Goal: Task Accomplishment & Management: Manage account settings

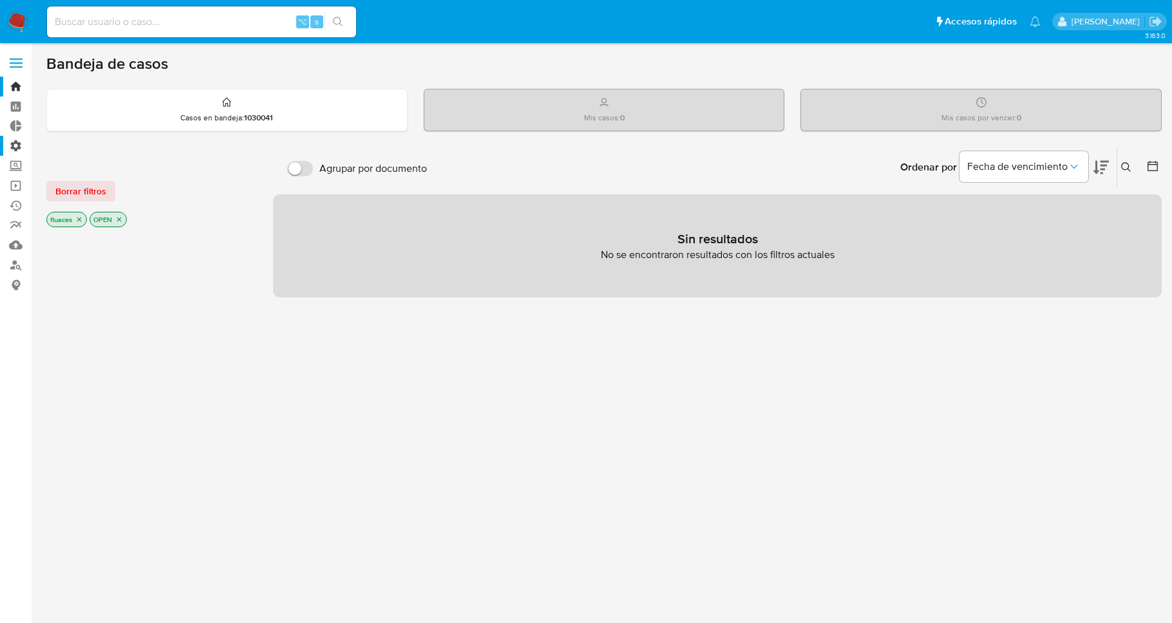
click at [19, 148] on label "Administración" at bounding box center [76, 146] width 153 height 20
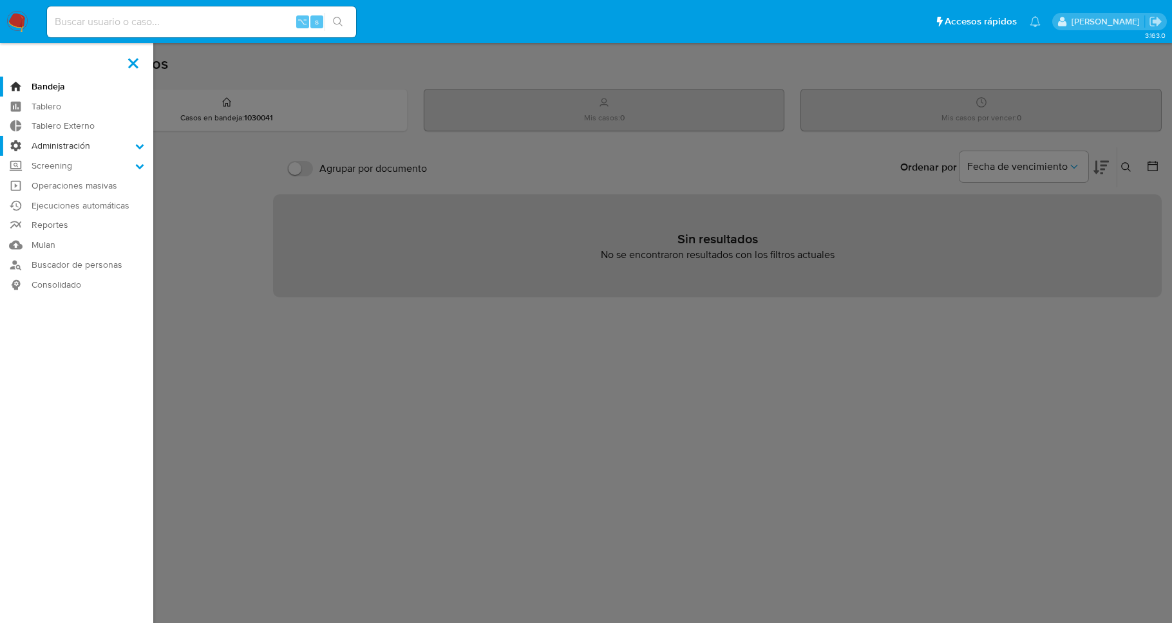
click at [0, 0] on input "Administración" at bounding box center [0, 0] width 0 height 0
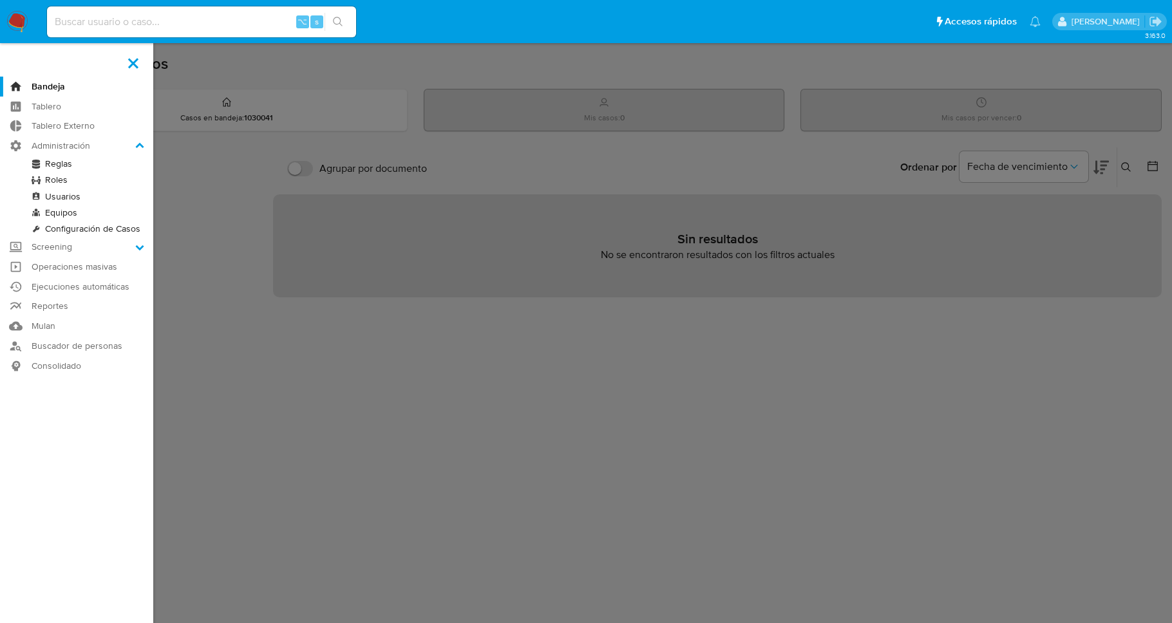
click at [66, 165] on link "Reglas" at bounding box center [76, 164] width 153 height 16
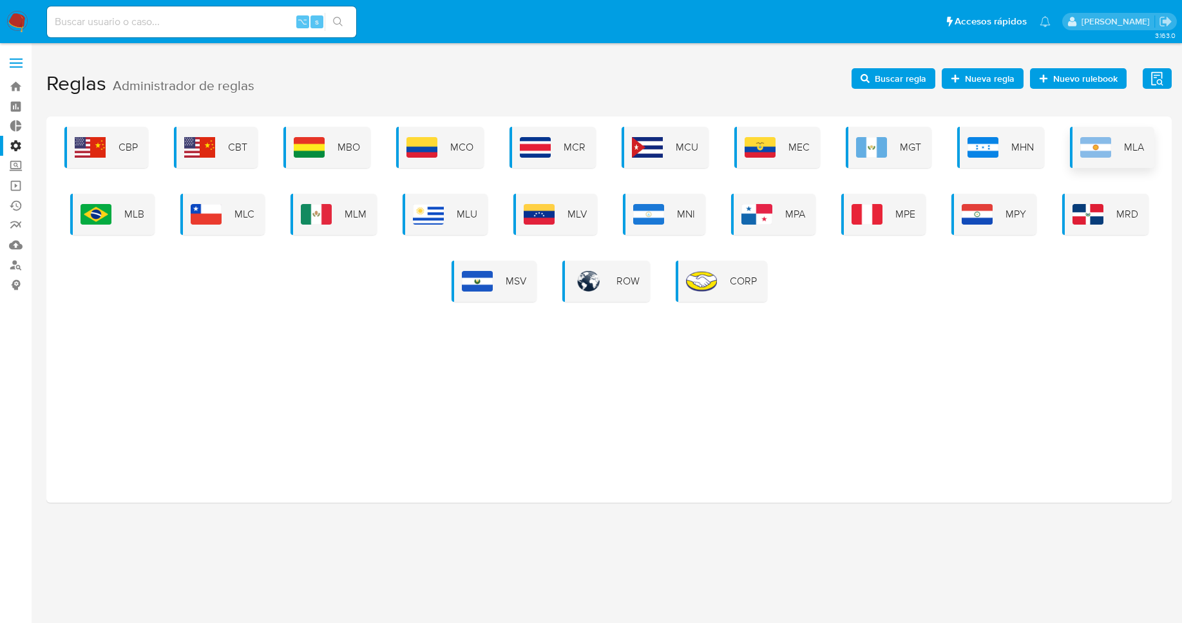
click at [1146, 151] on div "MLA" at bounding box center [1112, 147] width 84 height 41
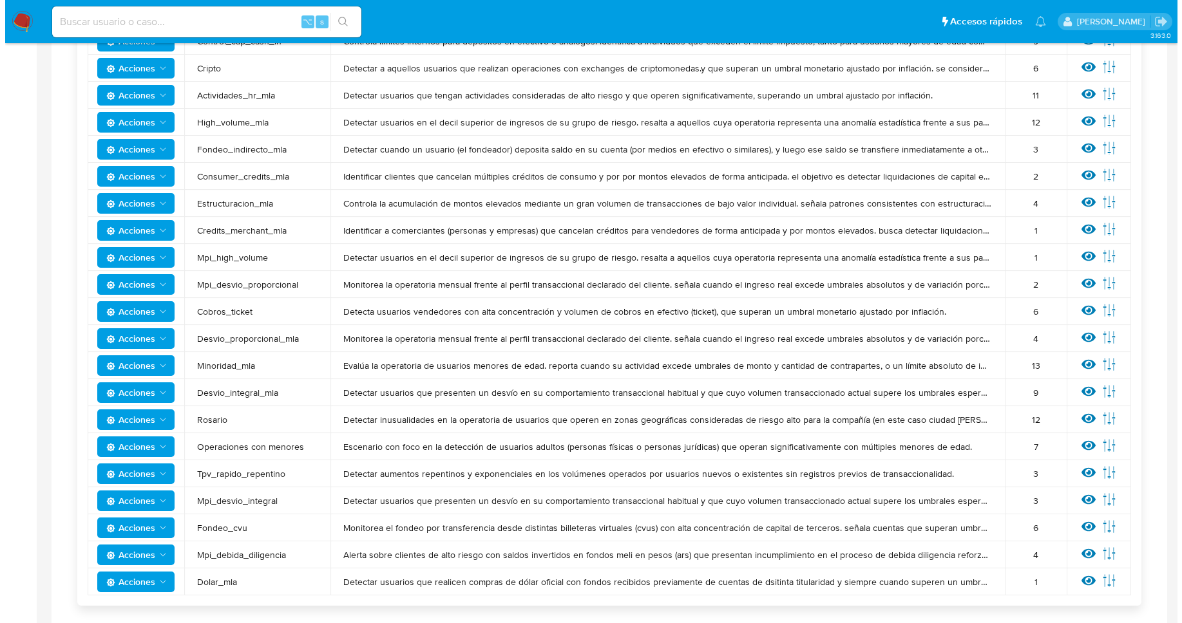
scroll to position [516, 0]
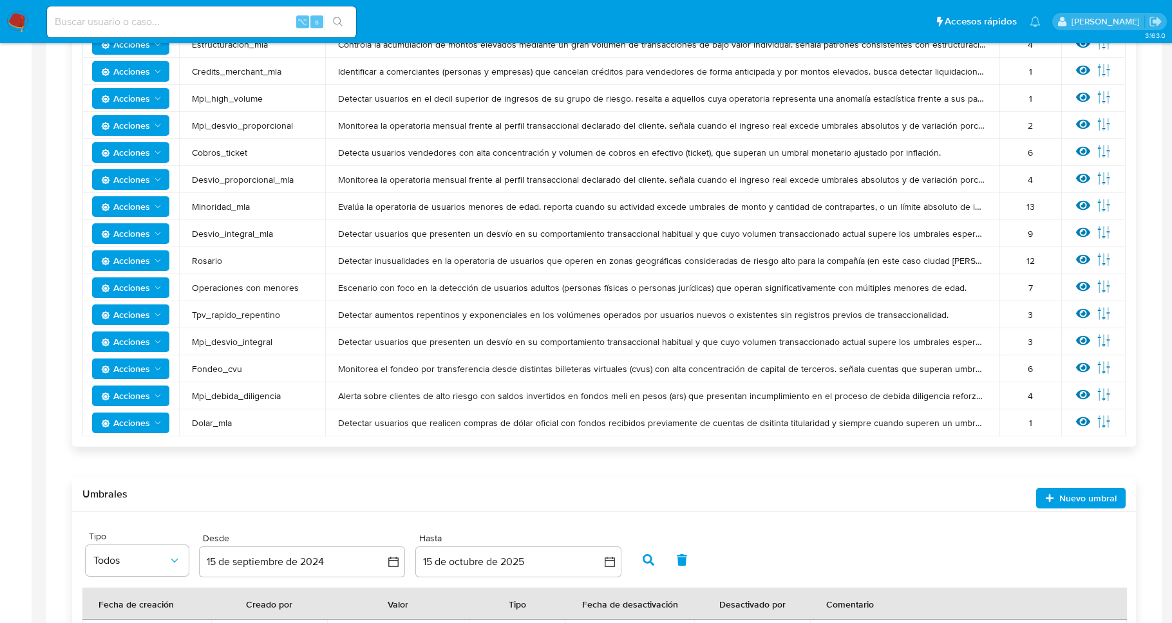
drag, startPoint x: 283, startPoint y: 343, endPoint x: 182, endPoint y: 342, distance: 101.1
click at [182, 342] on td "Mpi_desvio_integral" at bounding box center [252, 341] width 146 height 27
click at [1103, 342] on icon at bounding box center [1104, 341] width 14 height 14
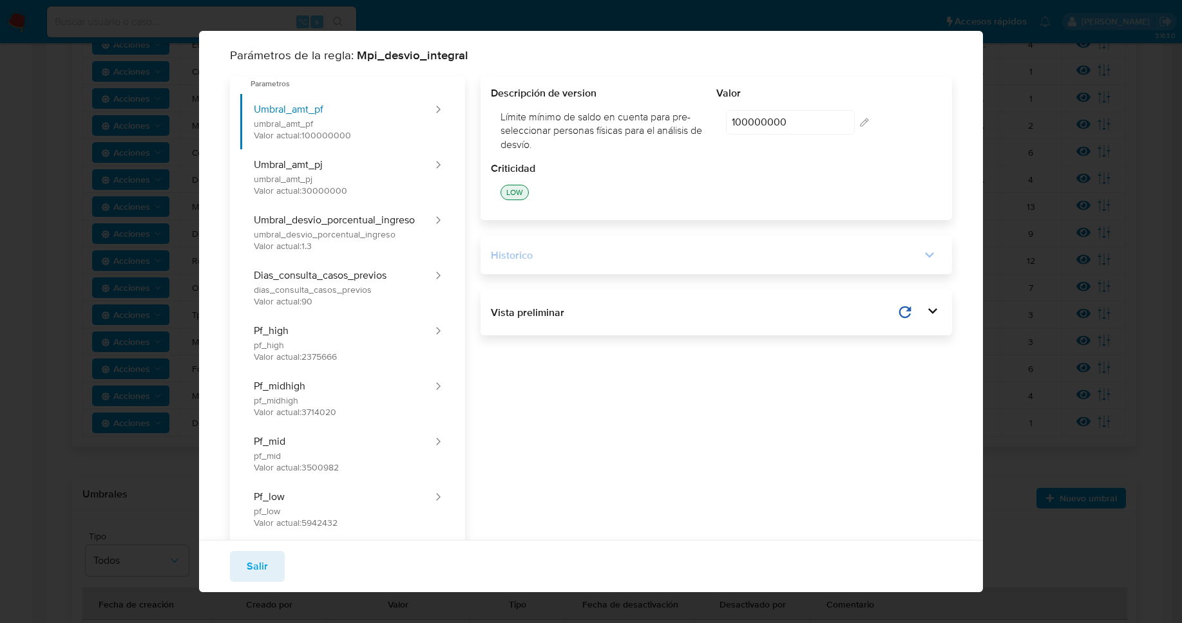
click at [544, 261] on div "Historico" at bounding box center [706, 256] width 430 height 14
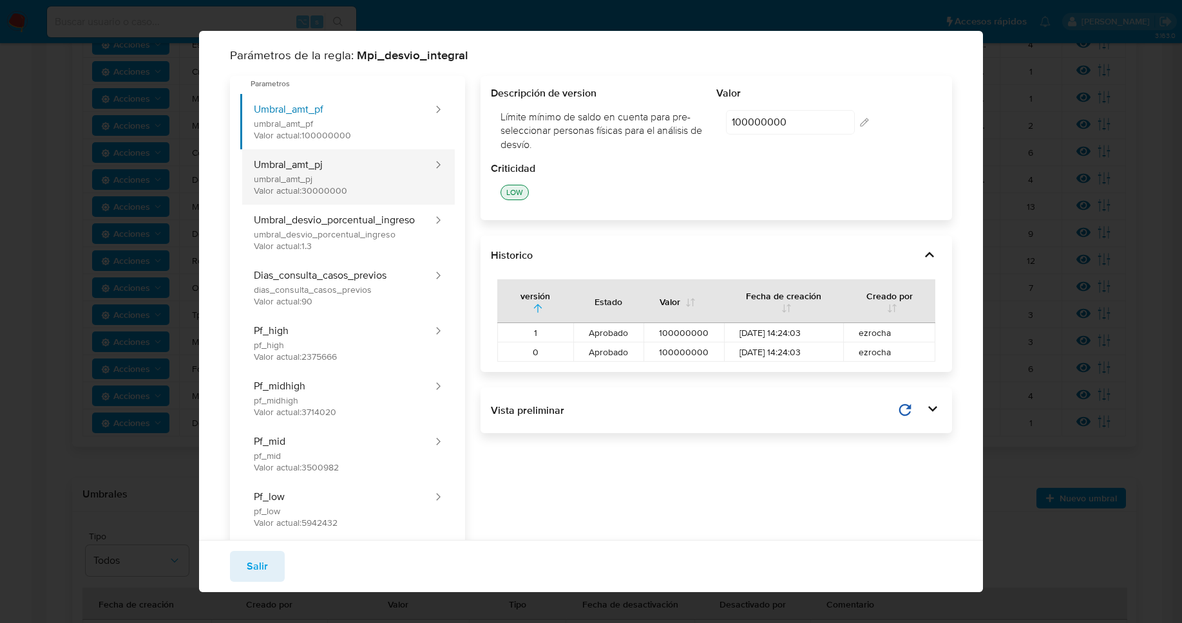
click at [347, 175] on button "Umbral_amt_pj umbral_amt_pj Valor actual: 30000000" at bounding box center [337, 176] width 194 height 55
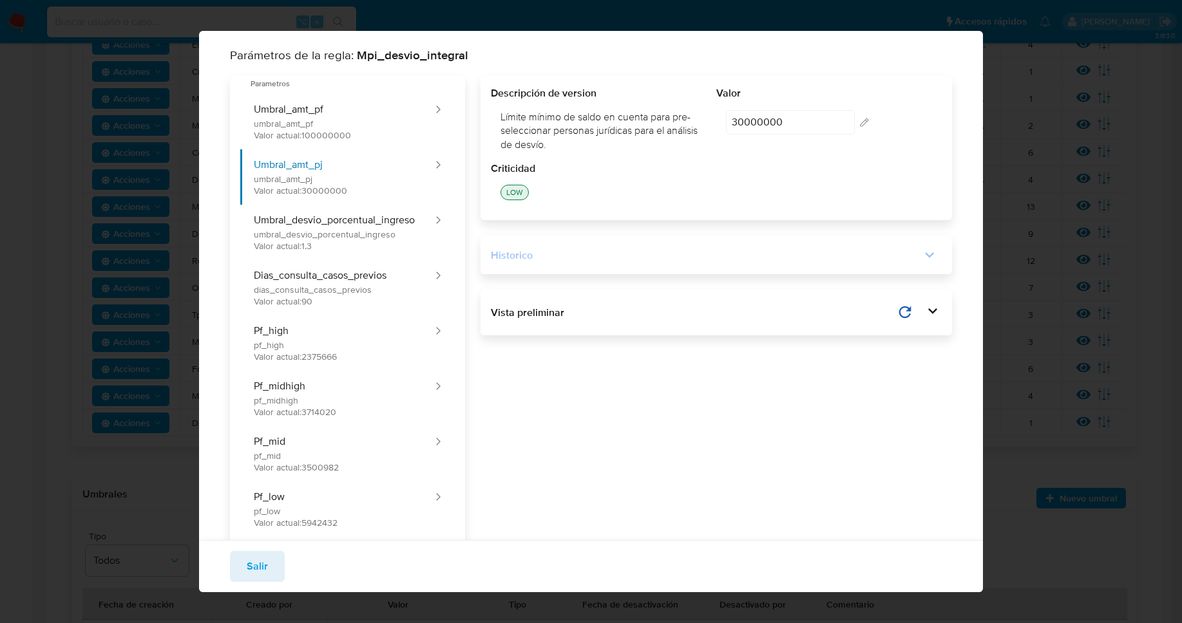
click at [558, 259] on div "Historico" at bounding box center [706, 256] width 430 height 14
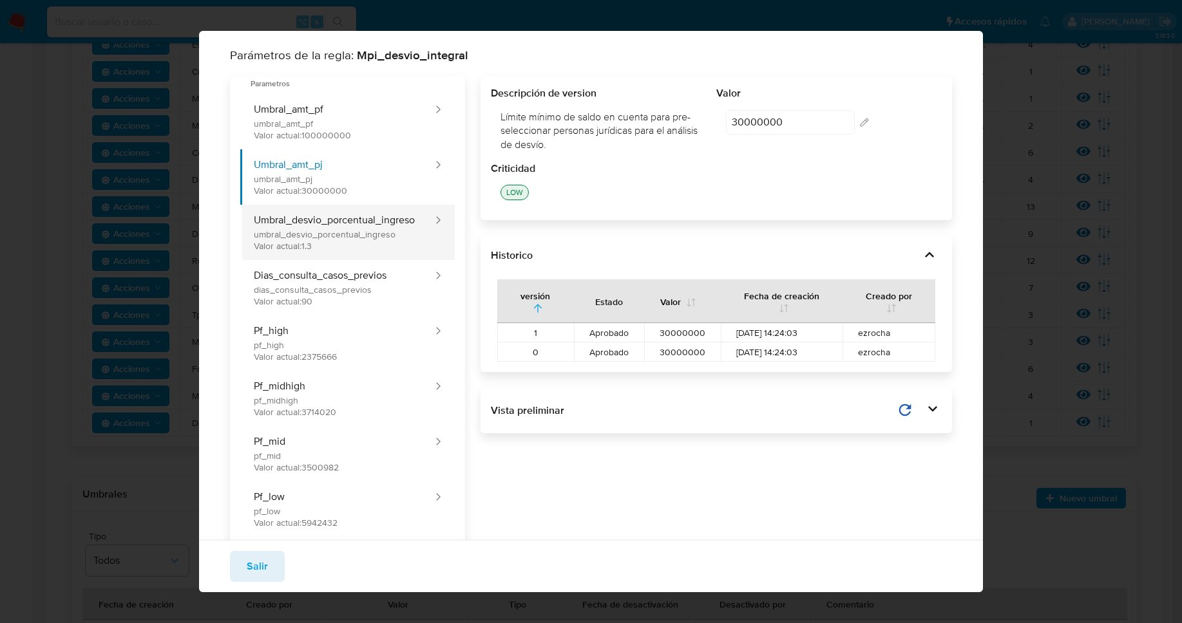
click at [327, 239] on button "Umbral_desvio_porcentual_ingreso umbral_desvio_porcentual_ingreso Valor actual:…" at bounding box center [337, 232] width 194 height 55
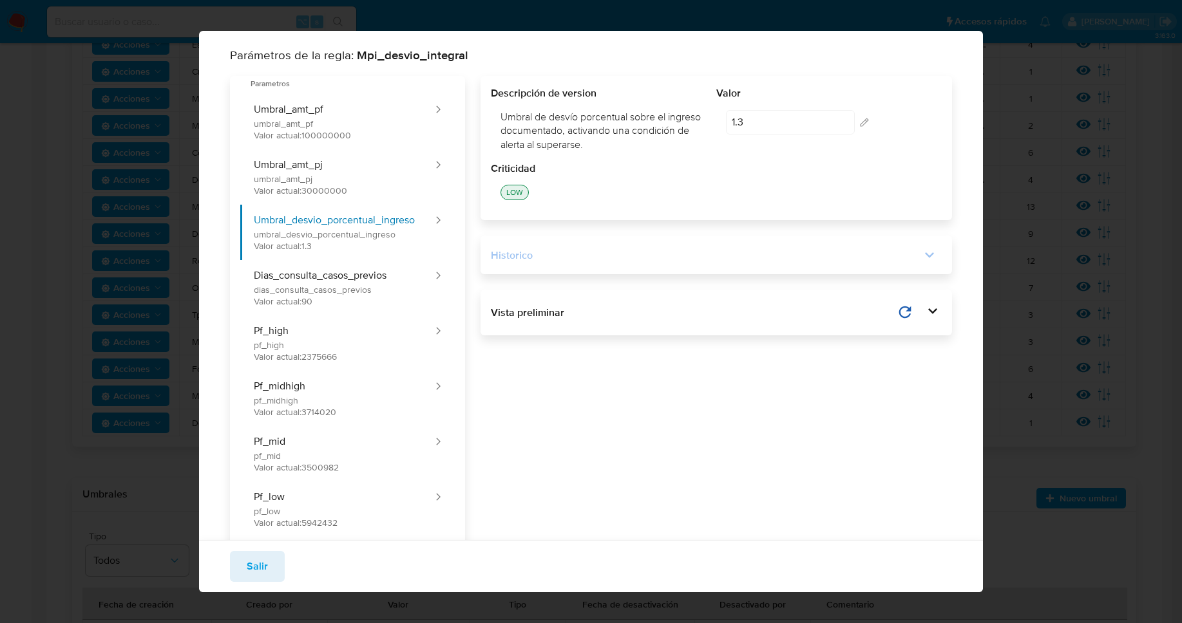
click at [545, 263] on div "Historico" at bounding box center [716, 255] width 451 height 18
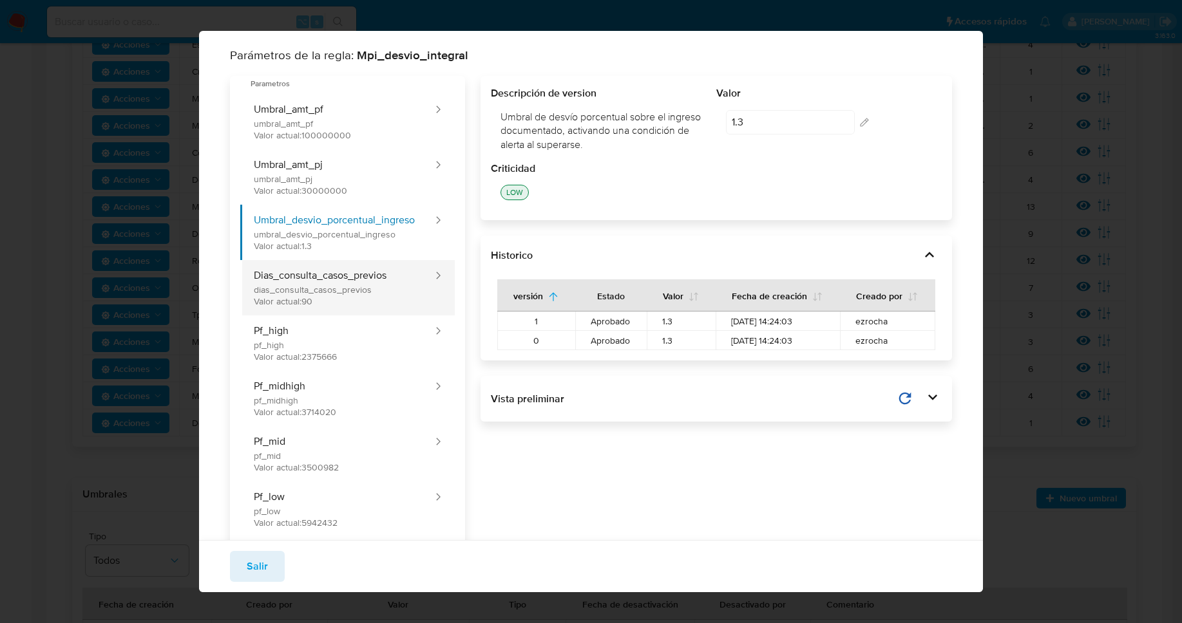
click at [317, 280] on button "Dias_consulta_casos_previos dias_consulta_casos_previos Valor actual: 90" at bounding box center [337, 287] width 194 height 55
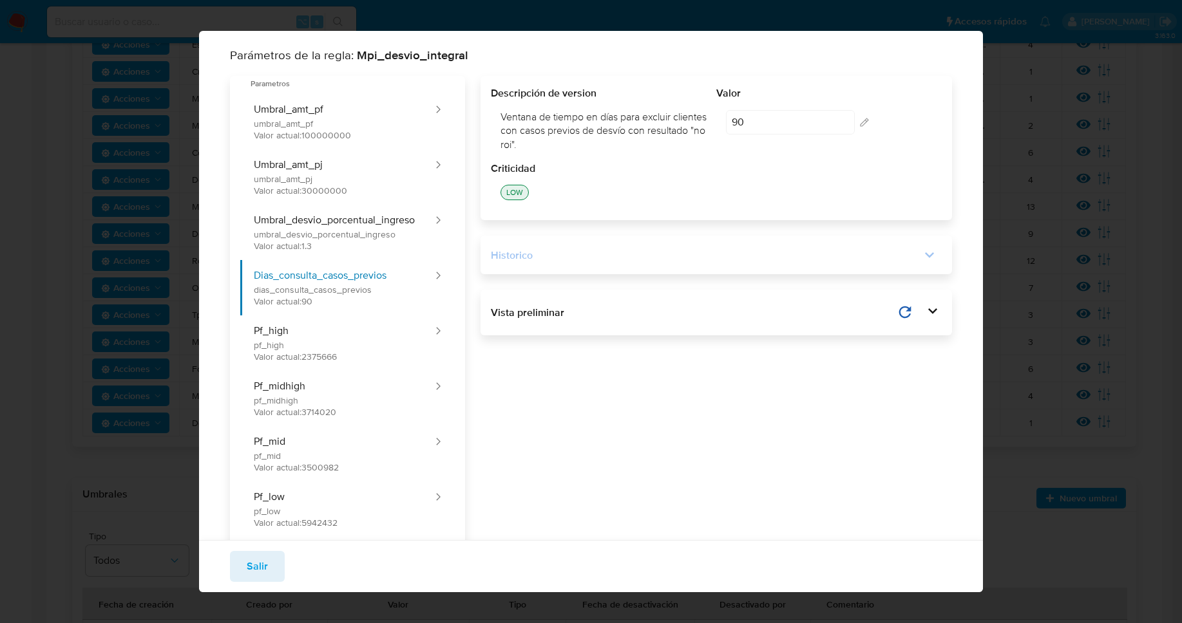
click at [540, 258] on div "Historico" at bounding box center [706, 256] width 430 height 14
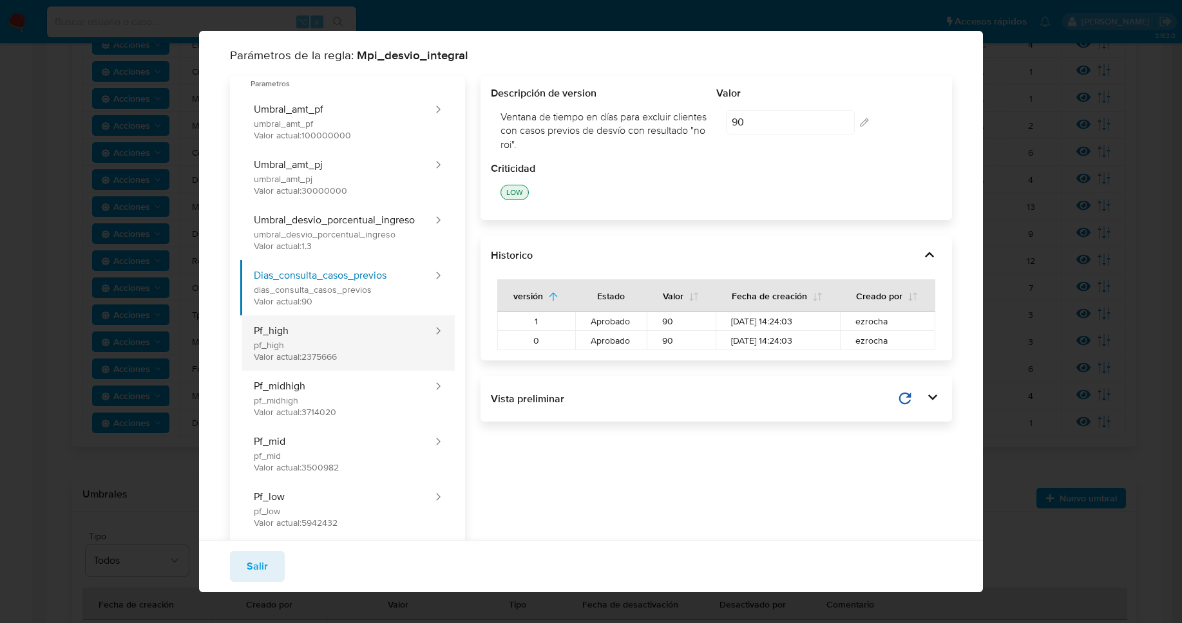
click at [289, 333] on button "Pf_high pf_high Valor actual: 2375666" at bounding box center [337, 343] width 194 height 55
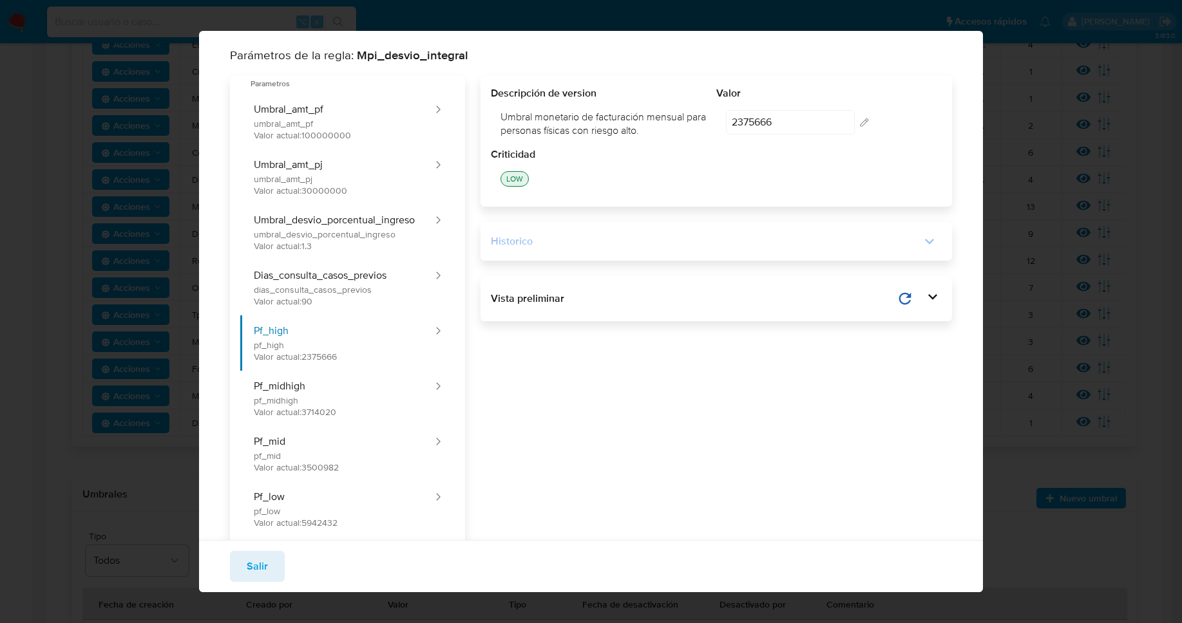
click at [535, 242] on div "Historico" at bounding box center [706, 241] width 430 height 14
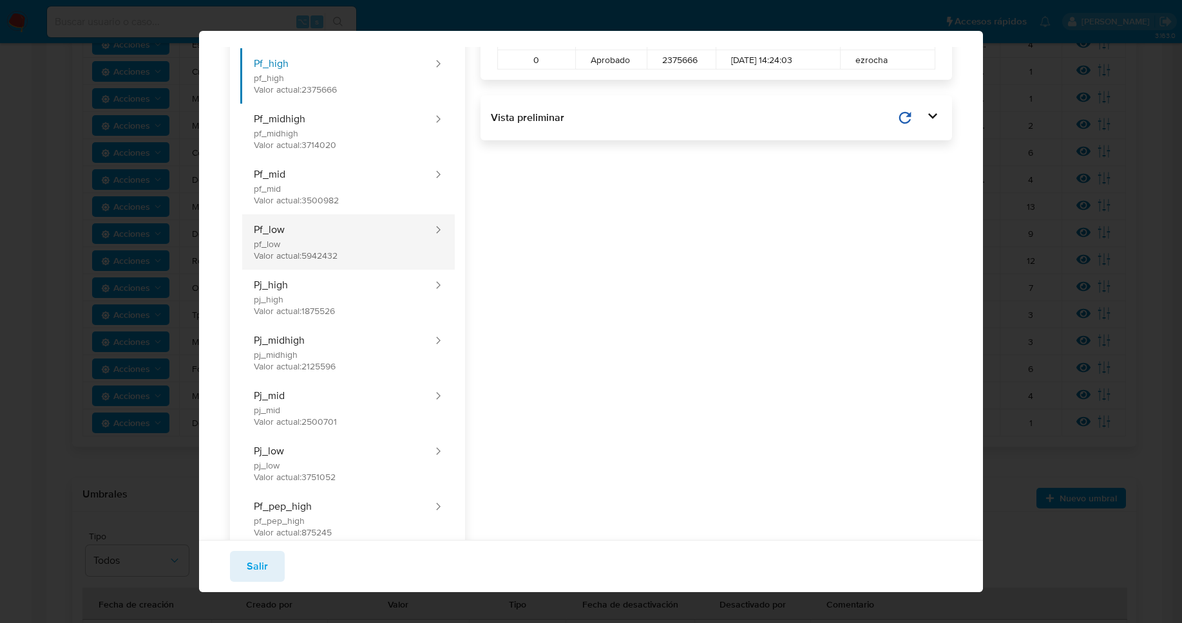
scroll to position [259, 0]
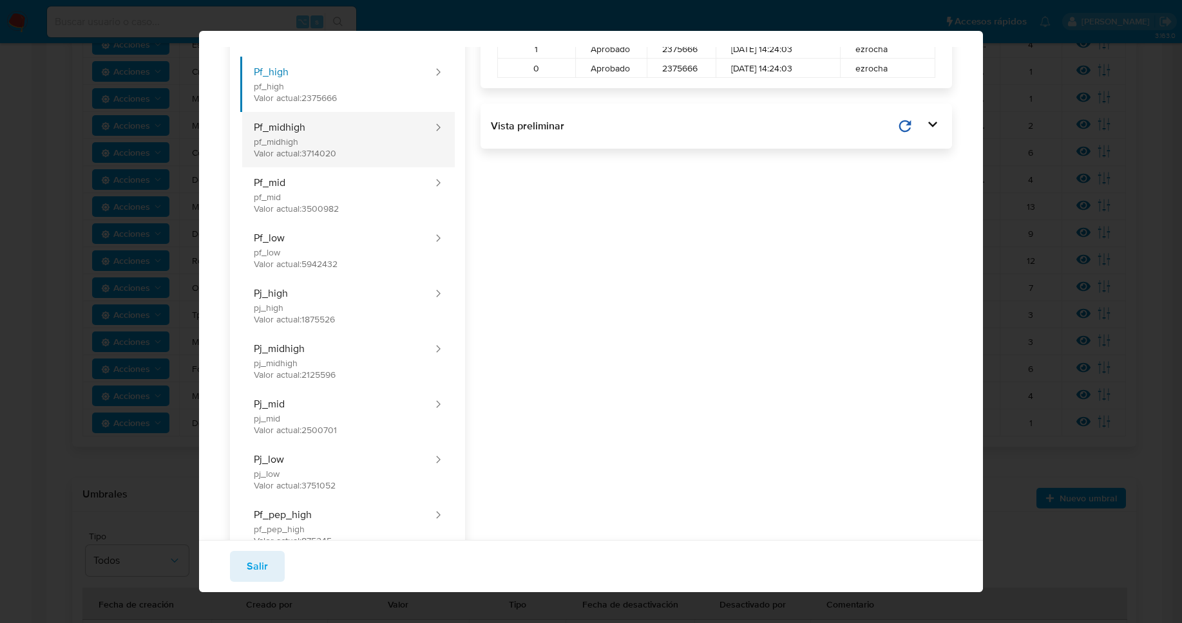
click at [325, 137] on button "Pf_midhigh pf_midhigh Valor actual: 3714020" at bounding box center [337, 139] width 194 height 55
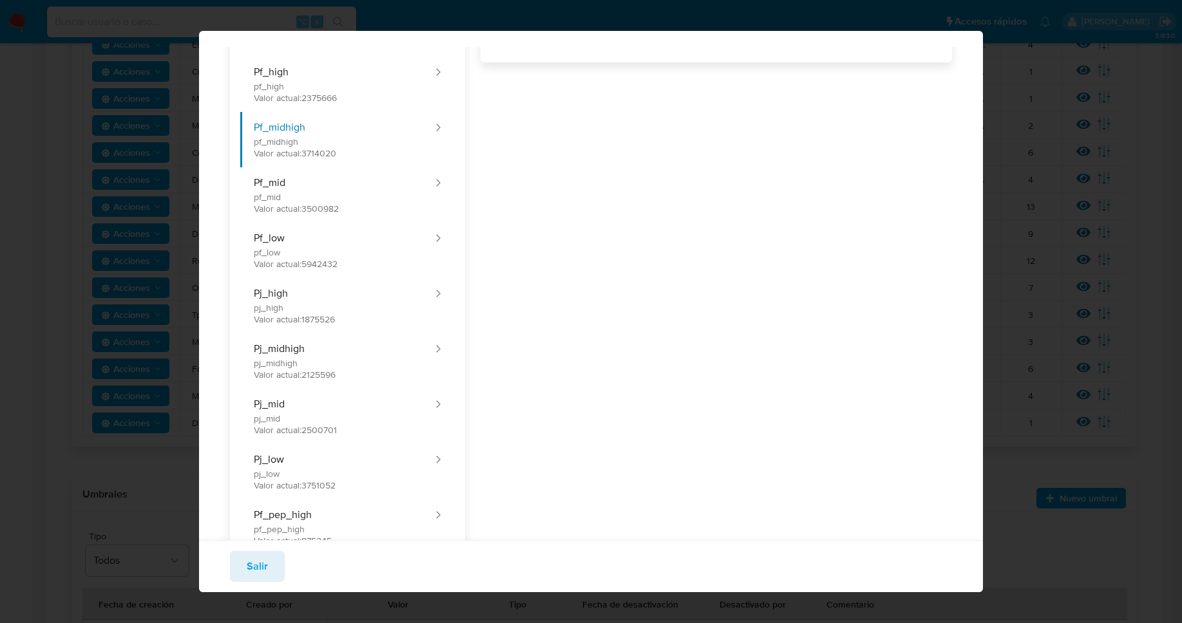
scroll to position [256, 0]
click at [390, 135] on button "Pf_midhigh pf_midhigh Valor actual: 3714020" at bounding box center [337, 142] width 194 height 55
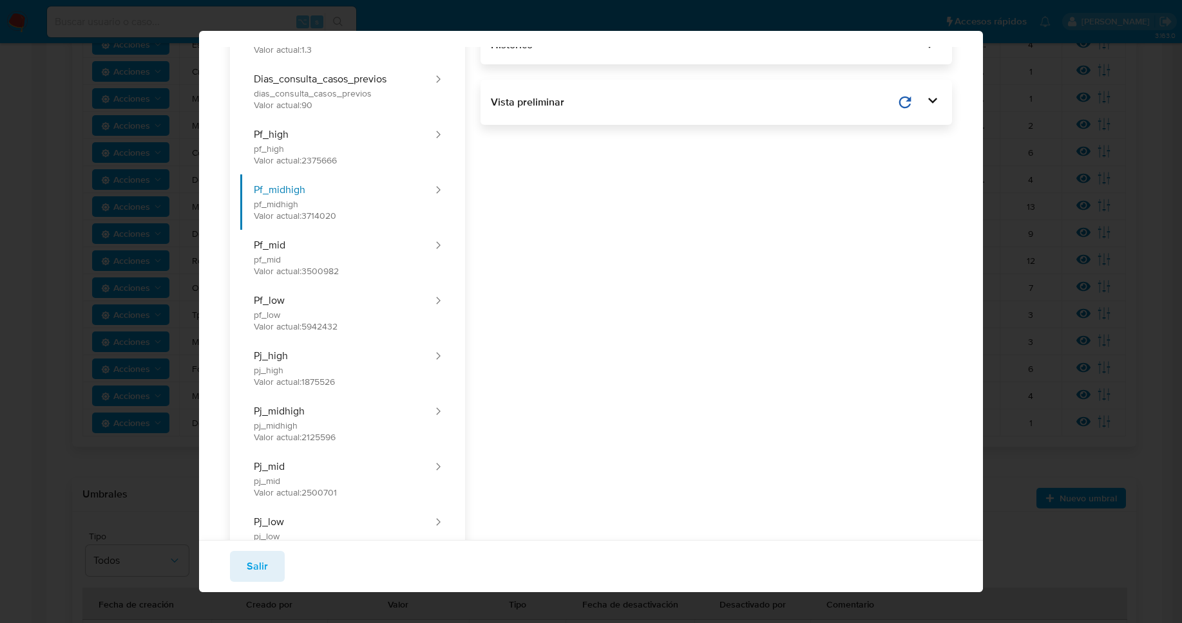
scroll to position [39, 0]
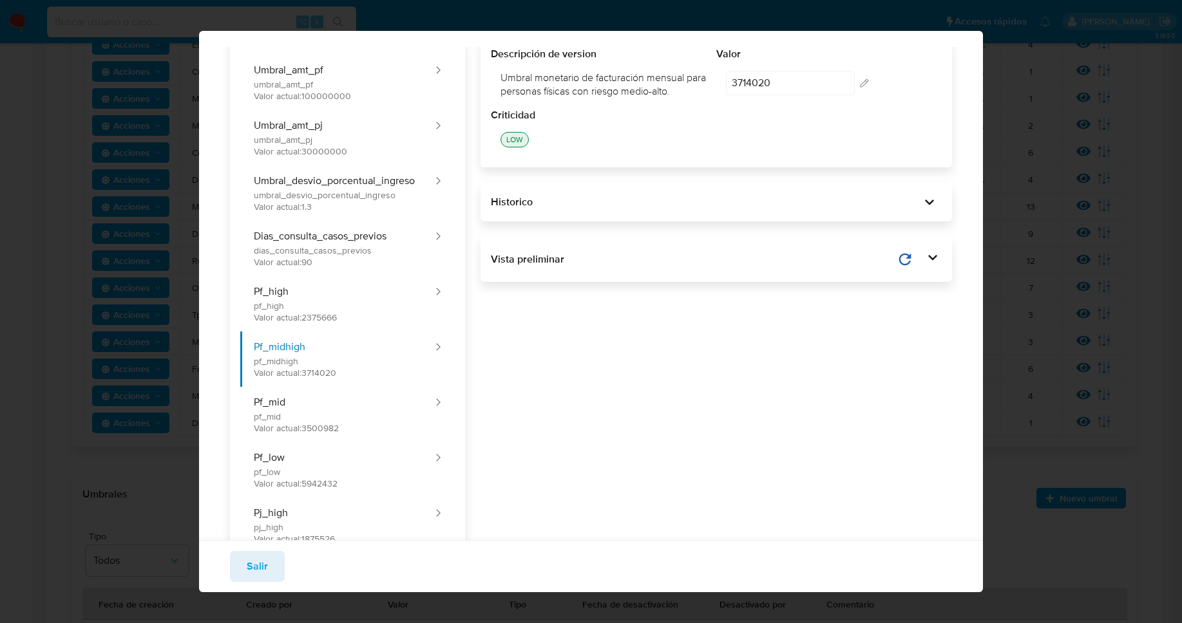
click at [571, 211] on div "Historico" at bounding box center [715, 202] width 471 height 39
click at [566, 203] on div "Historico" at bounding box center [706, 202] width 430 height 14
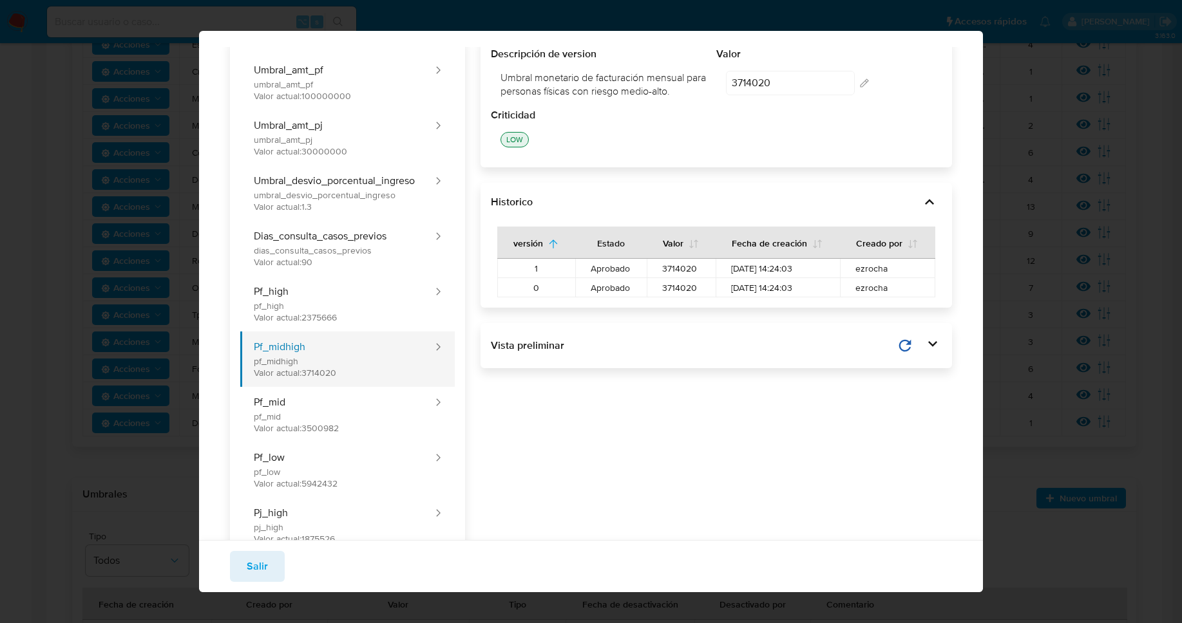
click at [358, 359] on button "Pf_midhigh pf_midhigh Valor actual: 3714020" at bounding box center [337, 359] width 194 height 55
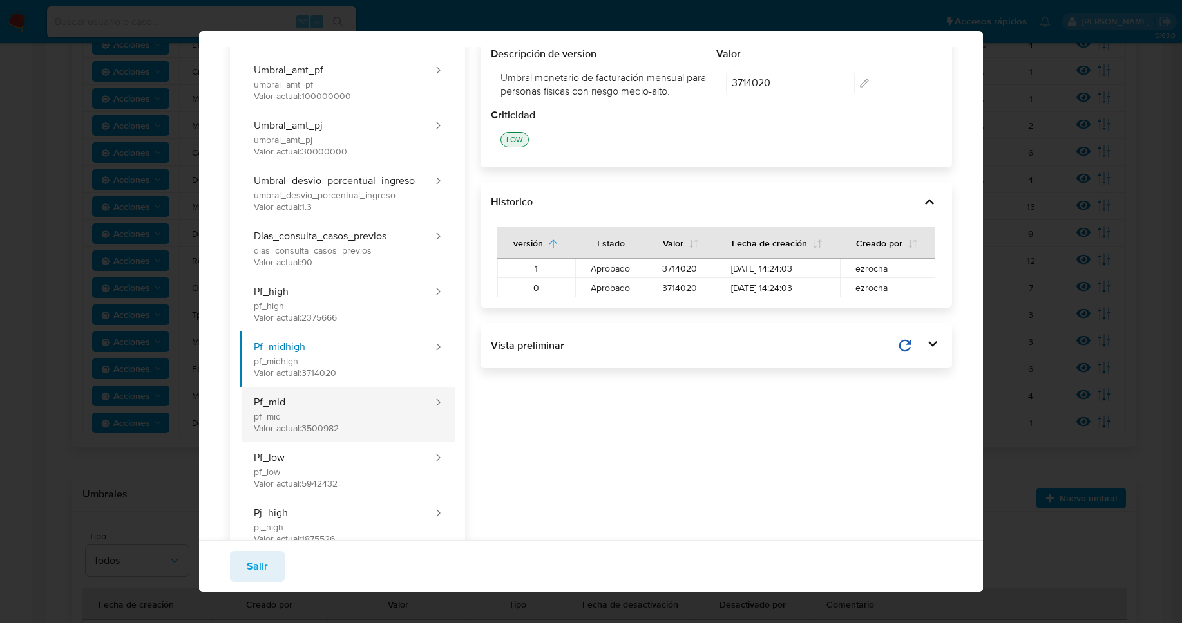
click at [336, 392] on button "Pf_mid pf_mid Valor actual: 3500982" at bounding box center [337, 414] width 194 height 55
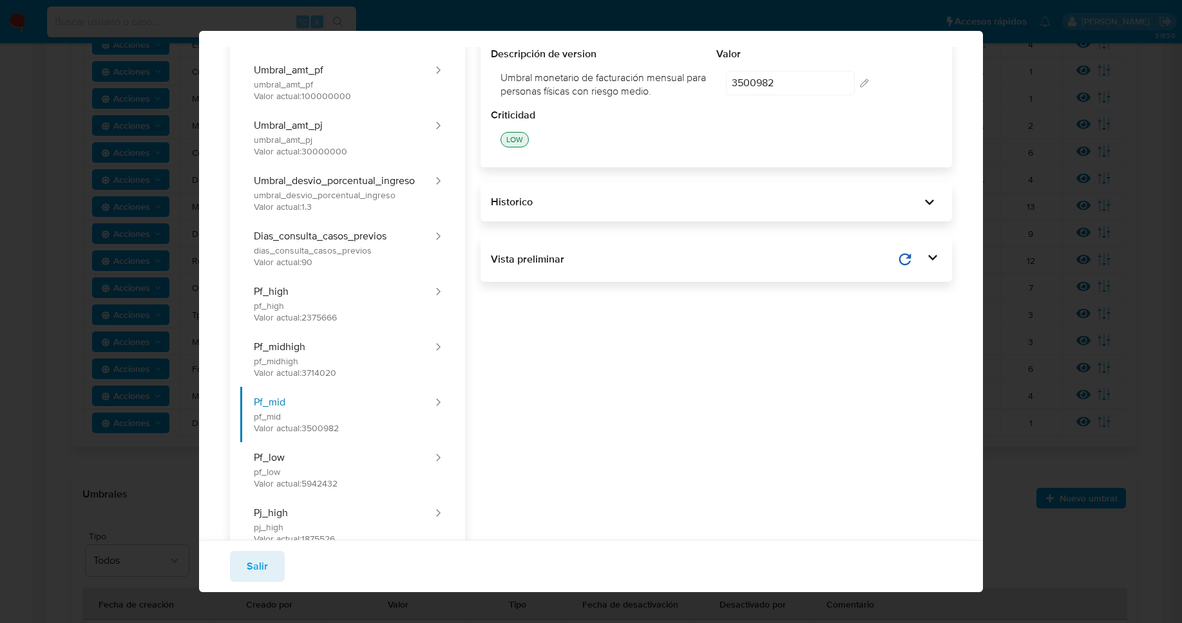
click at [561, 214] on div "Historico" at bounding box center [715, 202] width 471 height 39
click at [553, 205] on div "Historico" at bounding box center [706, 202] width 430 height 14
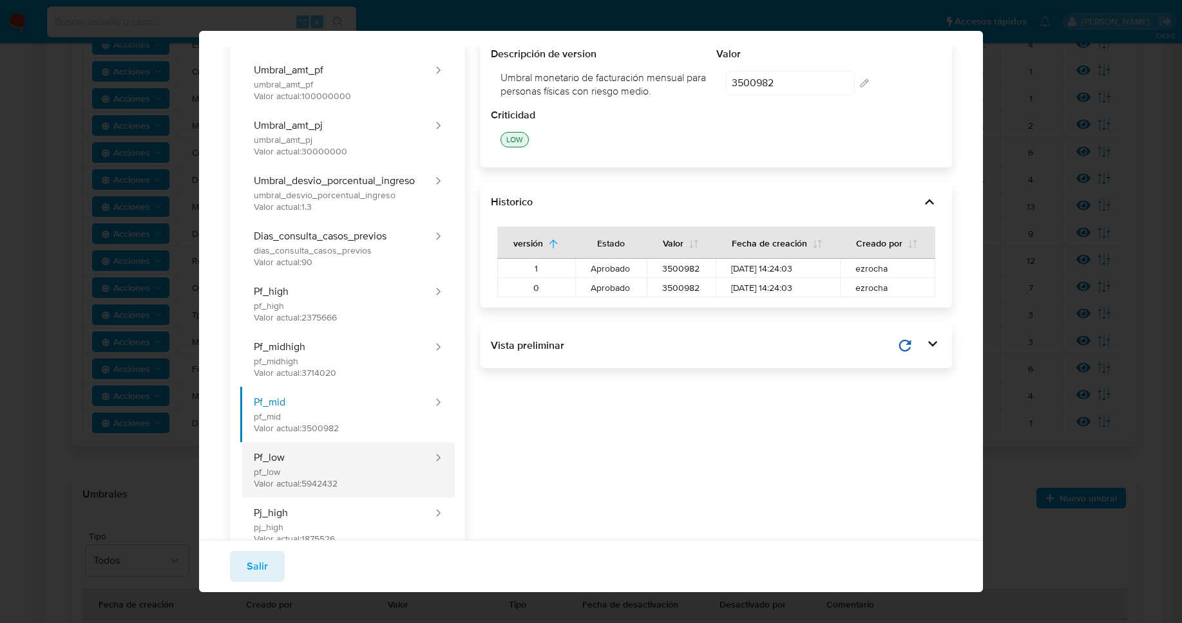
click at [316, 471] on button "Pf_low pf_low Valor actual: 5942432" at bounding box center [337, 469] width 194 height 55
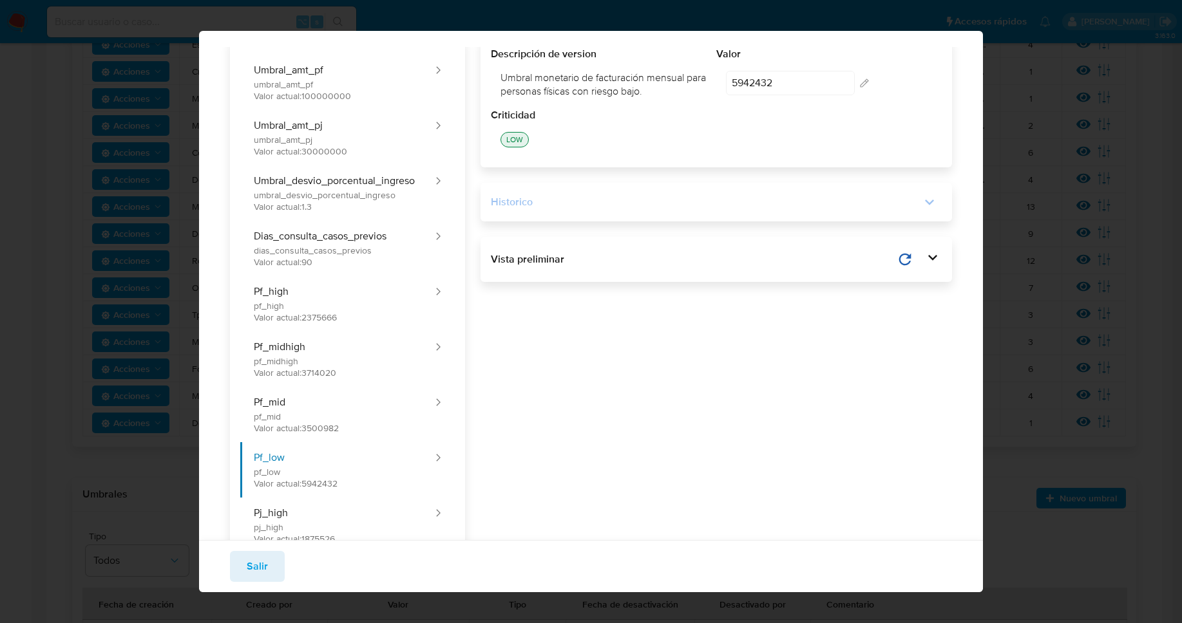
click at [538, 198] on div "Historico" at bounding box center [706, 202] width 430 height 14
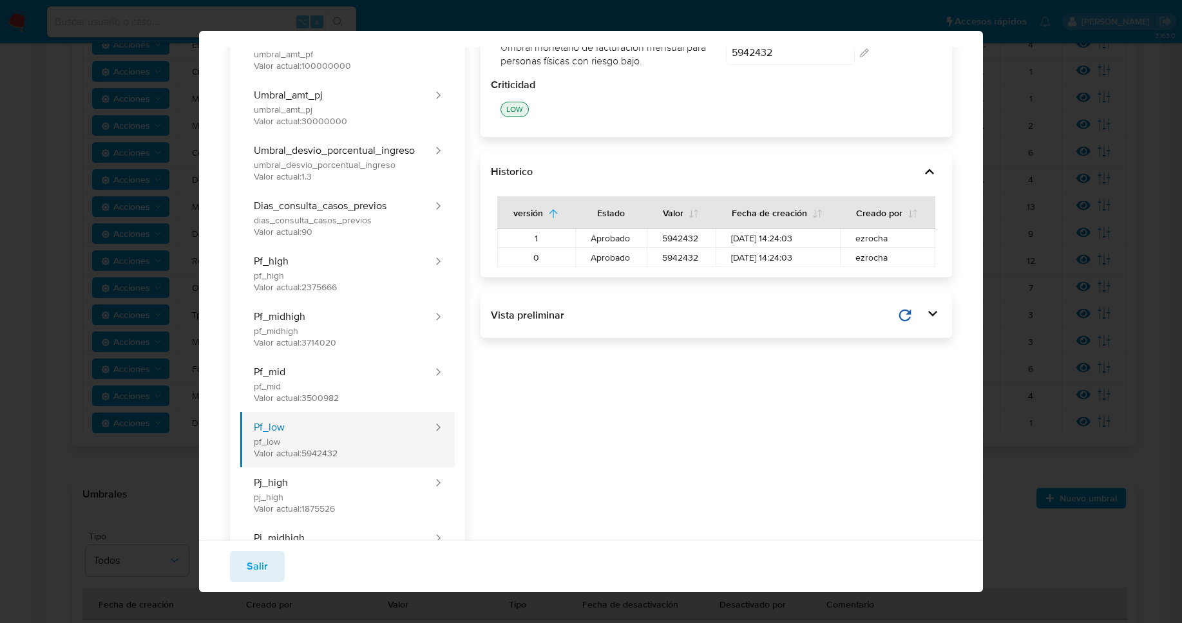
scroll to position [158, 0]
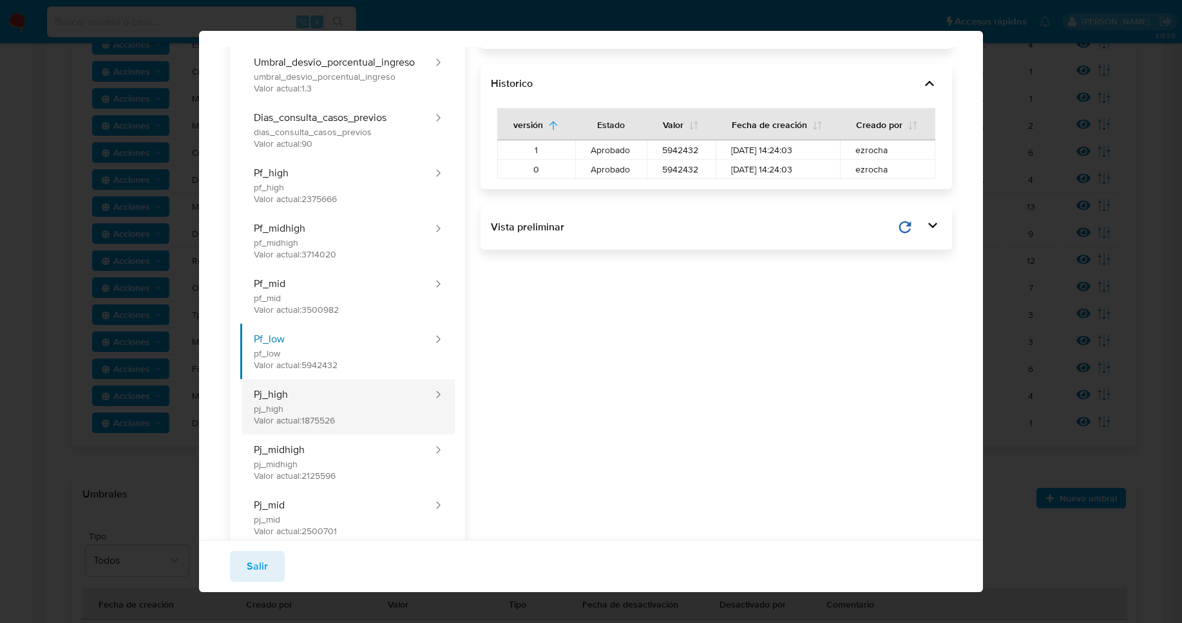
click at [277, 390] on button "Pj_high pj_high Valor actual: 1875526" at bounding box center [337, 406] width 194 height 55
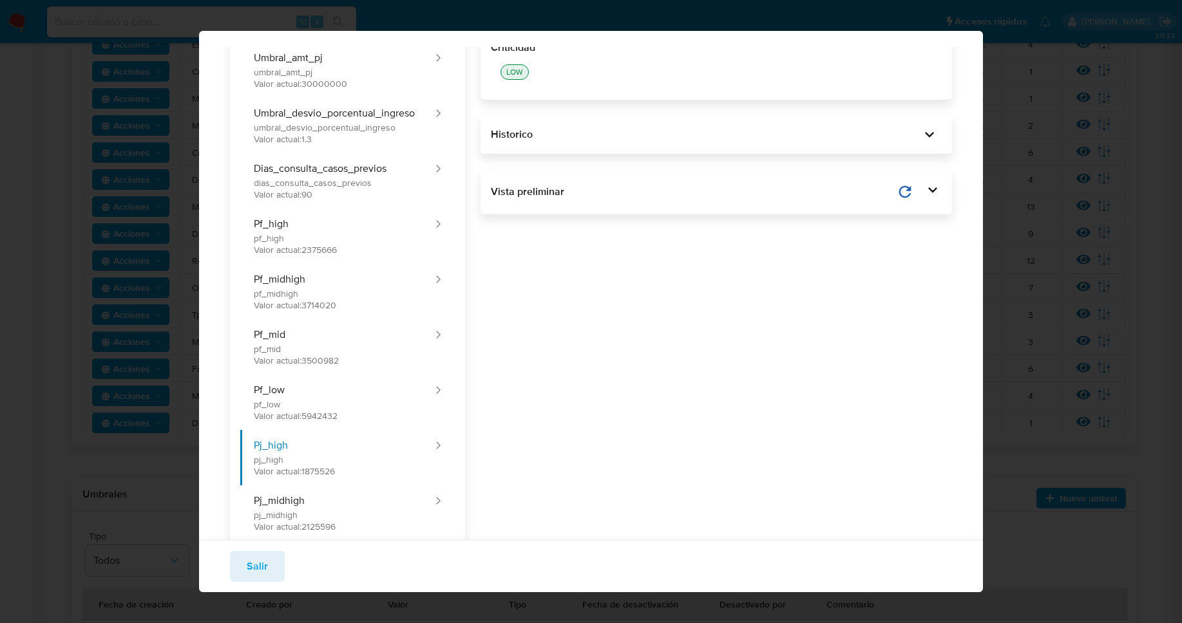
scroll to position [50, 0]
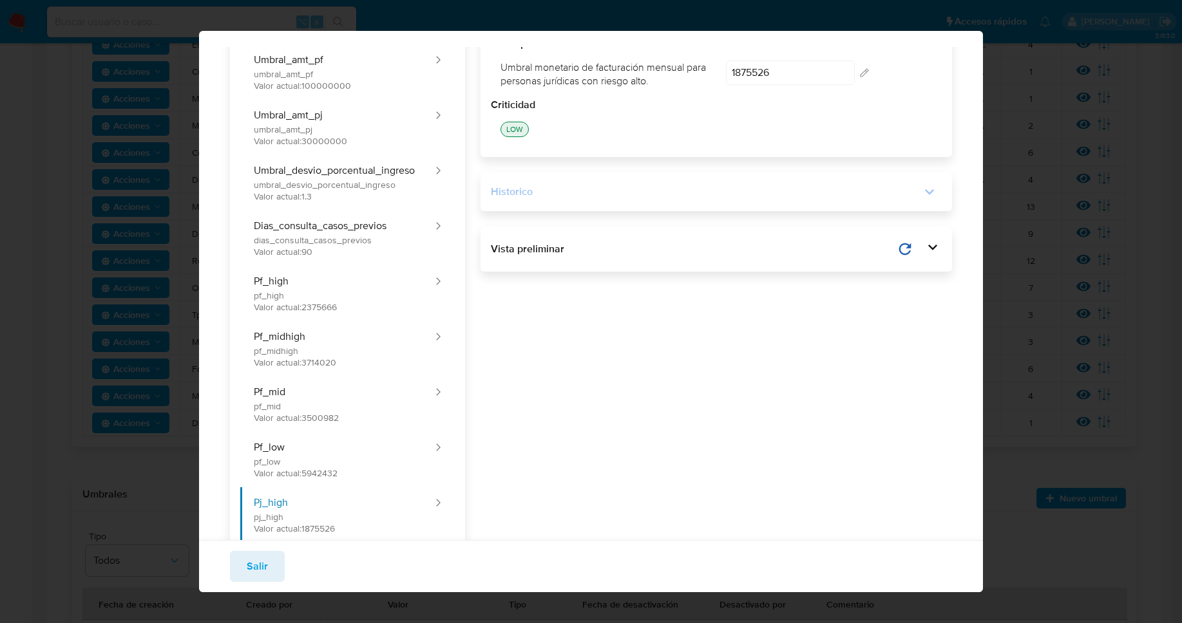
click at [497, 199] on div "Historico" at bounding box center [716, 192] width 451 height 18
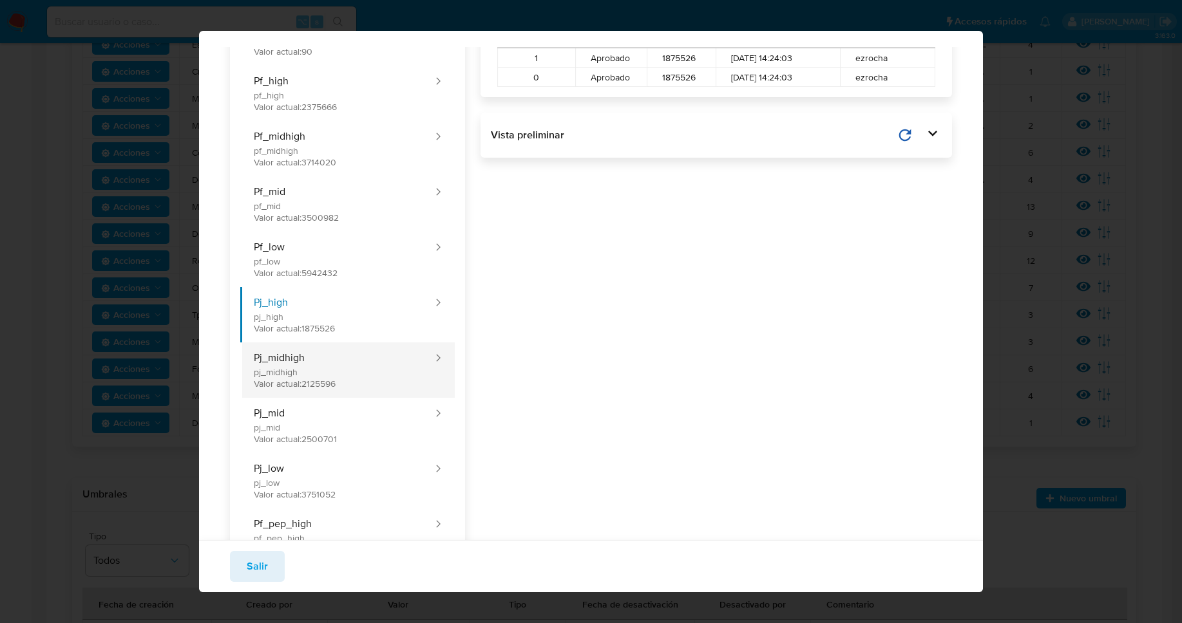
click at [296, 357] on button "Pj_midhigh pj_midhigh Valor actual: 2125596" at bounding box center [337, 370] width 194 height 55
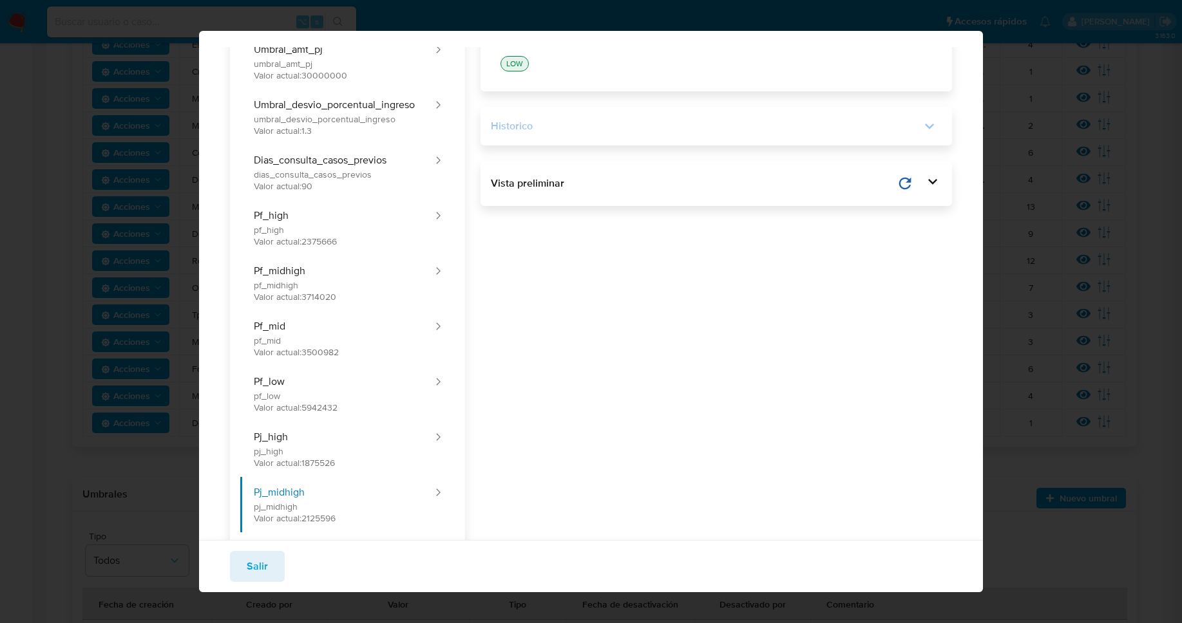
scroll to position [114, 0]
click at [597, 137] on div "Historico" at bounding box center [716, 128] width 451 height 18
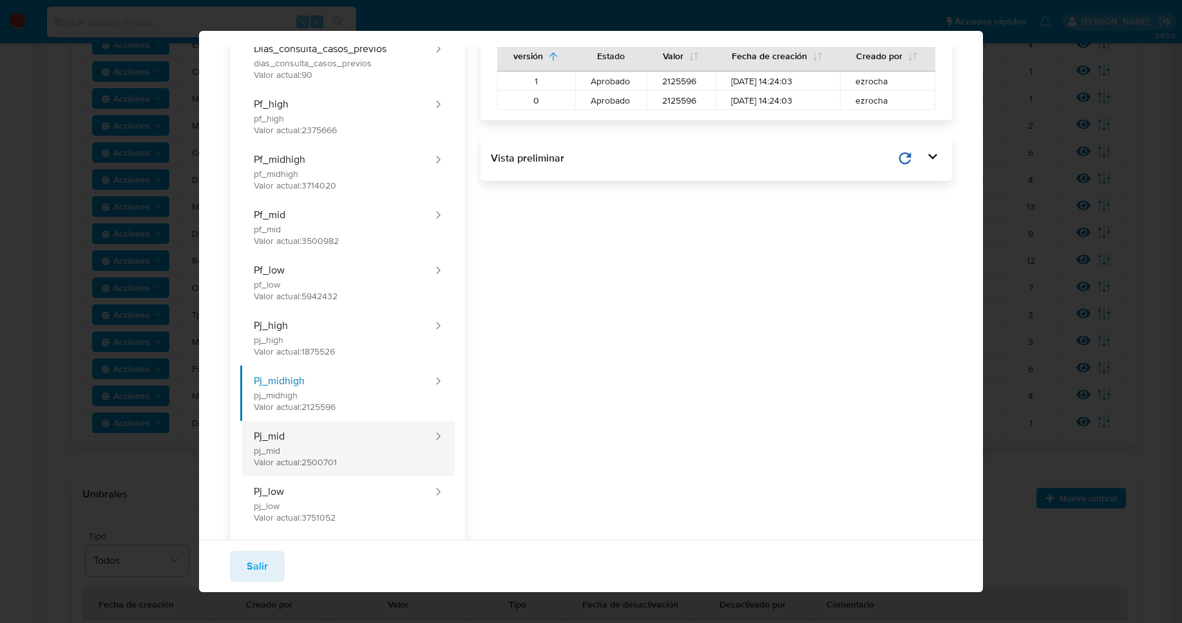
scroll to position [369, 0]
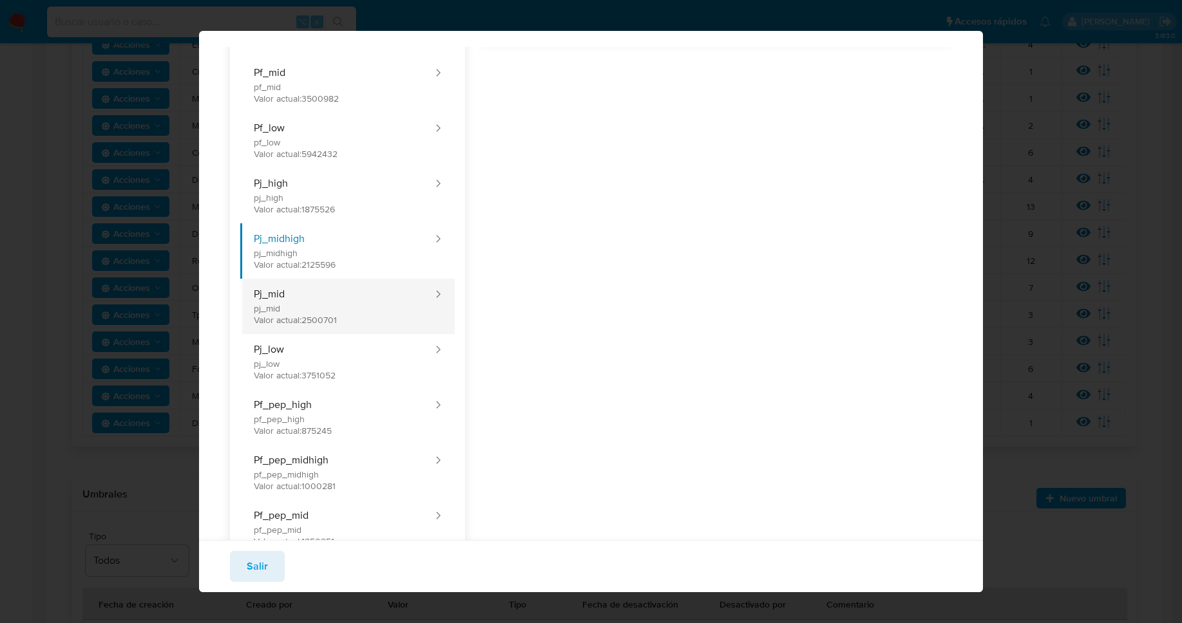
click at [316, 310] on button "Pj_mid pj_mid Valor actual: 2500701" at bounding box center [337, 306] width 194 height 55
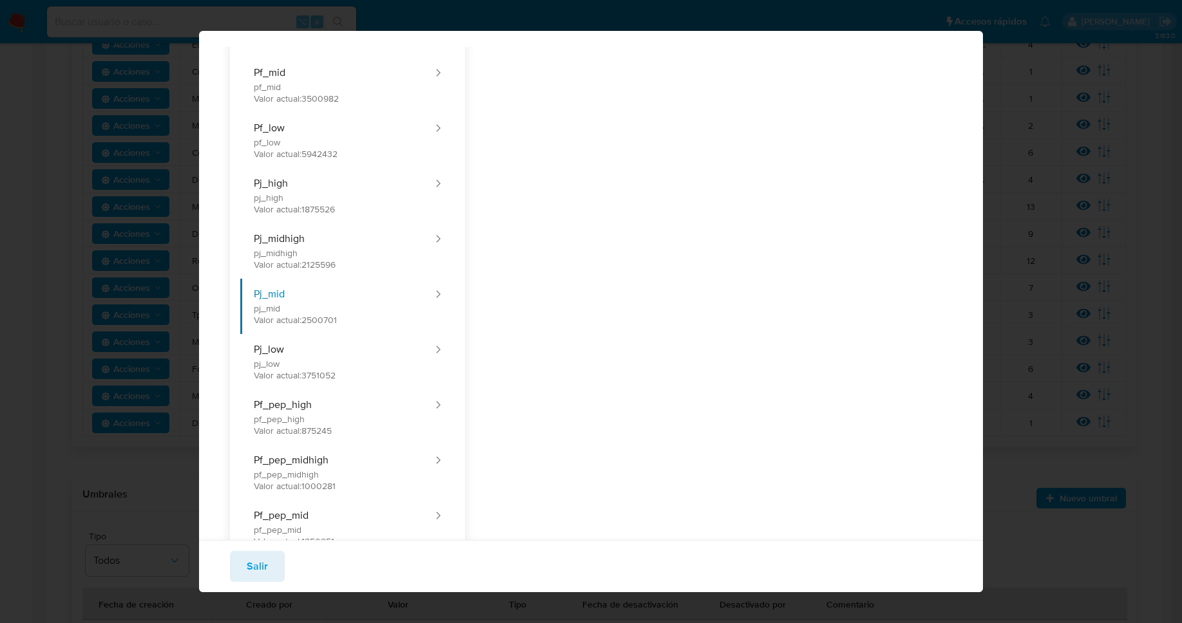
scroll to position [0, 0]
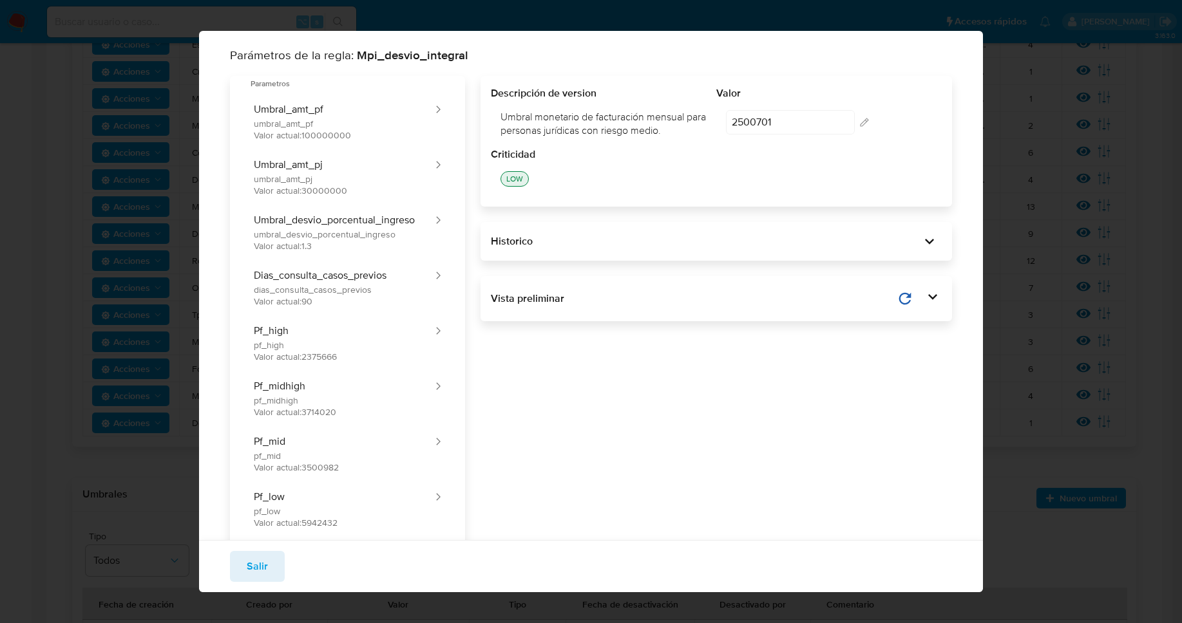
click at [629, 224] on div "Historico" at bounding box center [715, 241] width 471 height 39
click at [620, 229] on div "Historico" at bounding box center [715, 241] width 471 height 39
click at [618, 233] on div "Historico" at bounding box center [716, 242] width 451 height 18
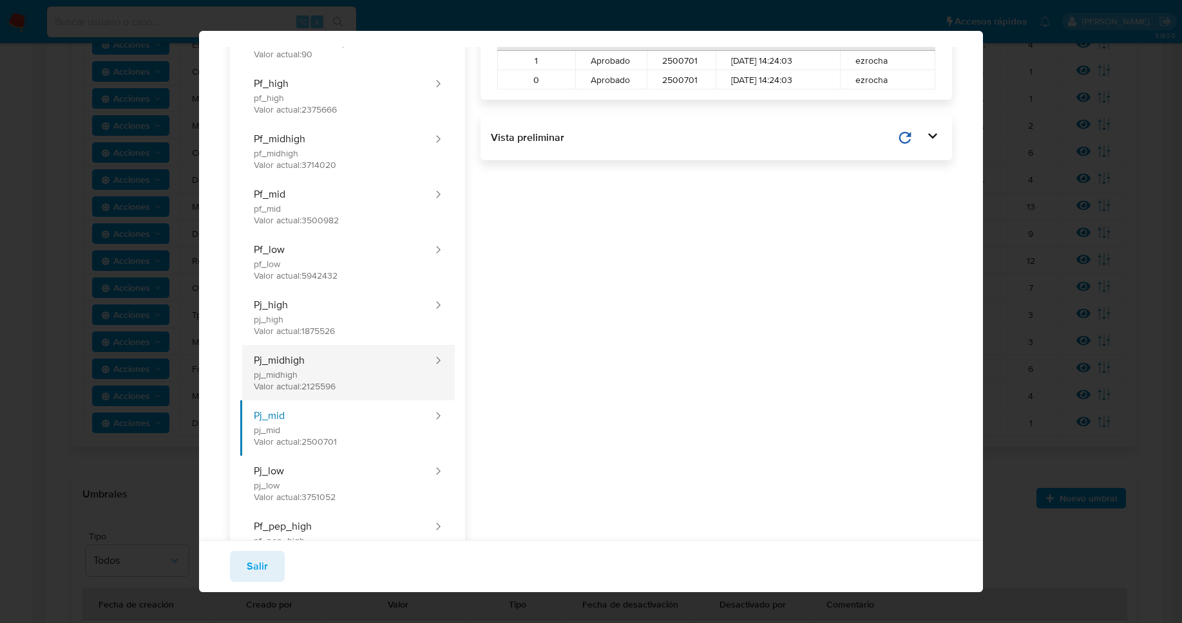
scroll to position [325, 0]
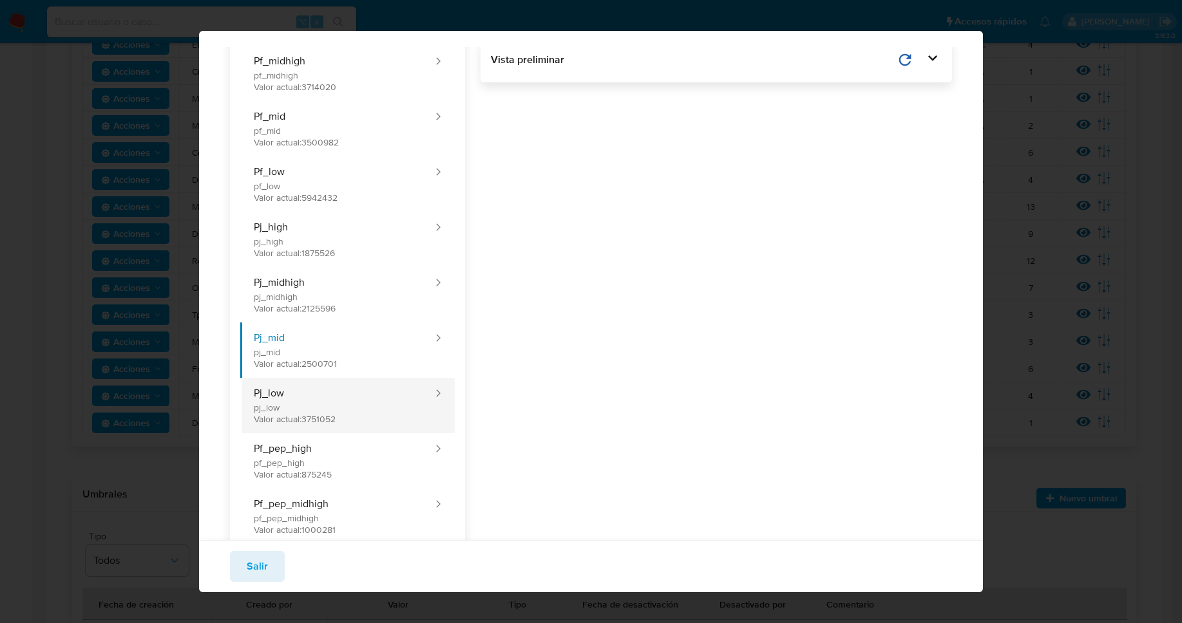
click at [298, 403] on button "Pj_low pj_low Valor actual: 3751052" at bounding box center [337, 405] width 194 height 55
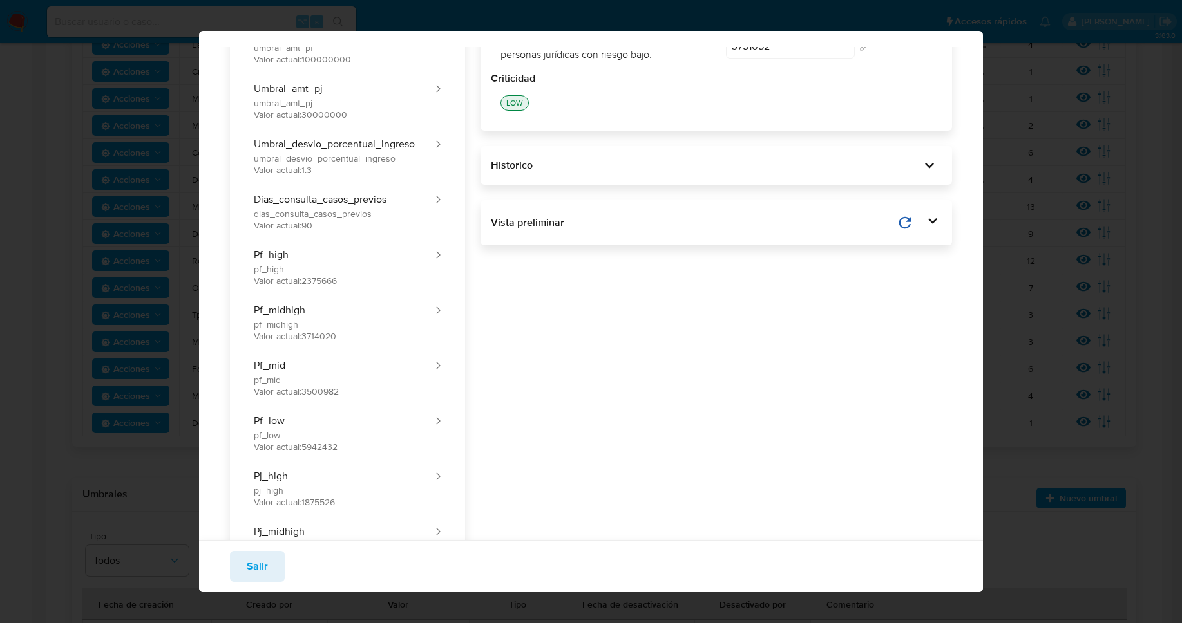
scroll to position [73, 0]
click at [602, 157] on div "Historico" at bounding box center [715, 168] width 471 height 39
click at [598, 163] on div "Historico" at bounding box center [706, 168] width 430 height 14
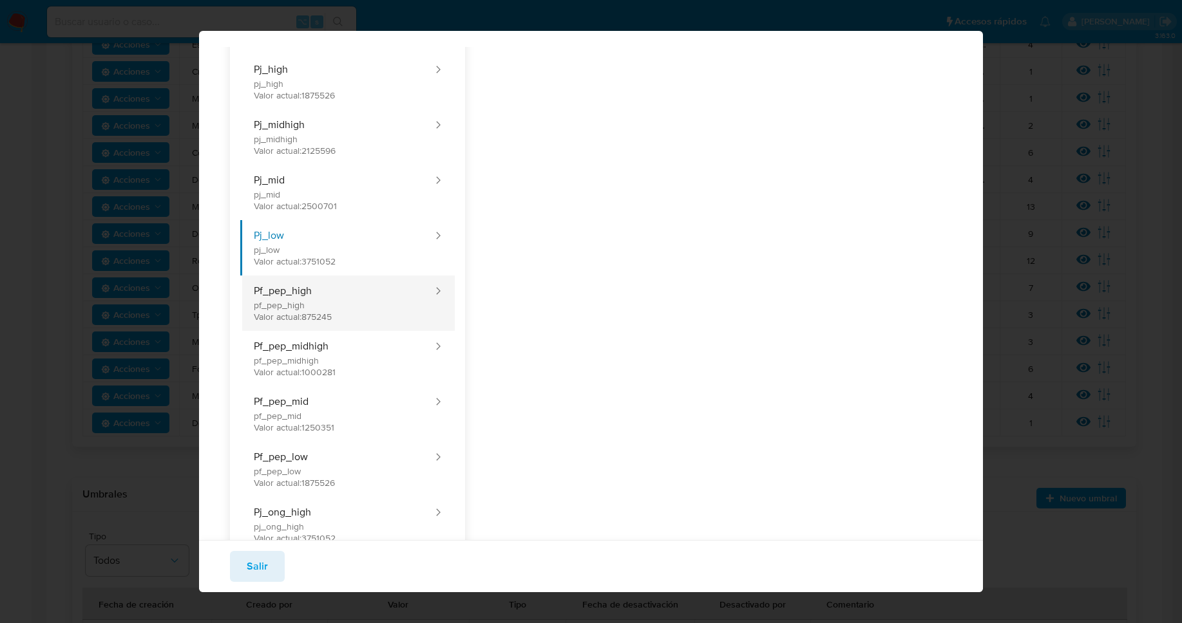
click at [343, 296] on button "Pf_pep_high pf_pep_high Valor actual: 875245" at bounding box center [337, 303] width 194 height 55
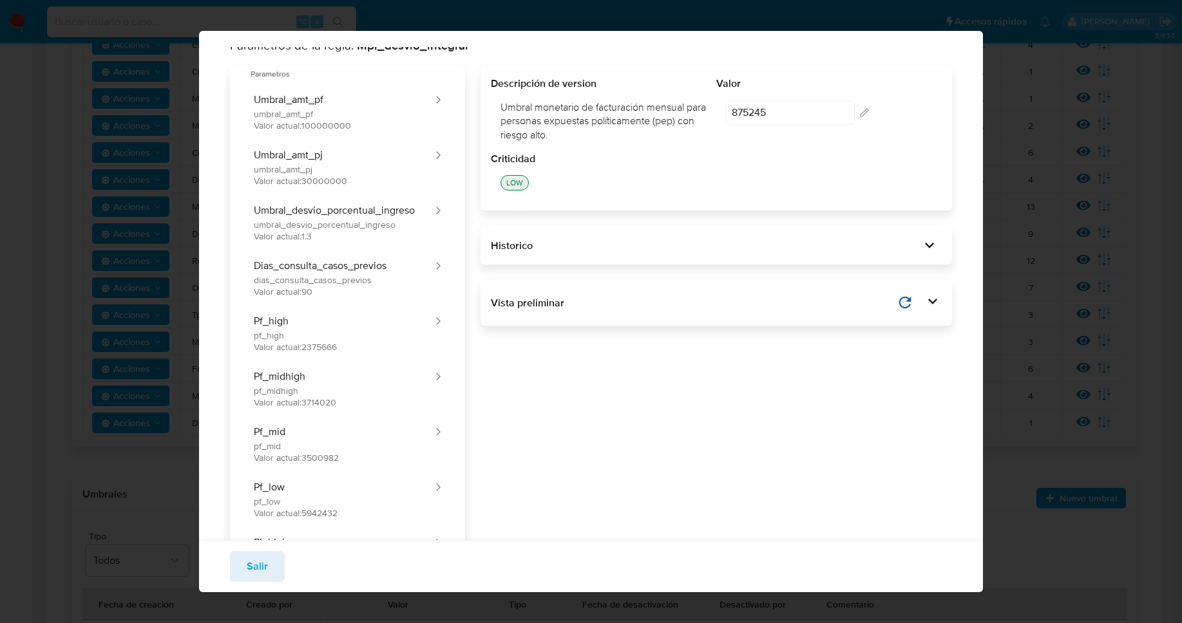
scroll to position [8, 0]
click at [540, 243] on div "Historico" at bounding box center [706, 247] width 430 height 14
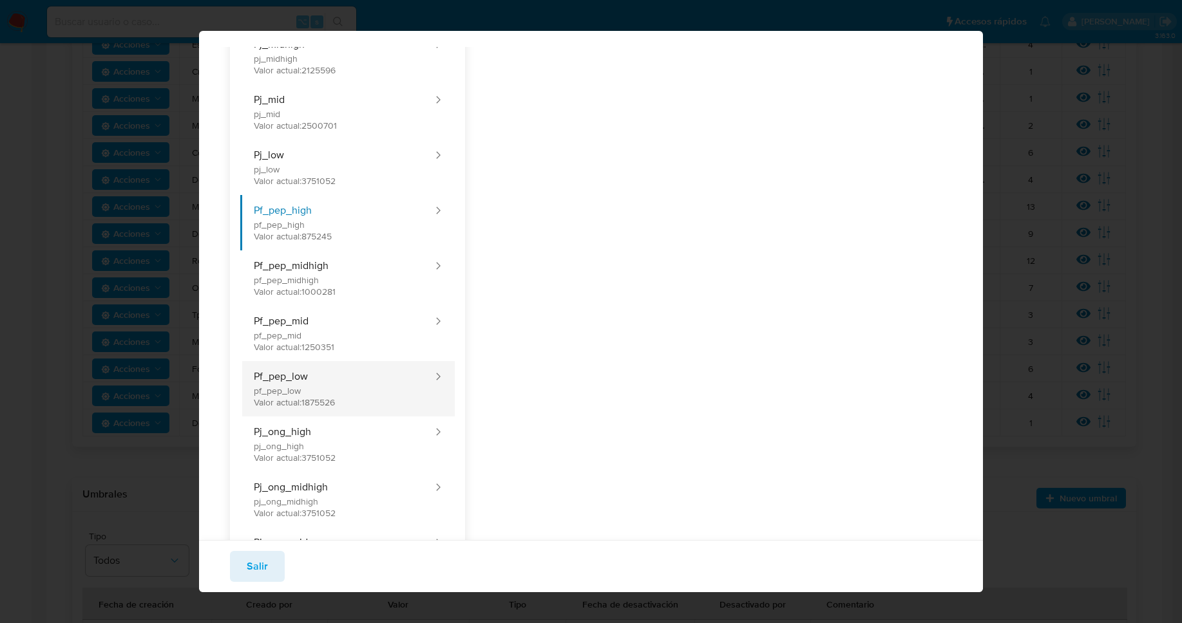
scroll to position [654, 0]
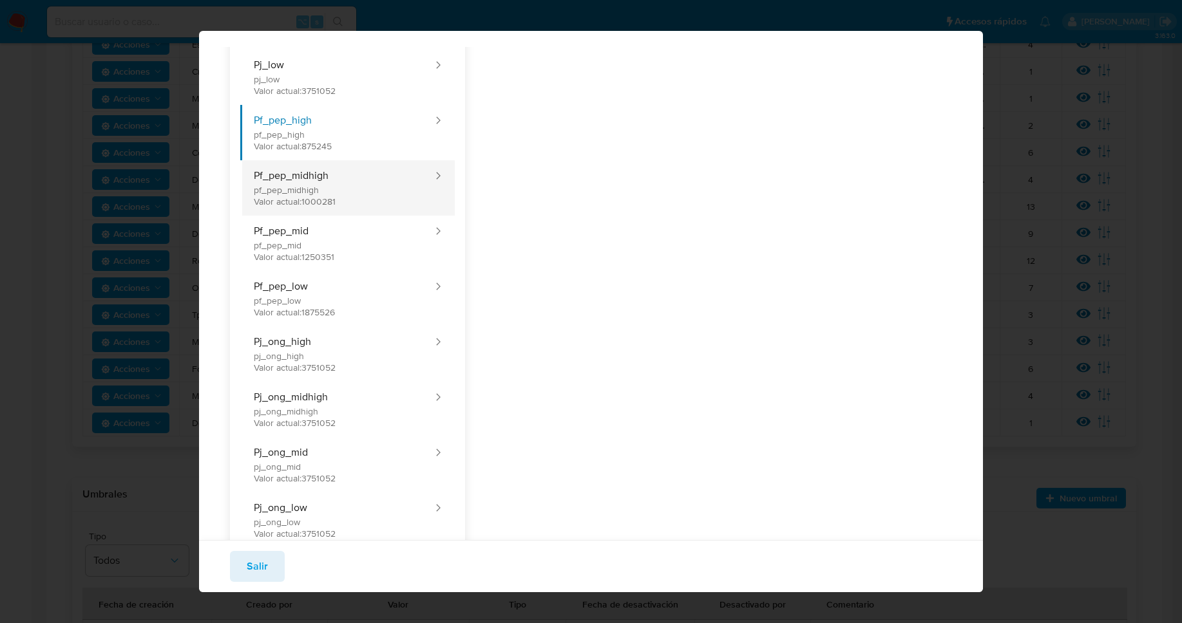
click at [311, 162] on button "Pf_pep_midhigh pf_pep_midhigh Valor actual: 1000281" at bounding box center [337, 187] width 194 height 55
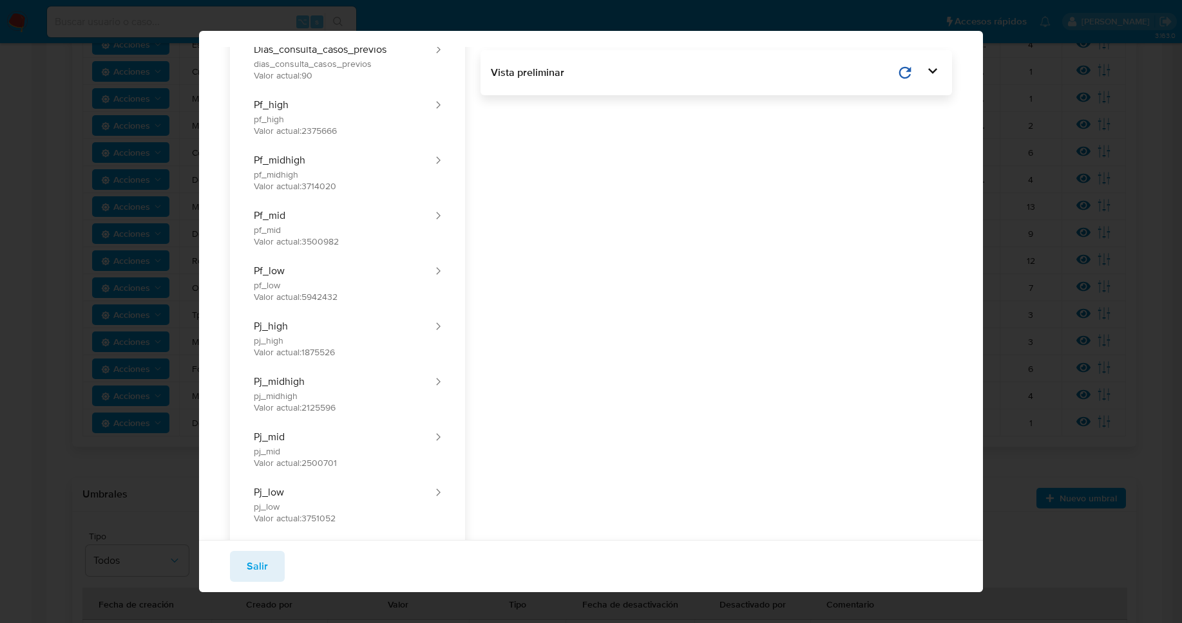
scroll to position [81, 0]
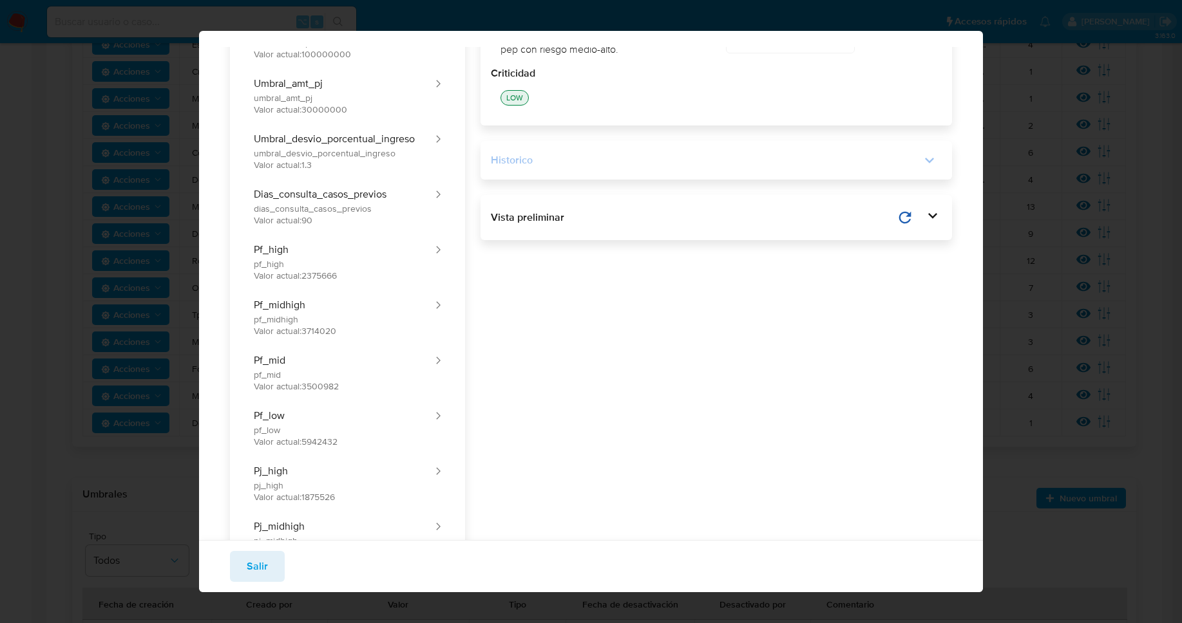
click at [652, 160] on div "Historico" at bounding box center [706, 160] width 430 height 14
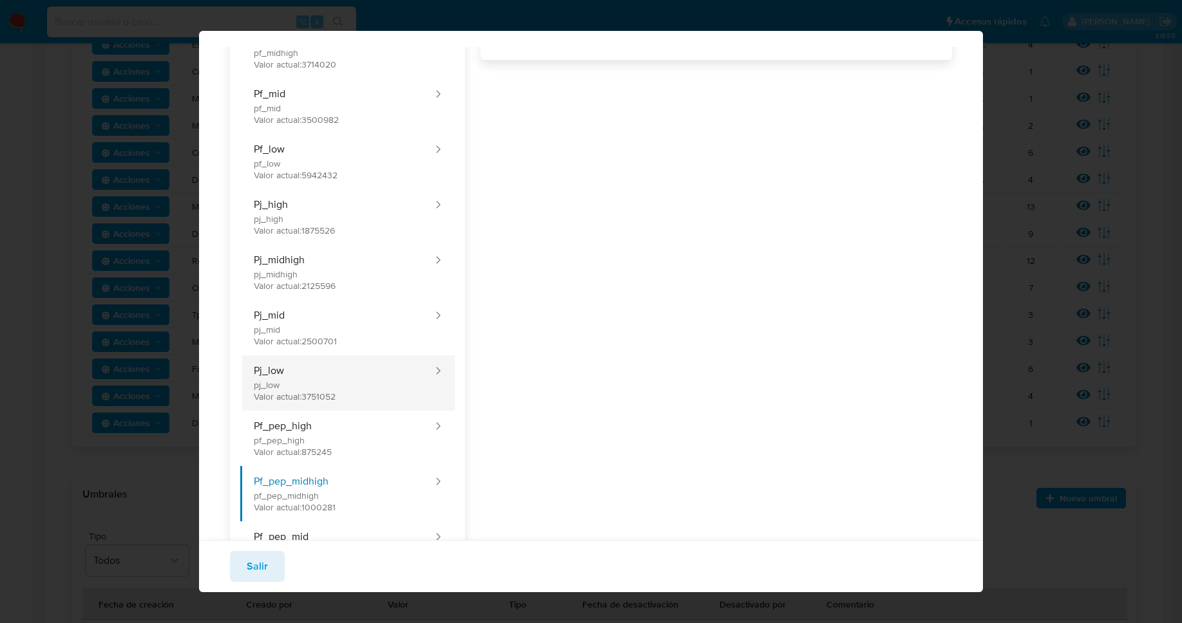
scroll to position [456, 0]
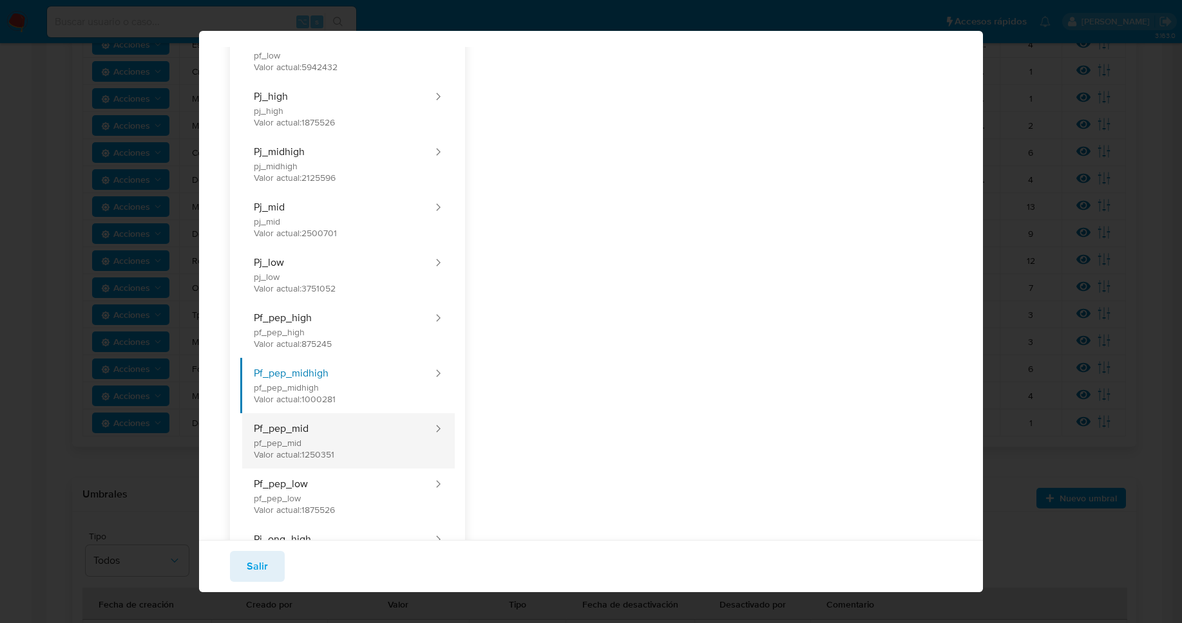
click at [325, 447] on button "Pf_pep_mid pf_pep_mid Valor actual: 1250351" at bounding box center [337, 440] width 194 height 55
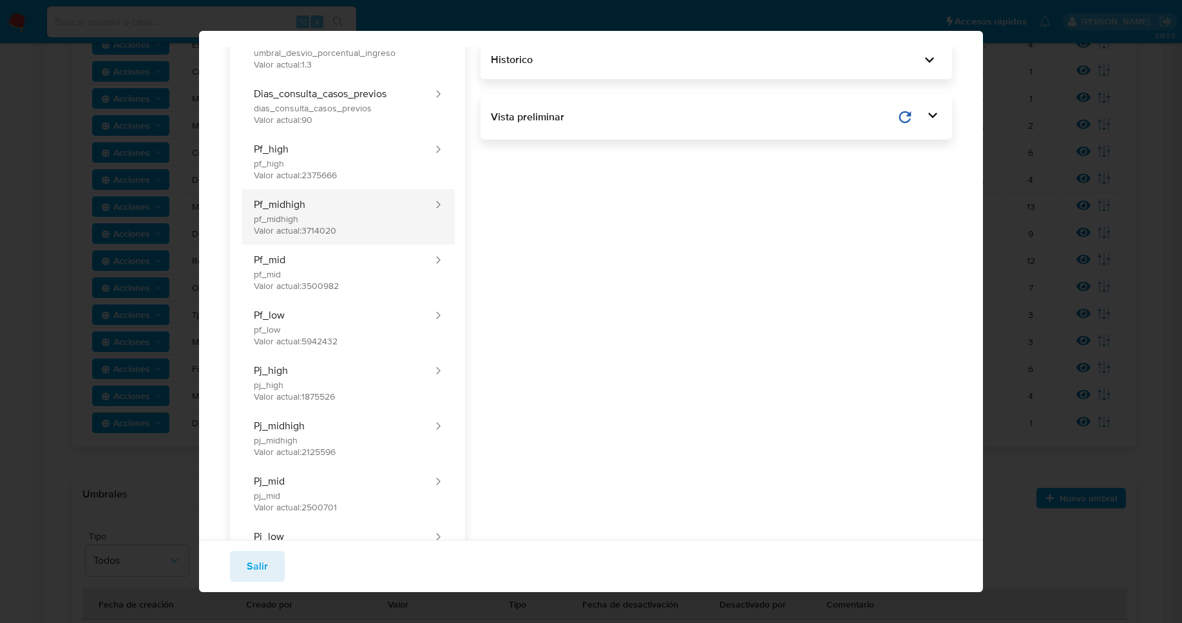
scroll to position [0, 0]
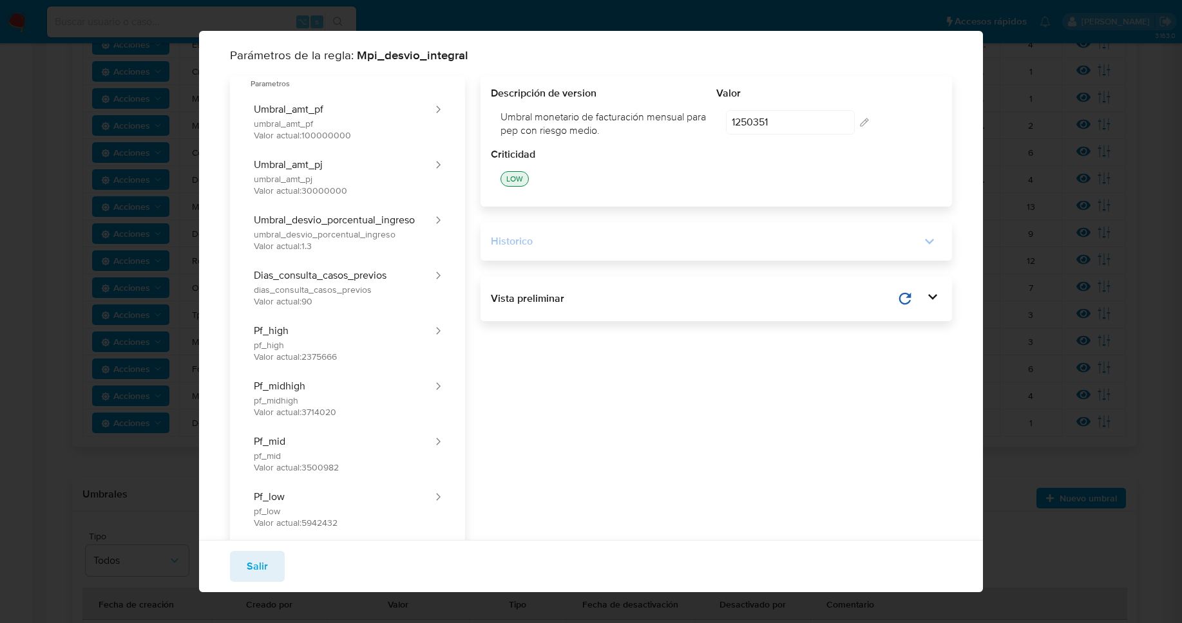
click at [599, 233] on div "Historico" at bounding box center [716, 242] width 451 height 18
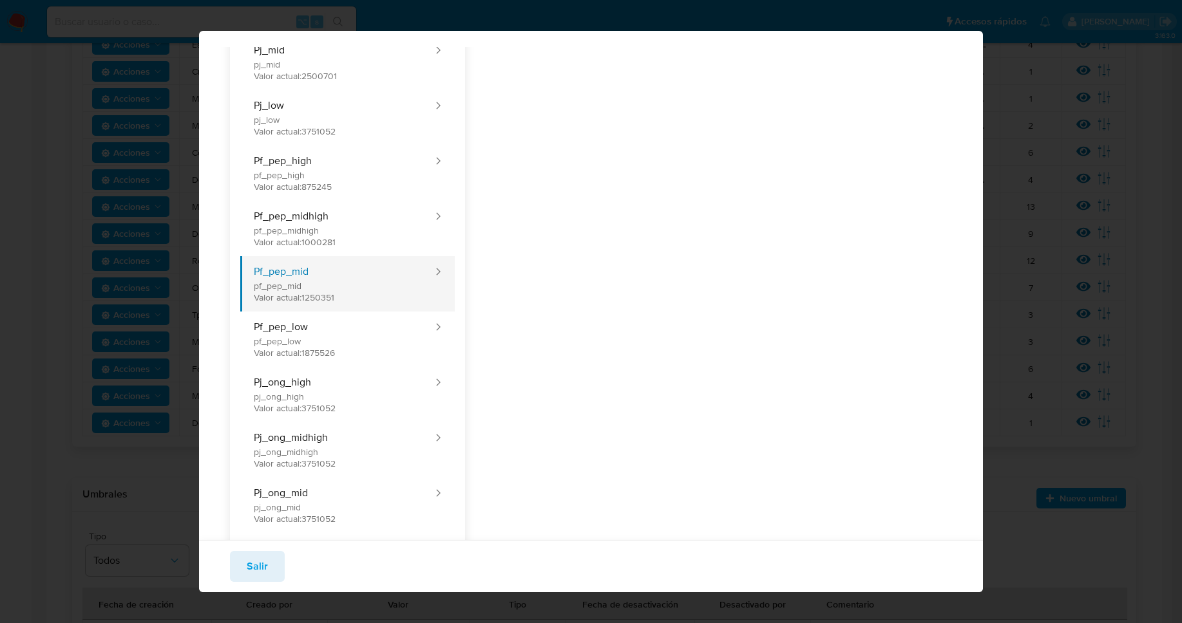
scroll to position [620, 0]
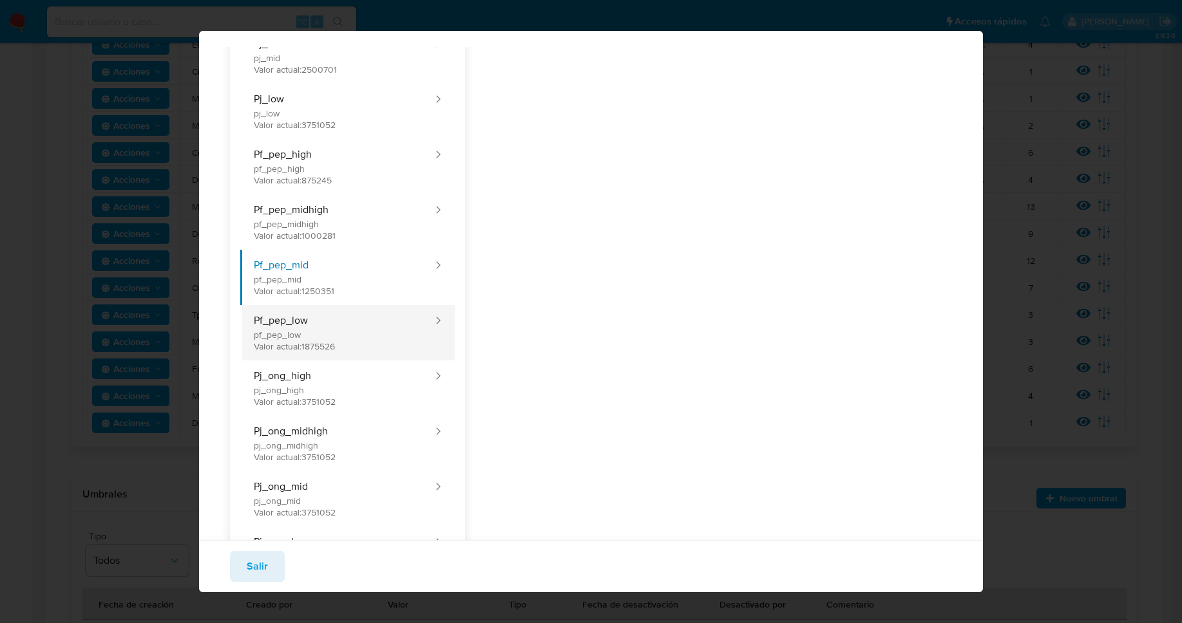
click at [310, 328] on button "Pf_pep_low pf_pep_low Valor actual: 1875526" at bounding box center [337, 332] width 194 height 55
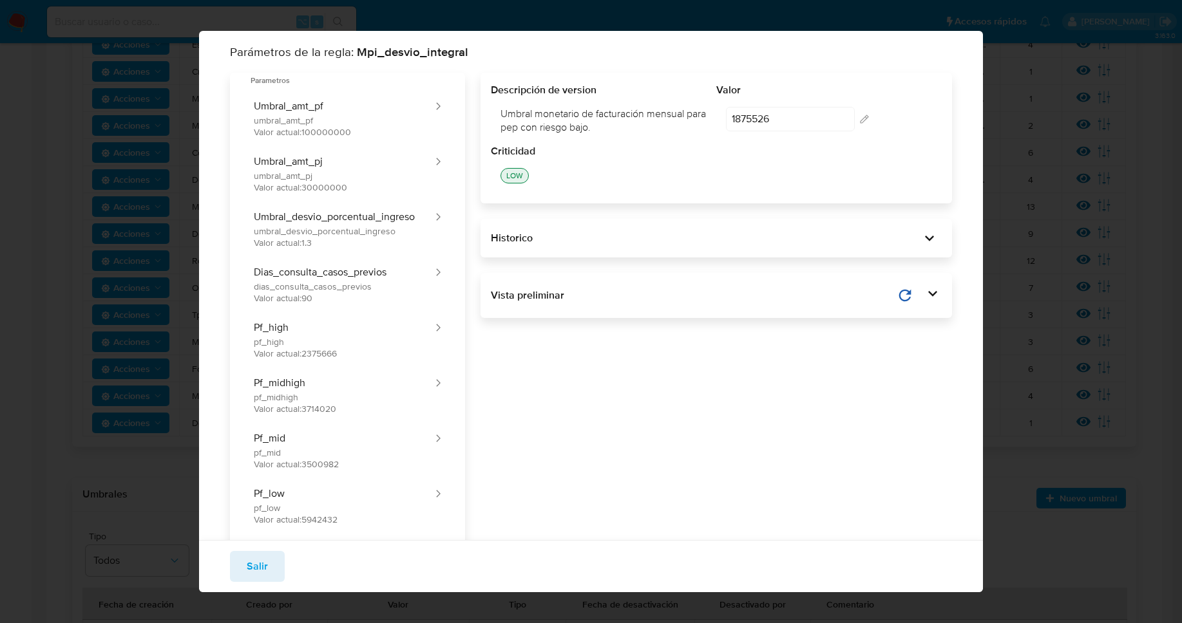
scroll to position [0, 0]
click at [556, 240] on div "Historico" at bounding box center [706, 241] width 430 height 14
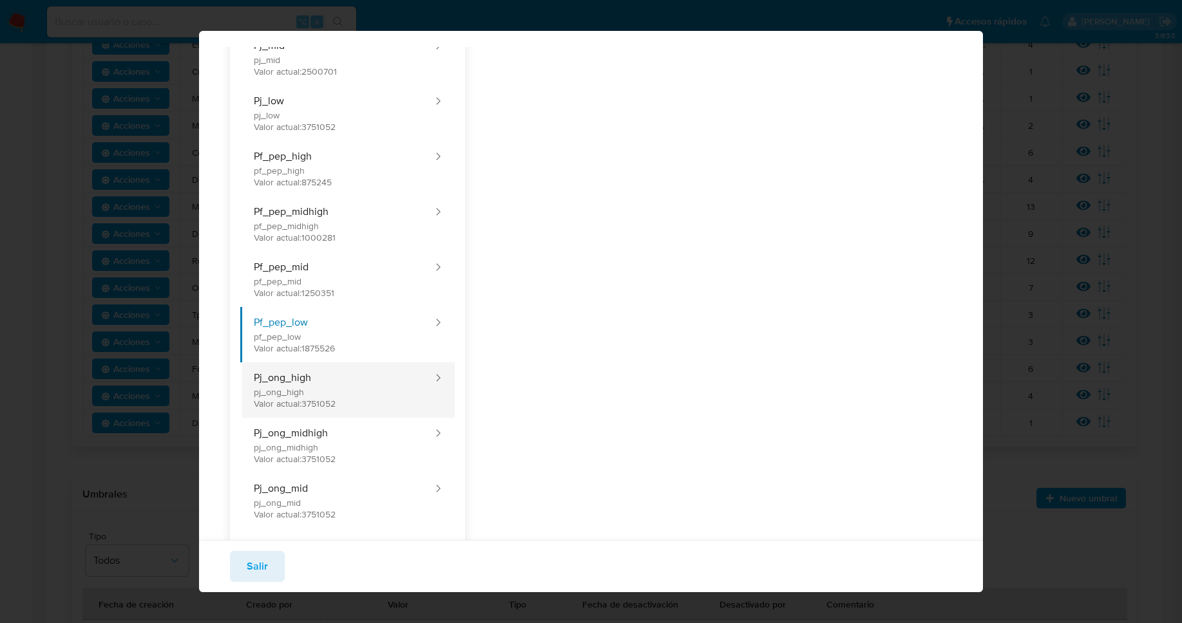
click at [298, 383] on button "Pj_ong_high pj_ong_high Valor actual: 3751052" at bounding box center [337, 390] width 194 height 55
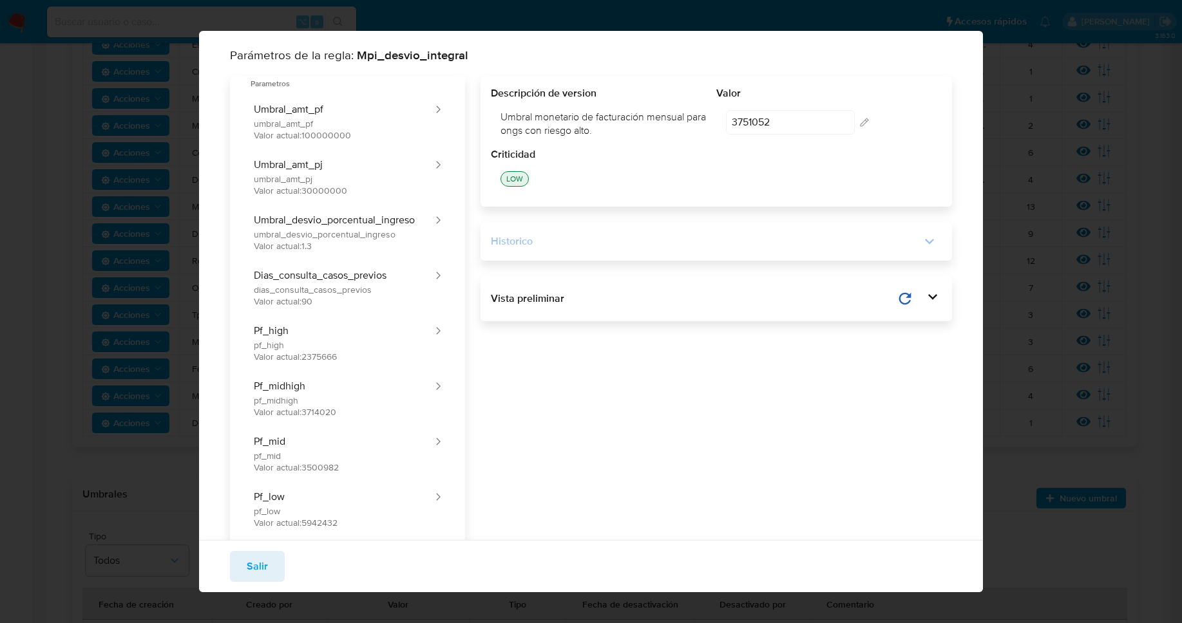
click at [571, 240] on div "Historico" at bounding box center [706, 241] width 430 height 14
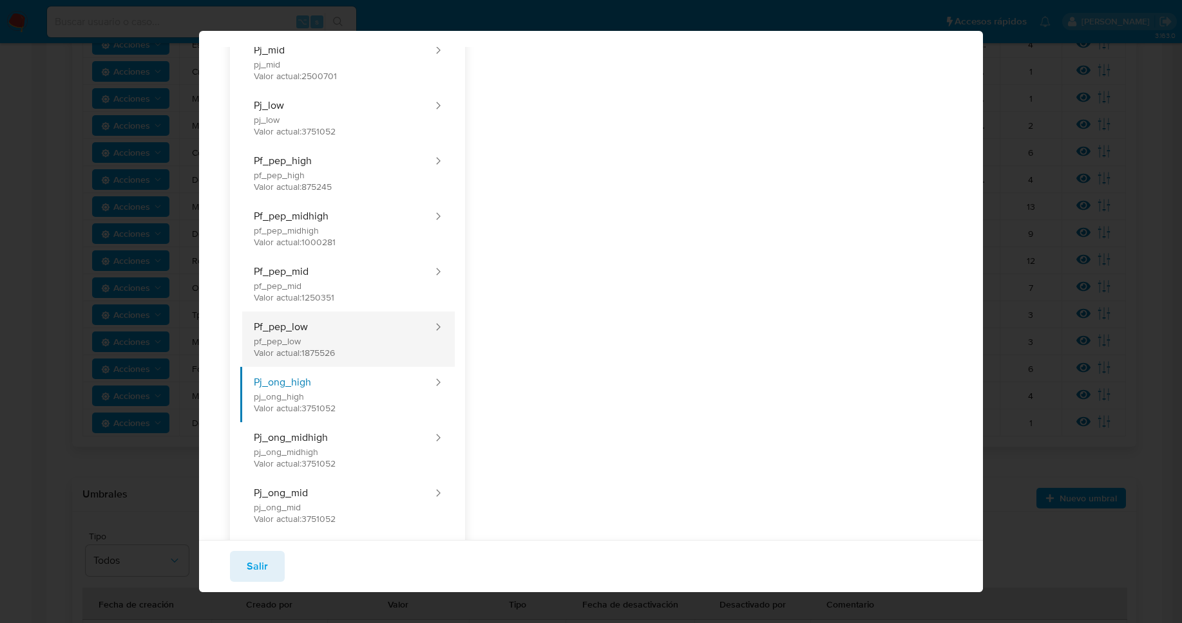
scroll to position [692, 0]
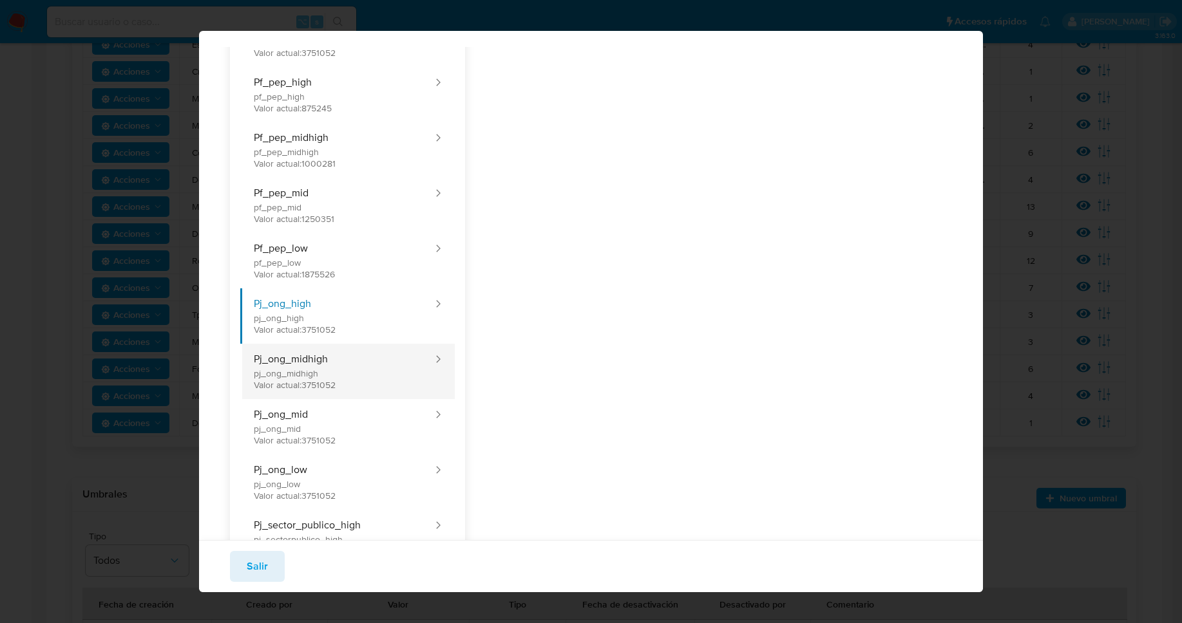
click at [295, 386] on button "Pj_ong_midhigh pj_ong_midhigh Valor actual: 3751052" at bounding box center [337, 371] width 194 height 55
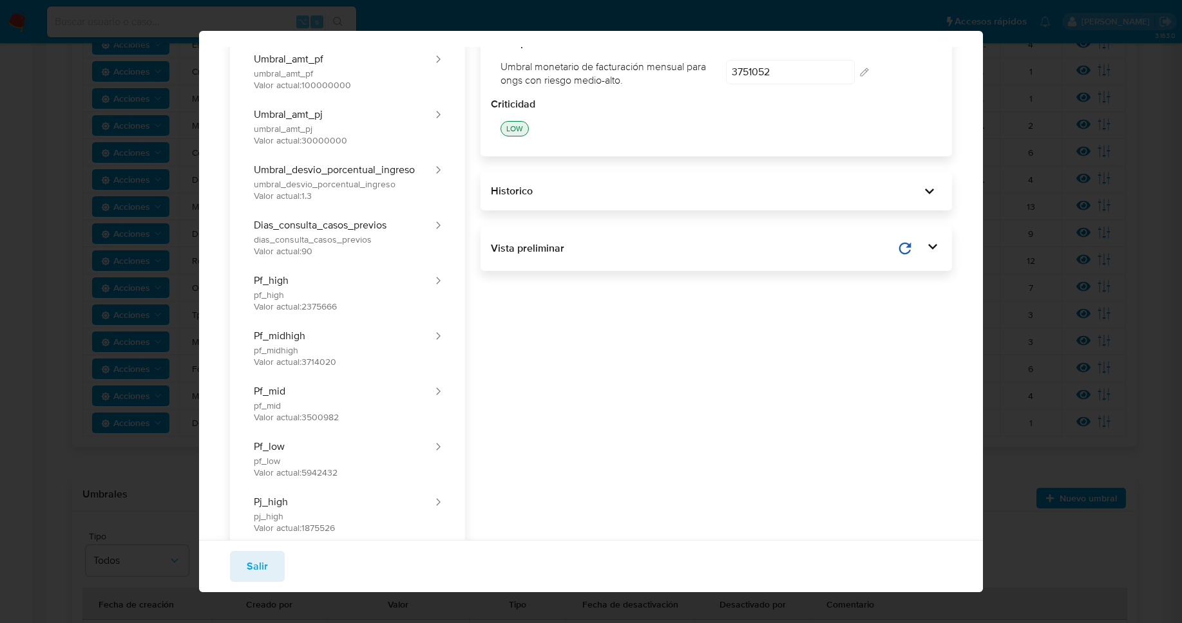
scroll to position [0, 0]
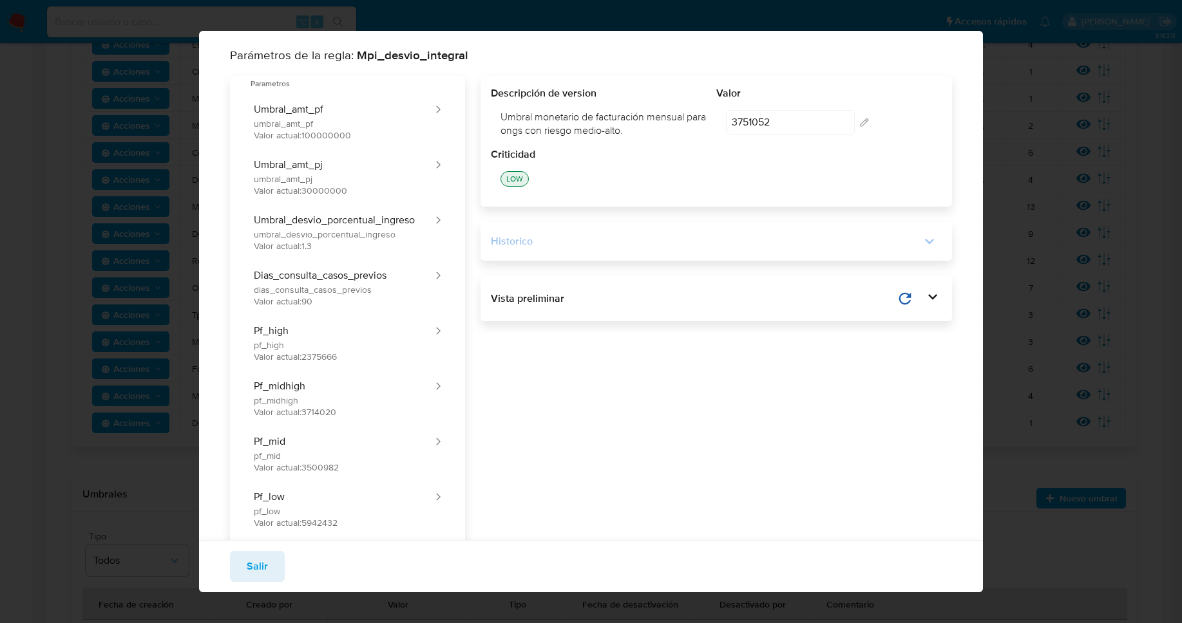
click at [571, 242] on div "Historico" at bounding box center [706, 241] width 430 height 14
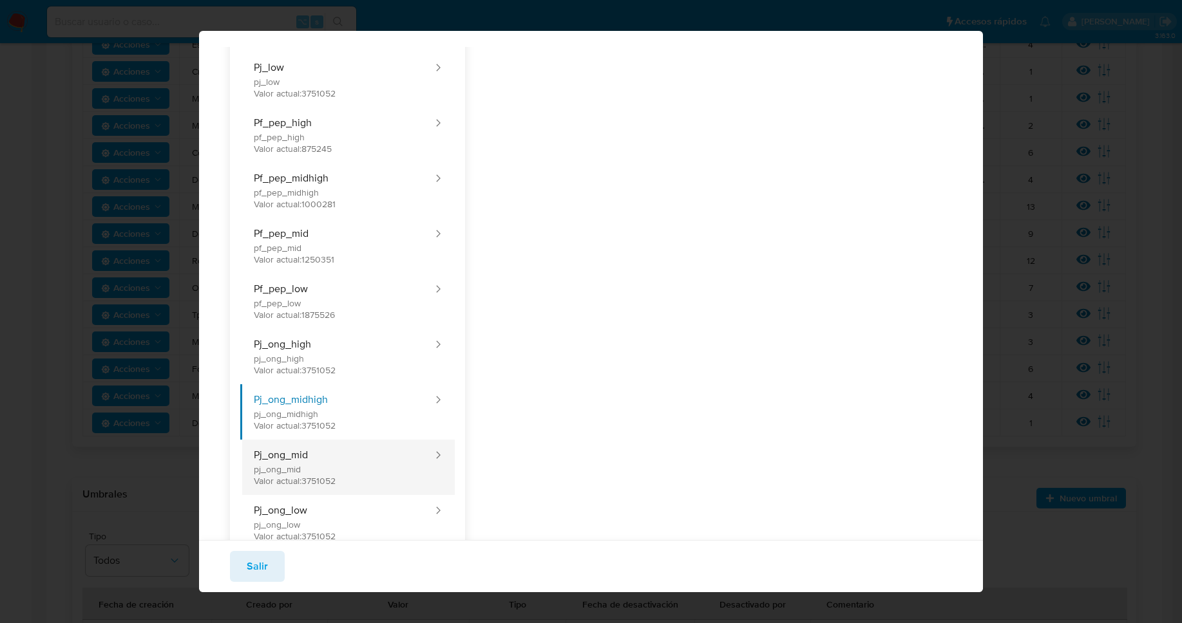
scroll to position [652, 0]
click at [296, 475] on button "Pj_ong_mid pj_ong_mid Valor actual: 3751052" at bounding box center [337, 466] width 194 height 55
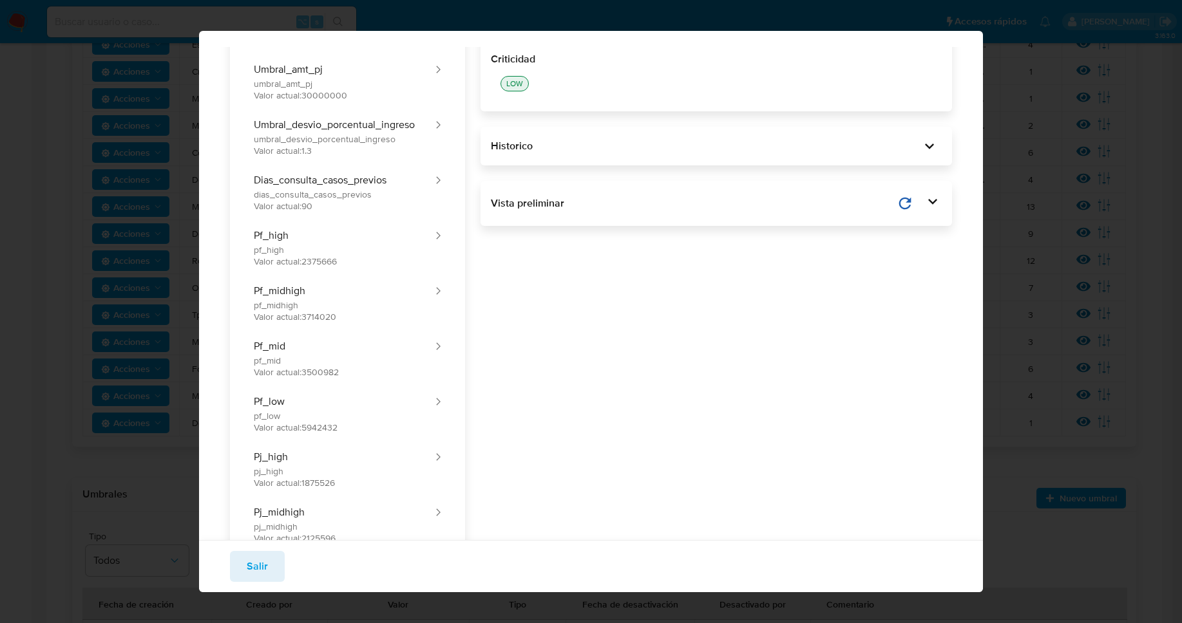
scroll to position [0, 0]
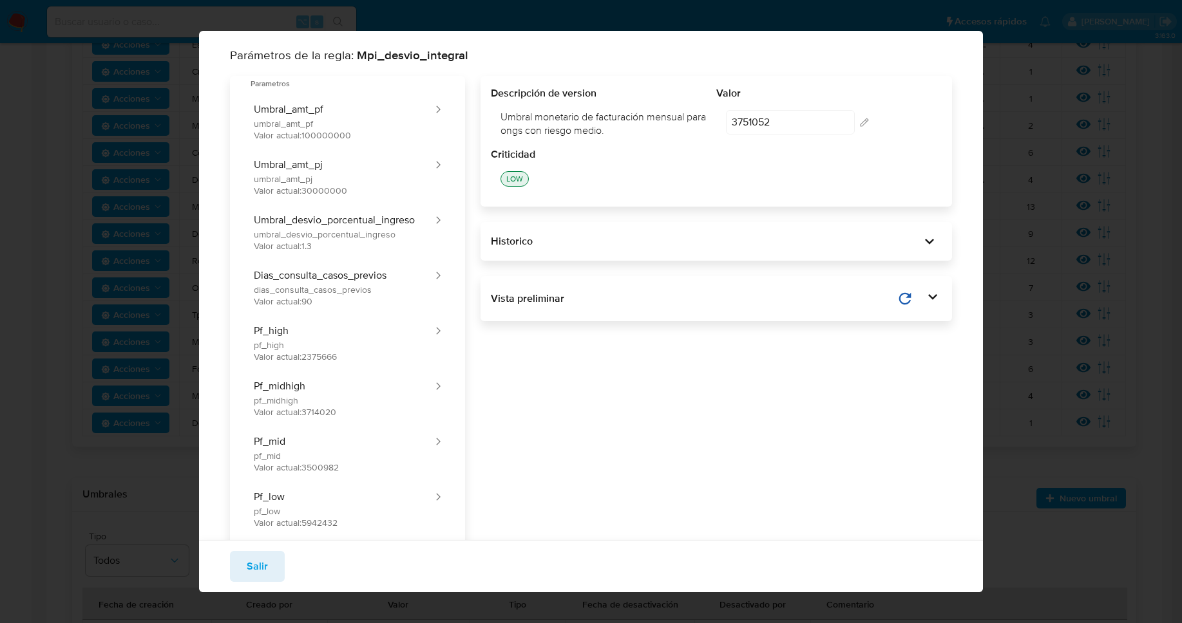
click at [540, 228] on div "Historico" at bounding box center [715, 241] width 471 height 39
click at [536, 237] on div "Historico" at bounding box center [706, 241] width 430 height 14
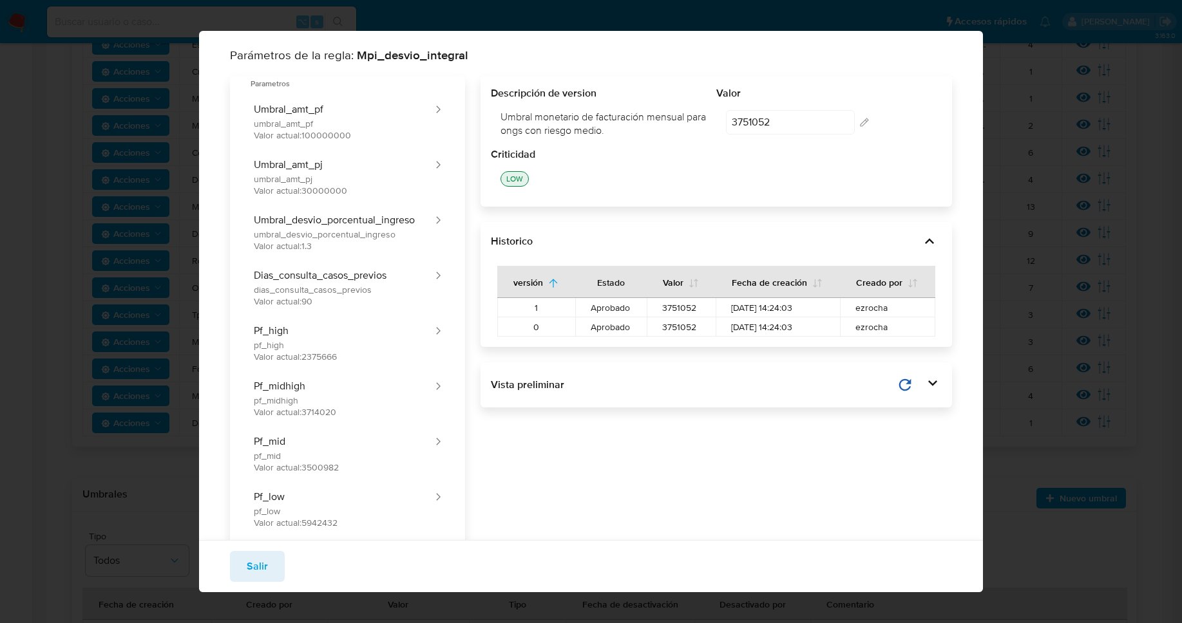
scroll to position [802, 0]
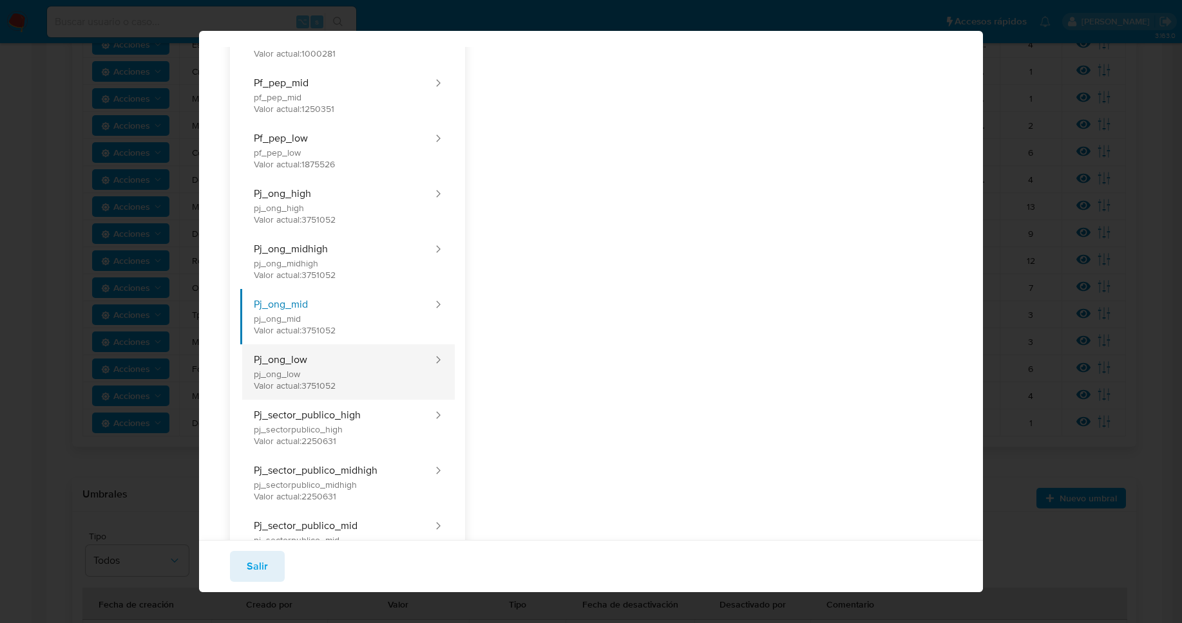
click at [318, 371] on button "Pj_ong_low pj_ong_low Valor actual: 3751052" at bounding box center [337, 372] width 194 height 55
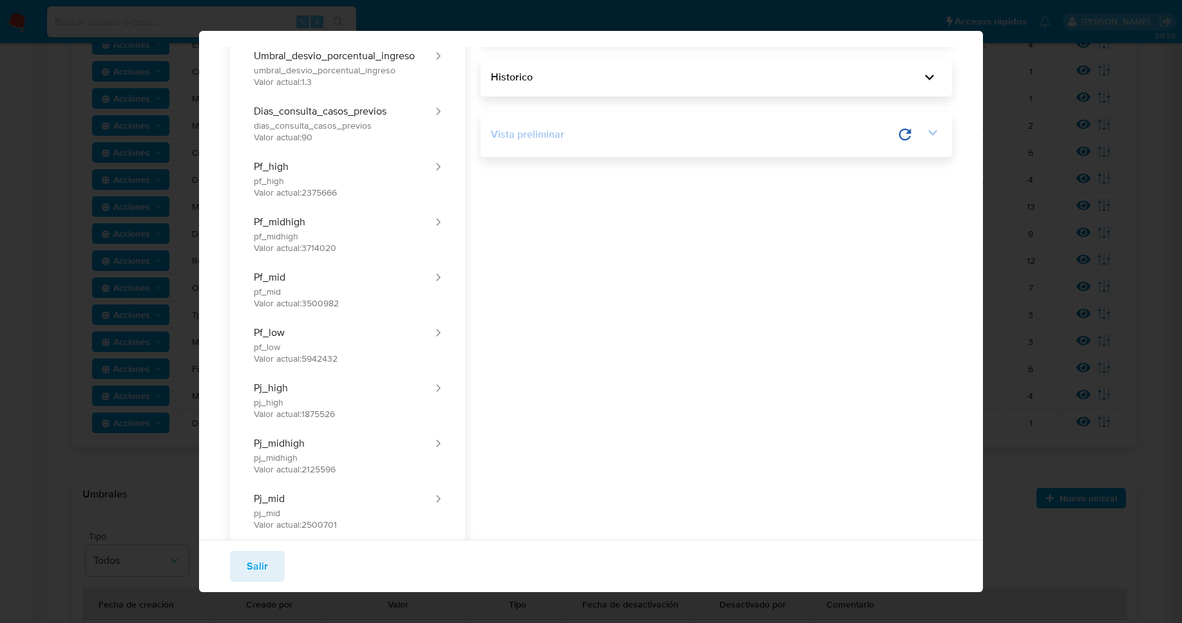
scroll to position [156, 0]
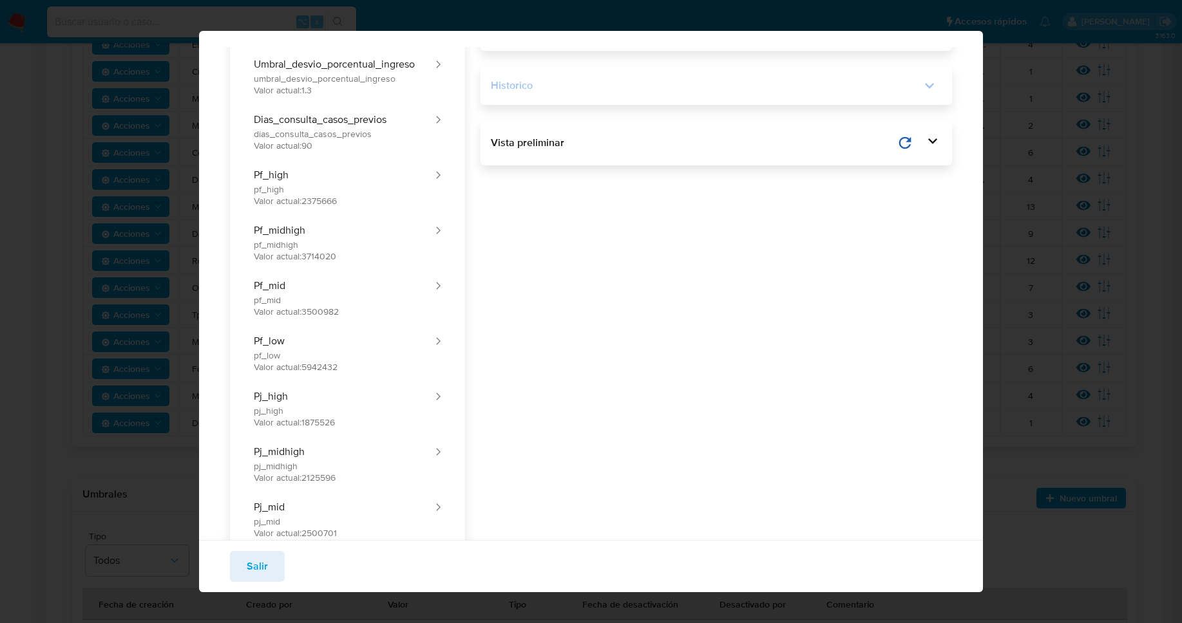
drag, startPoint x: 501, startPoint y: 66, endPoint x: 504, endPoint y: 83, distance: 17.1
click at [501, 67] on div "Historico" at bounding box center [715, 85] width 471 height 39
click at [504, 83] on div "Historico" at bounding box center [706, 86] width 430 height 14
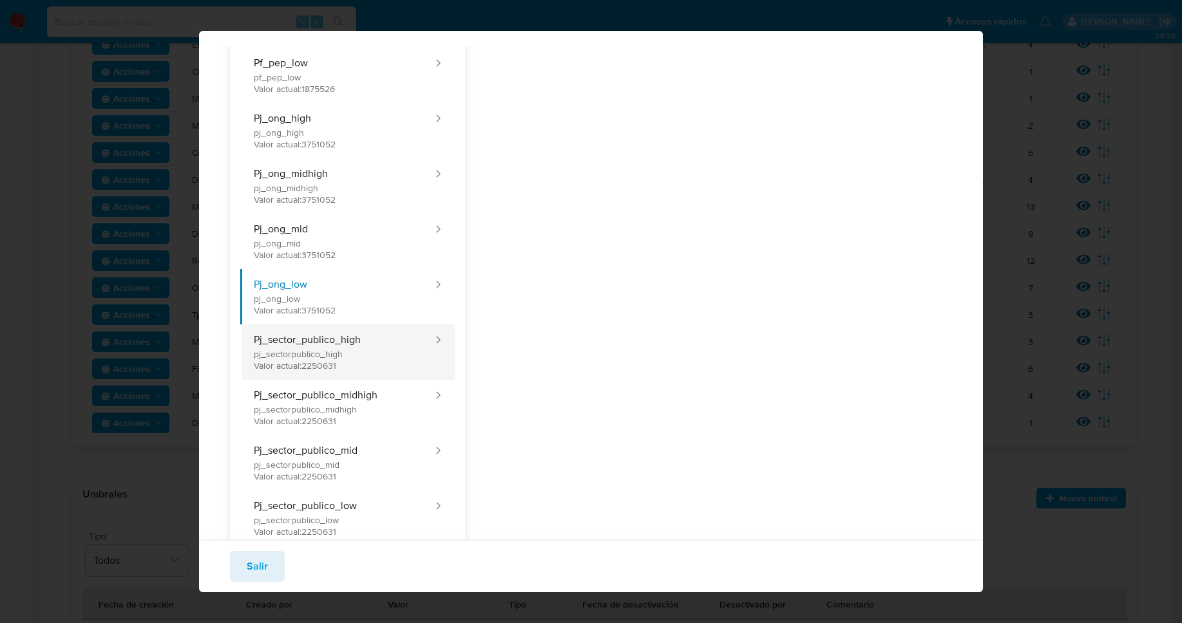
click at [347, 345] on button "Pj_sector_publico_high pj_sectorpublico_high Valor actual: 2250631" at bounding box center [337, 352] width 194 height 55
type input "2250631"
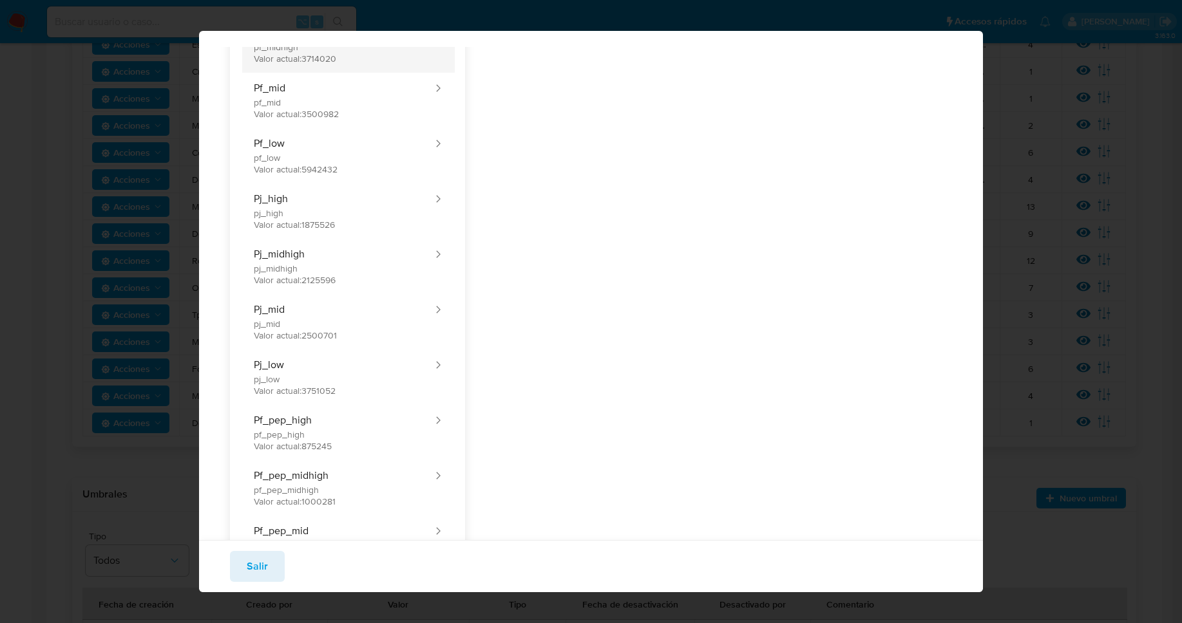
scroll to position [52, 0]
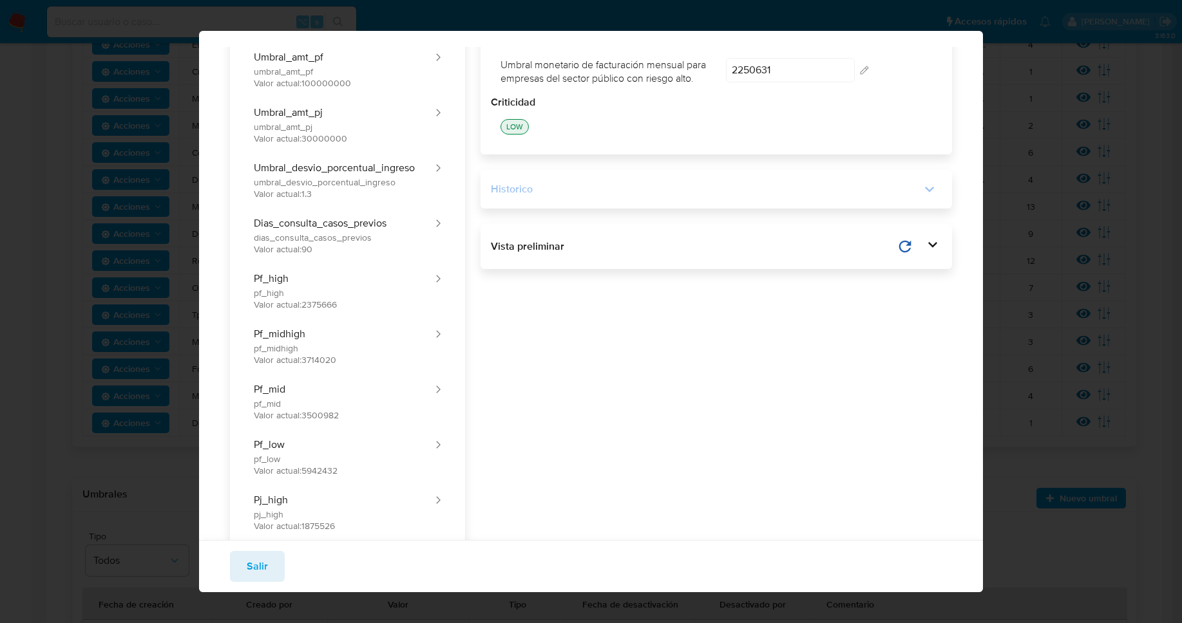
click at [529, 196] on div "Historico" at bounding box center [706, 189] width 430 height 14
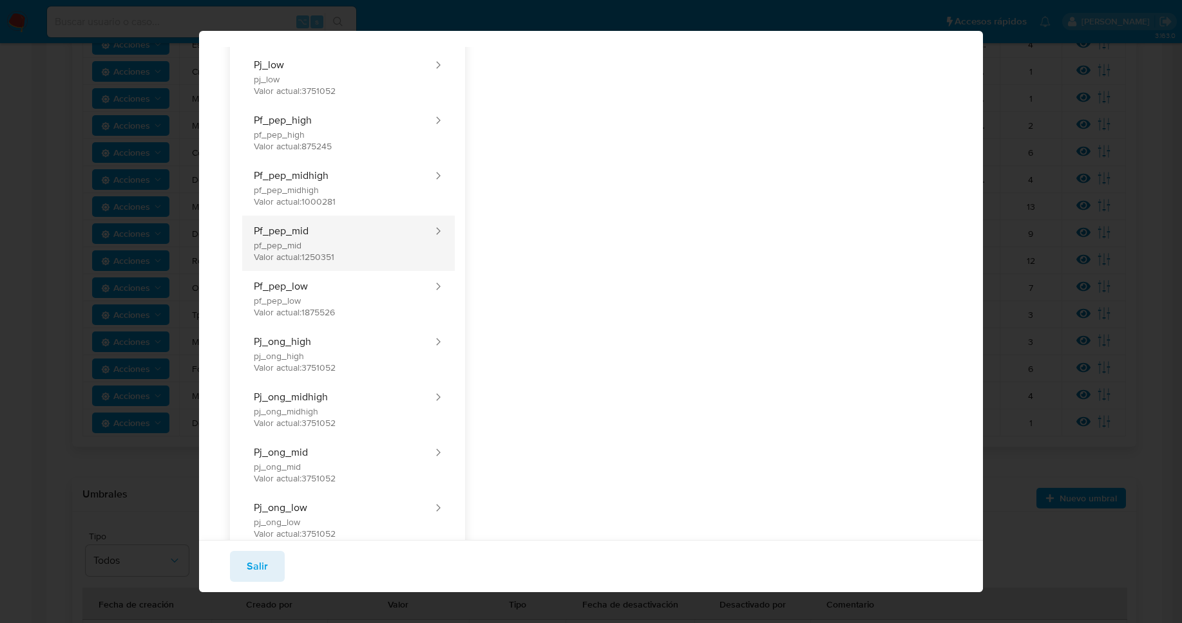
scroll to position [927, 0]
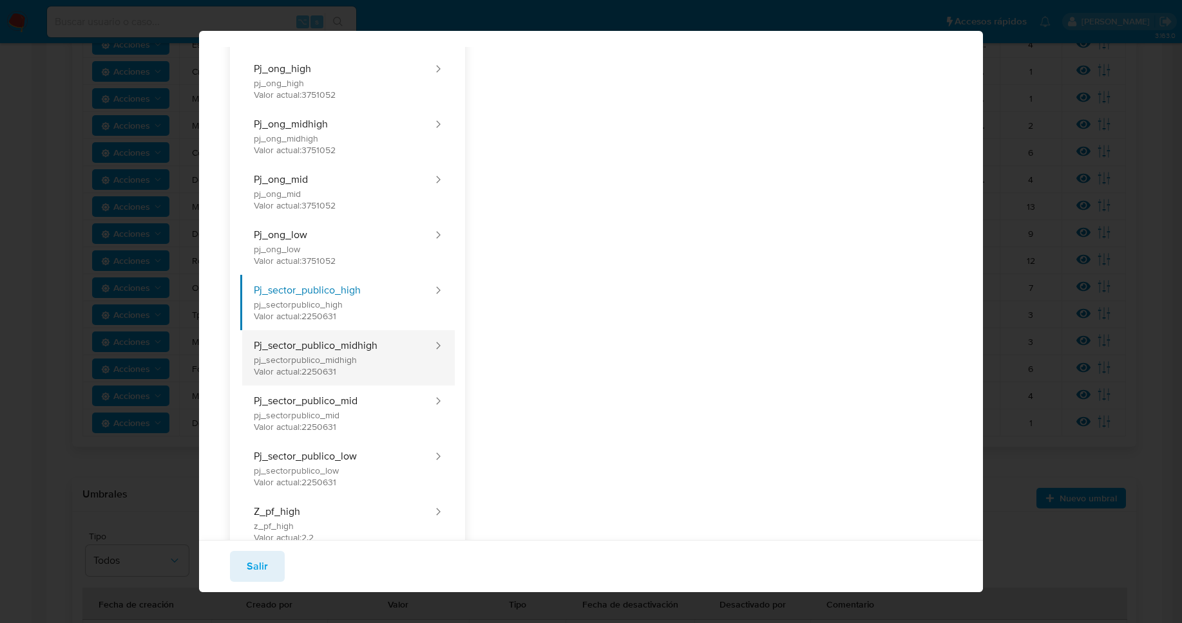
click at [317, 366] on button "Pj_sector_publico_midhigh pj_sectorpublico_midhigh Valor actual: 2250631" at bounding box center [337, 357] width 194 height 55
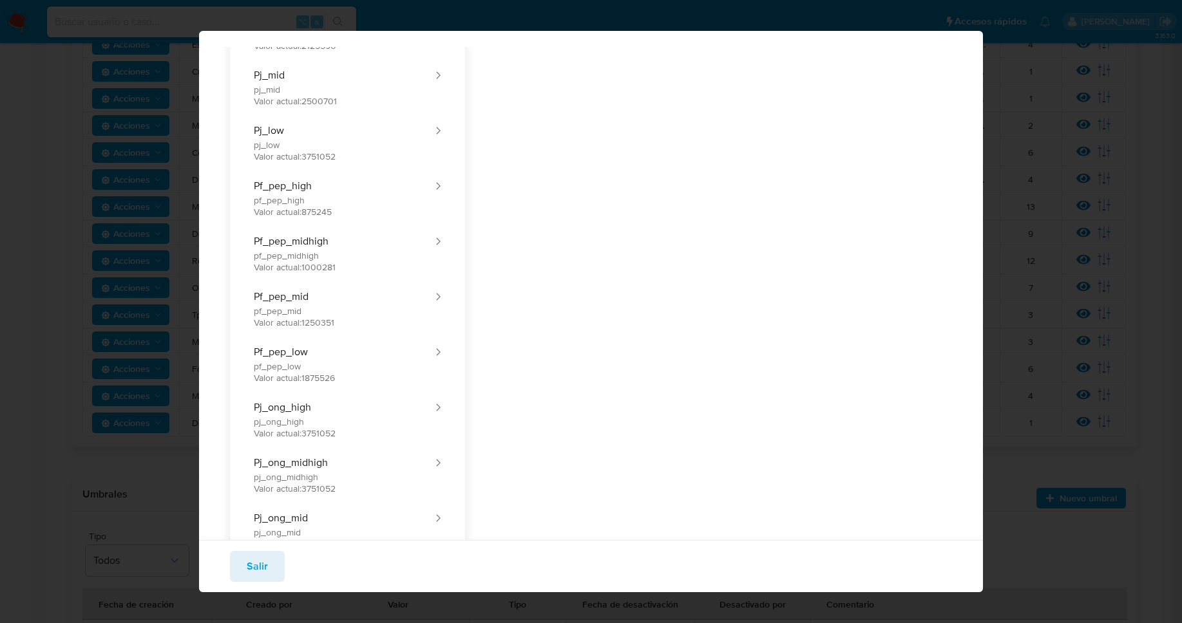
scroll to position [155, 0]
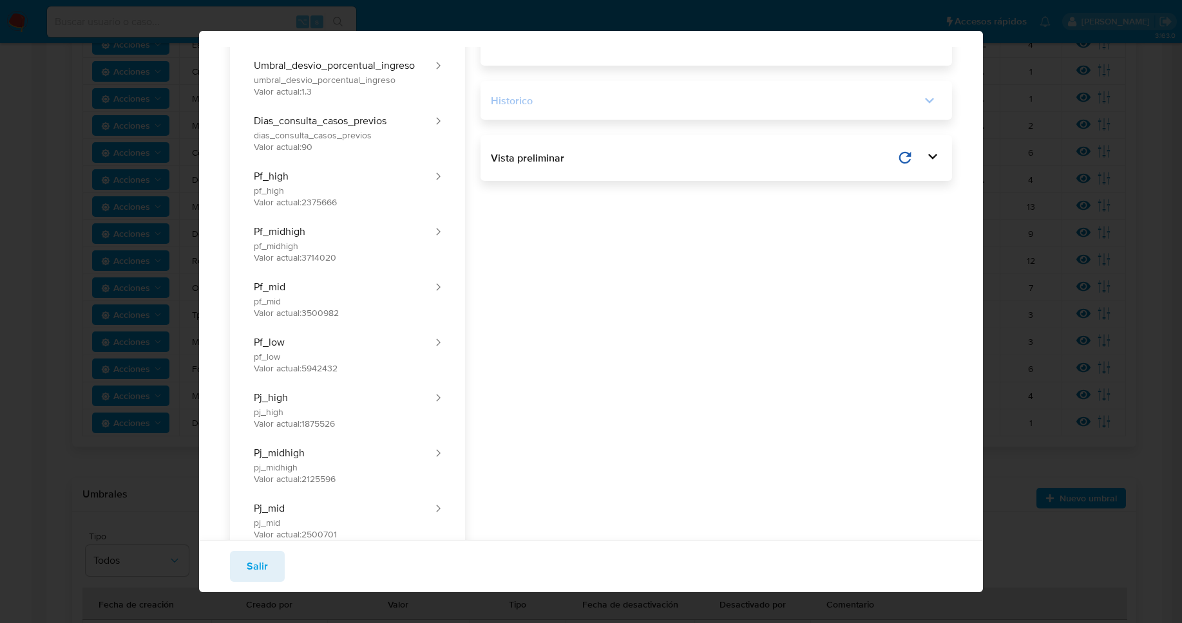
click at [558, 94] on div "Historico" at bounding box center [706, 101] width 430 height 14
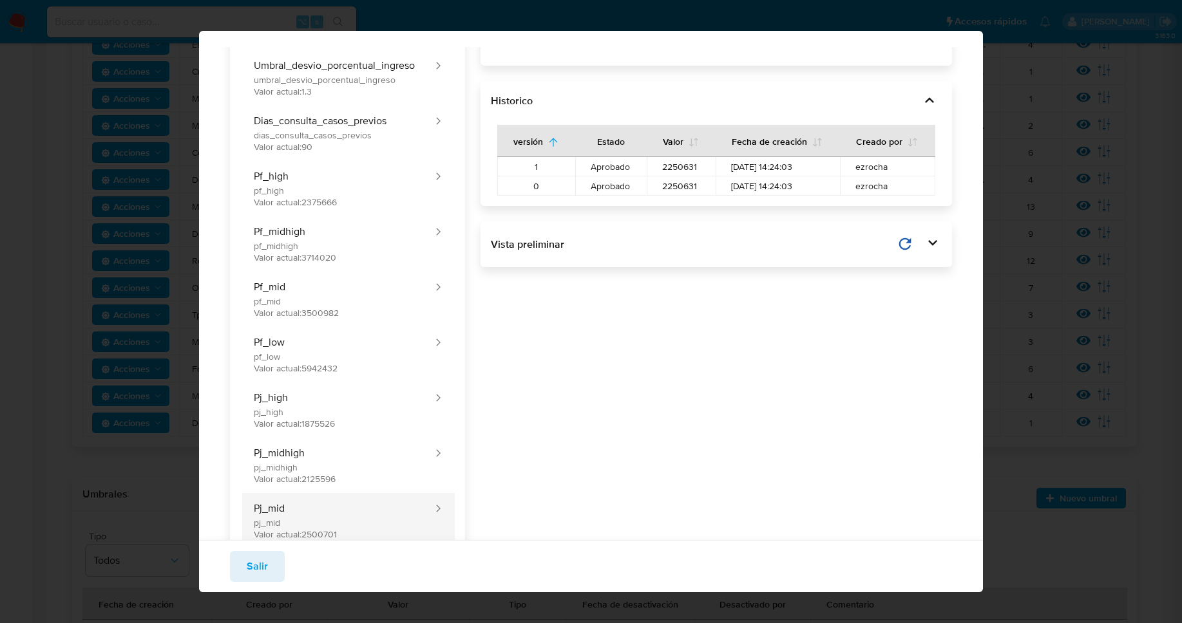
scroll to position [953, 0]
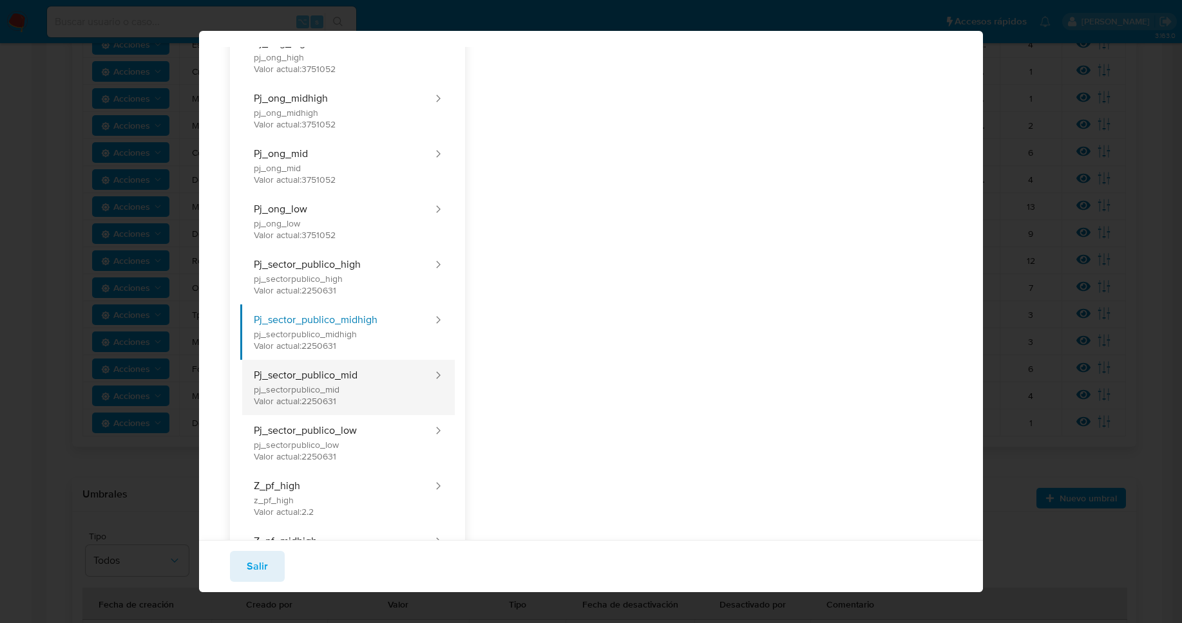
click at [310, 389] on button "Pj_sector_publico_mid pj_sectorpublico_mid Valor actual: 2250631" at bounding box center [337, 387] width 194 height 55
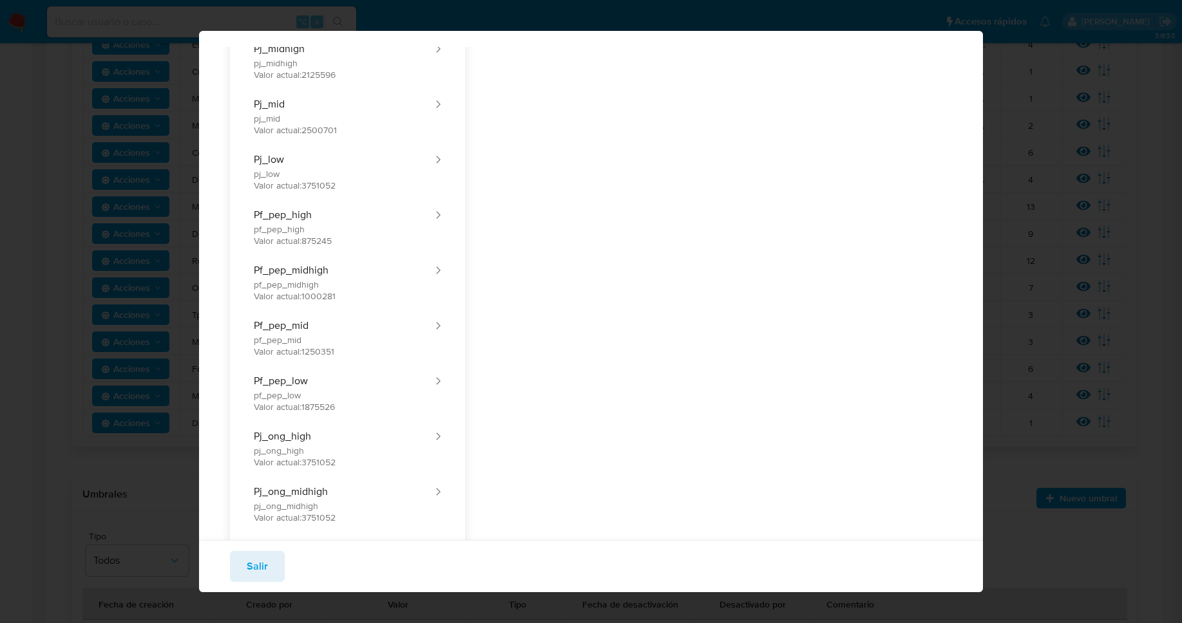
scroll to position [0, 0]
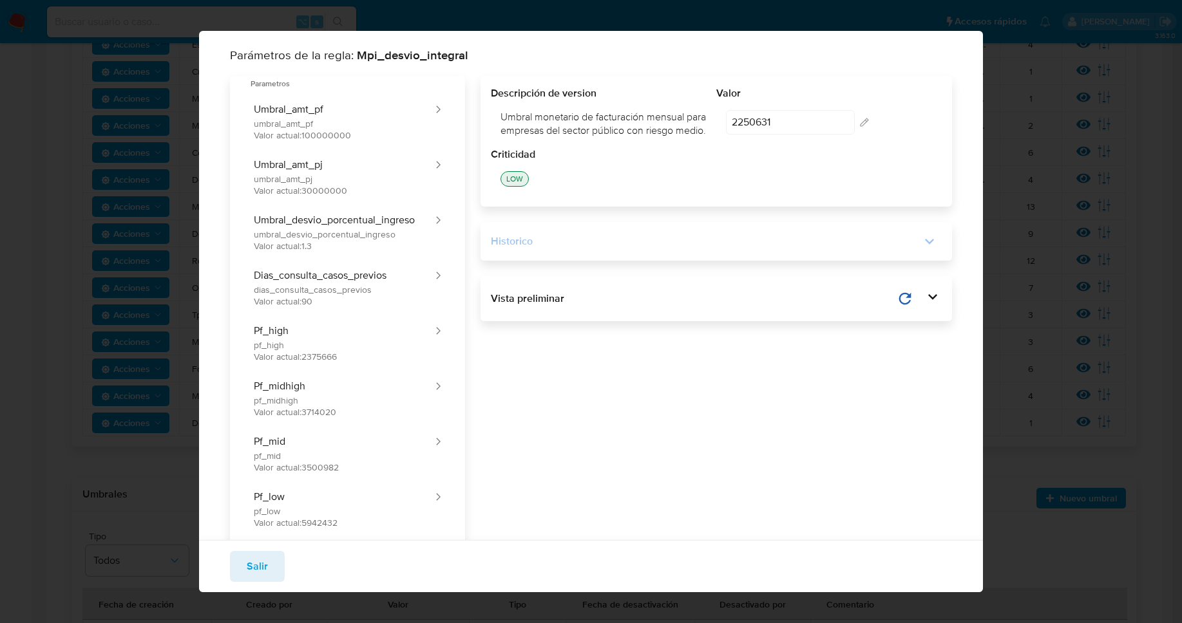
click at [528, 249] on div "Historico" at bounding box center [706, 241] width 430 height 14
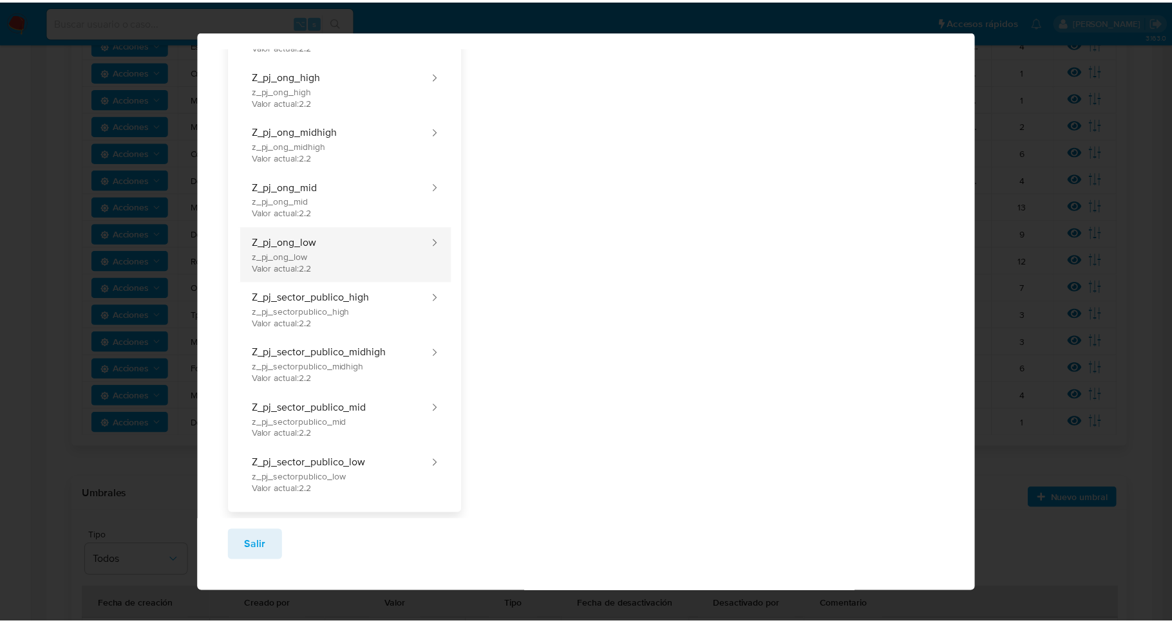
scroll to position [2044, 0]
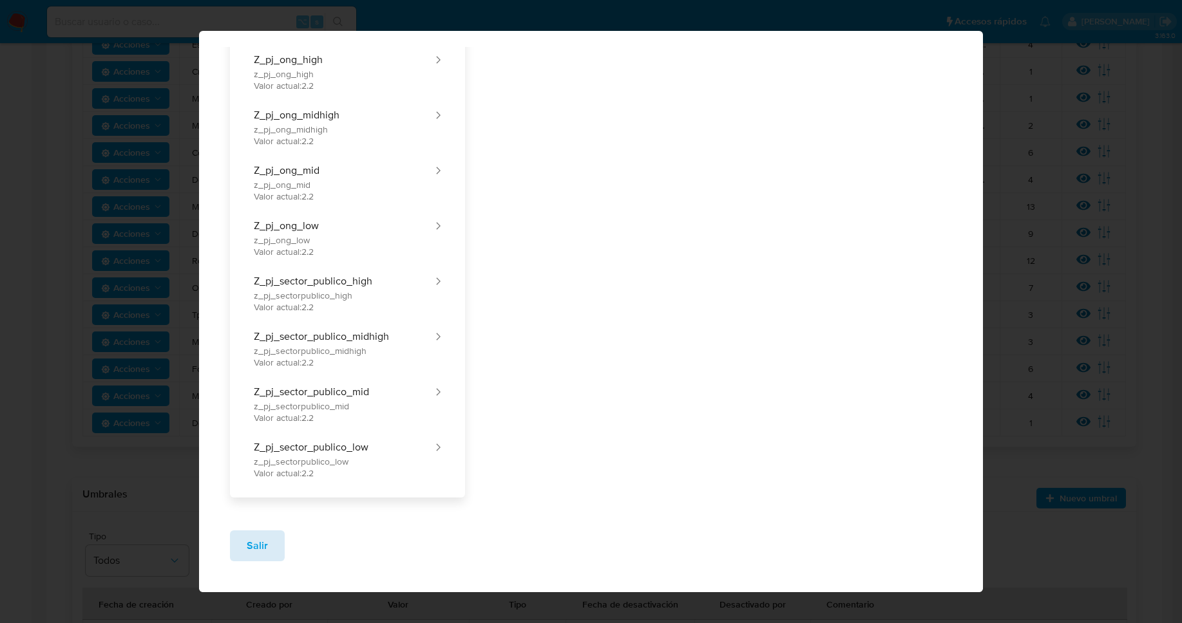
click at [249, 549] on span "Salir" at bounding box center [257, 546] width 21 height 28
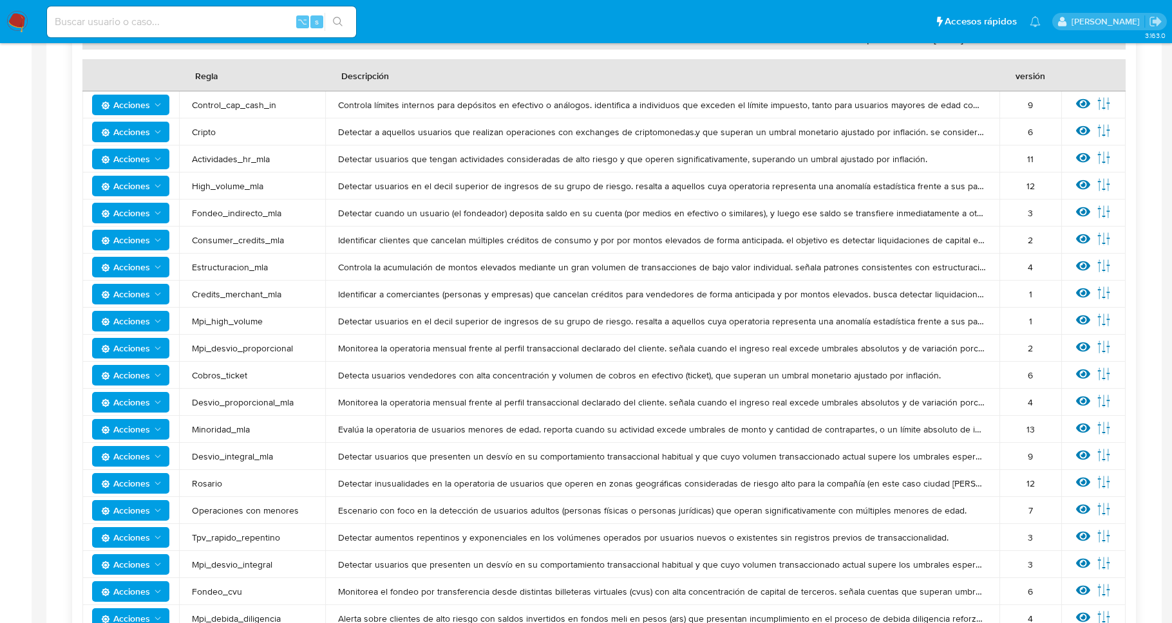
scroll to position [79, 0]
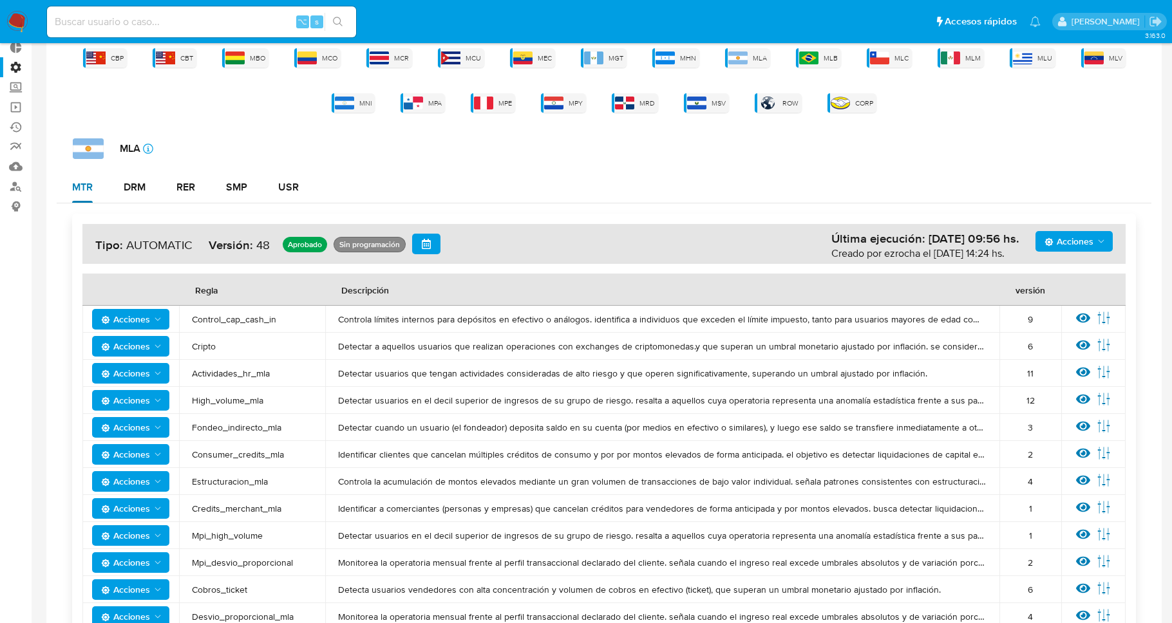
click at [89, 193] on div "MTR" at bounding box center [82, 187] width 21 height 10
drag, startPoint x: 107, startPoint y: 191, endPoint x: 121, endPoint y: 191, distance: 14.2
click at [110, 191] on div "MTR DRM RER SMP USR" at bounding box center [604, 187] width 1095 height 31
click at [128, 191] on div "DRM" at bounding box center [135, 187] width 22 height 10
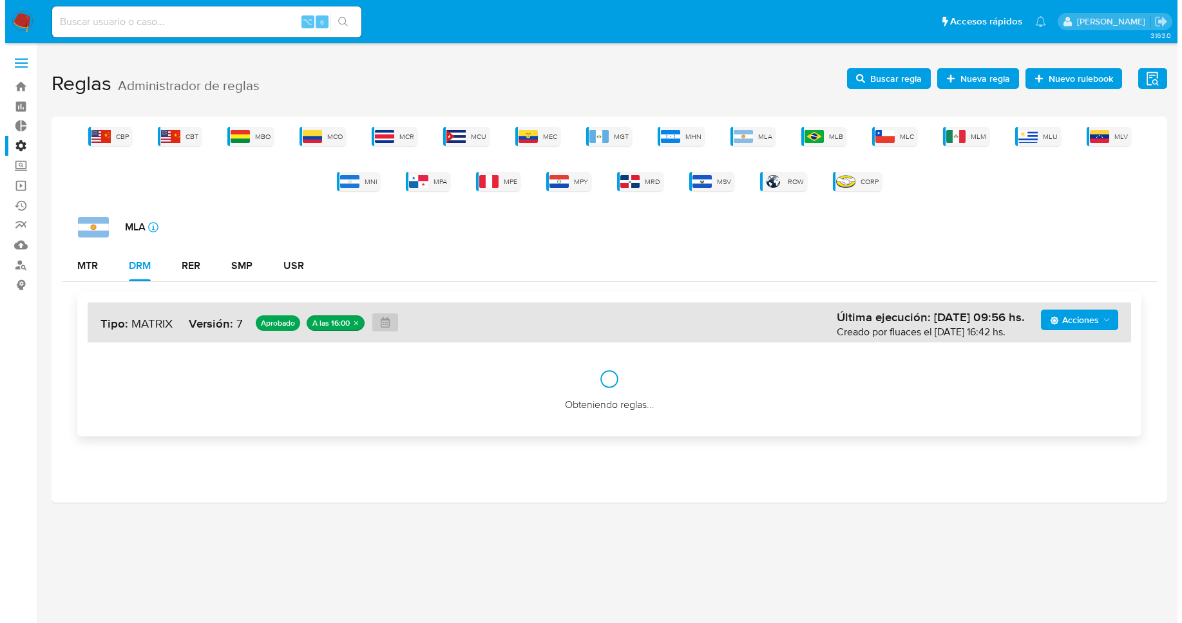
scroll to position [0, 0]
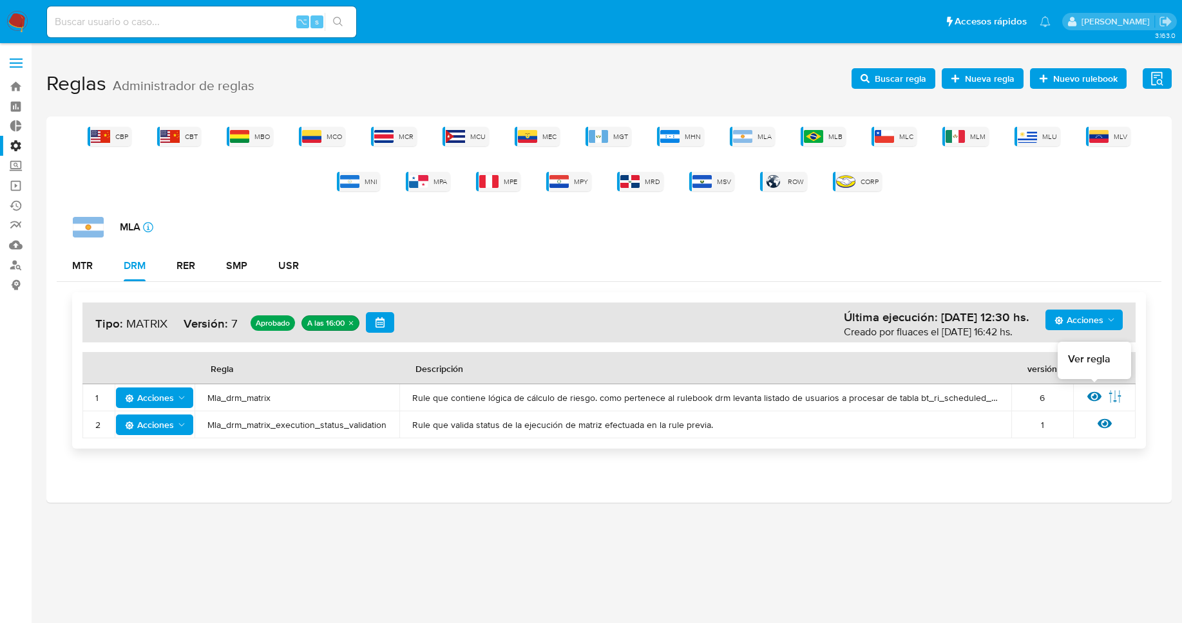
click at [1094, 395] on icon at bounding box center [1094, 397] width 14 height 10
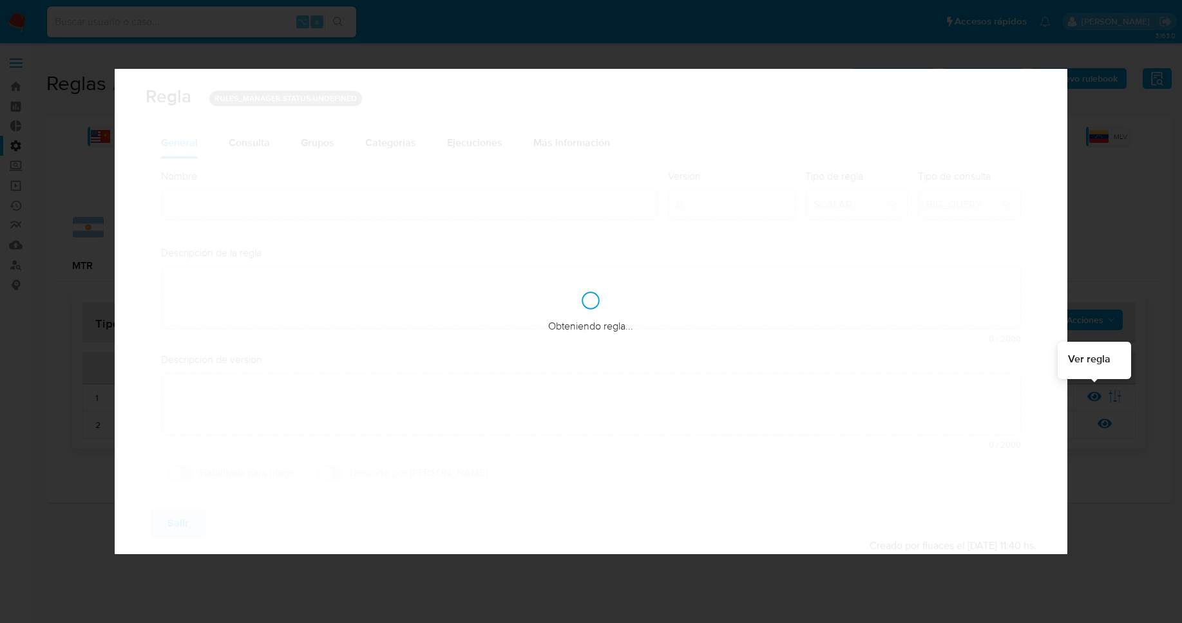
type input "Mla_drm_matrix"
type textarea "Rule que contiene lógica de cálculo de riesgo. como pertenece al rulebook drm l…"
type textarea "Ppld-6102 - modificación de queries para exceptuar payments de movimientos de p…"
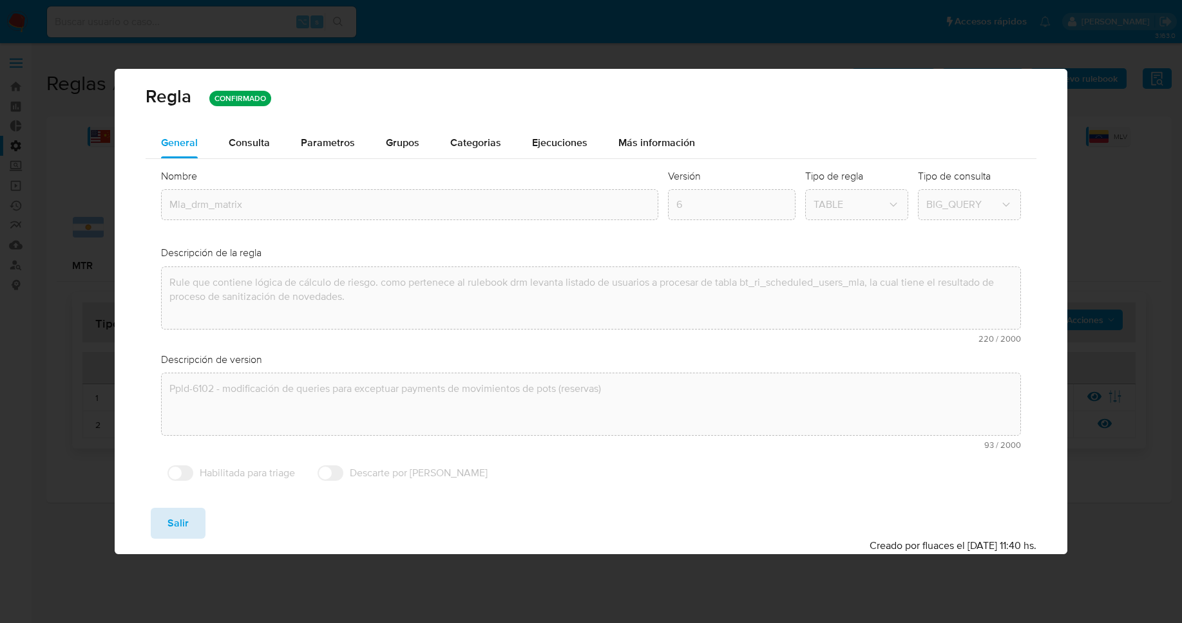
click at [172, 517] on span "Salir" at bounding box center [177, 523] width 21 height 28
type input "1"
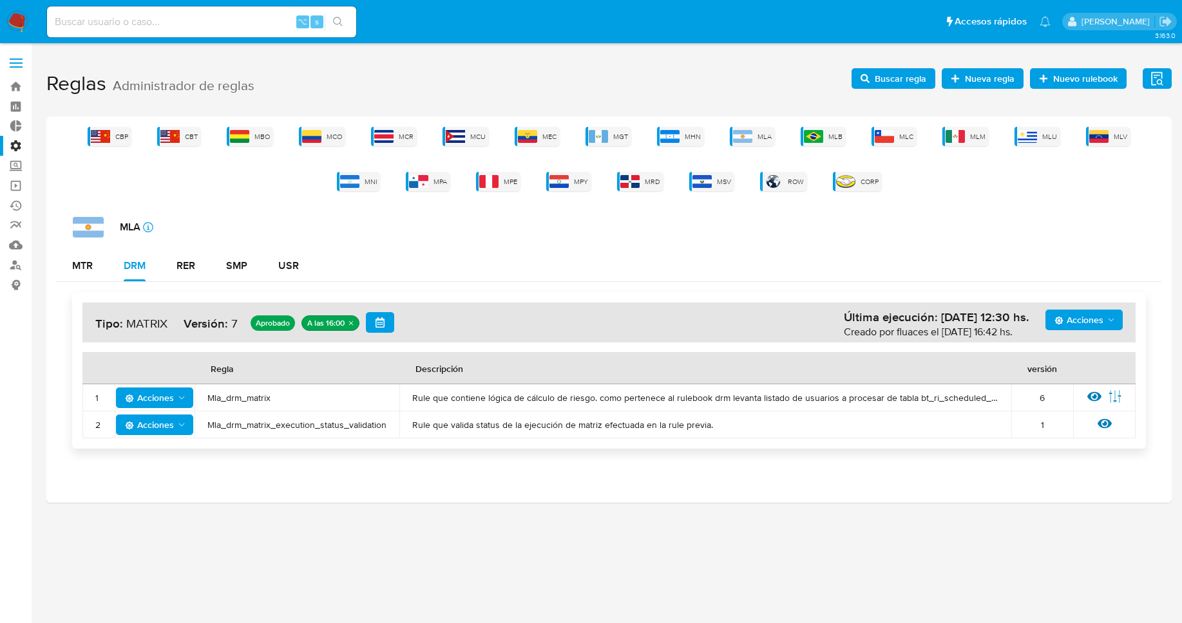
click at [245, 404] on td "Mla_drm_matrix" at bounding box center [297, 398] width 205 height 27
click at [248, 399] on span "Mla_drm_matrix" at bounding box center [296, 398] width 179 height 12
click at [898, 83] on span "Buscar regla" at bounding box center [901, 78] width 52 height 21
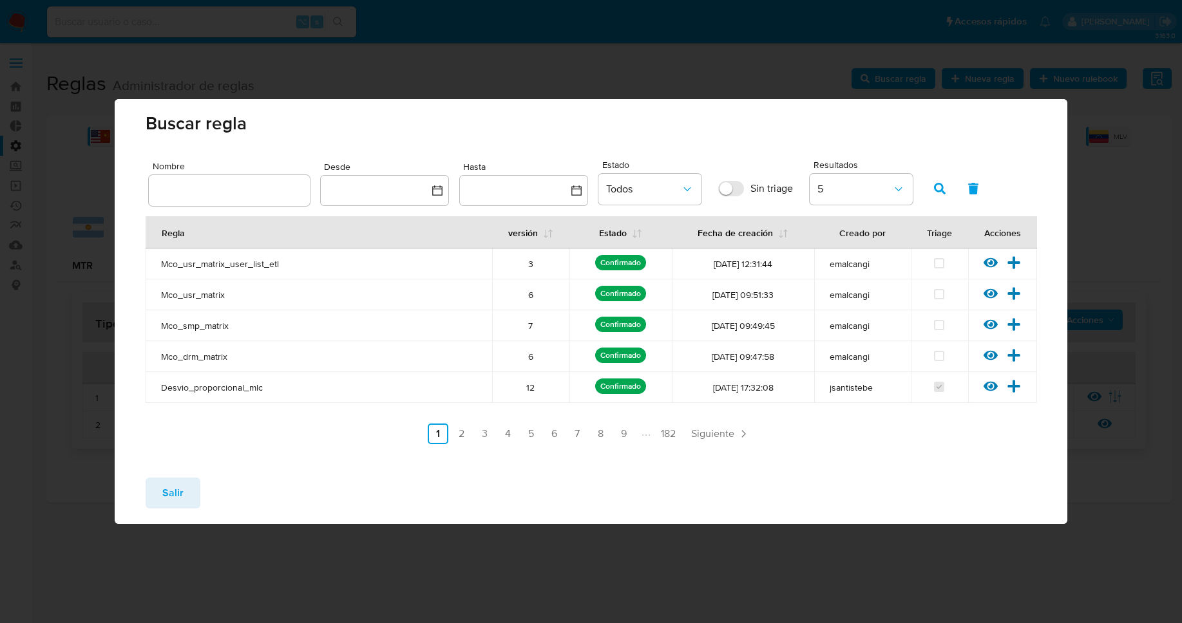
drag, startPoint x: 182, startPoint y: 181, endPoint x: 191, endPoint y: 180, distance: 9.7
click at [182, 181] on div at bounding box center [229, 190] width 161 height 31
click at [269, 187] on input "text" at bounding box center [229, 190] width 161 height 17
type input "Mla_drm_matrix"
click at [951, 191] on button "button" at bounding box center [939, 188] width 33 height 31
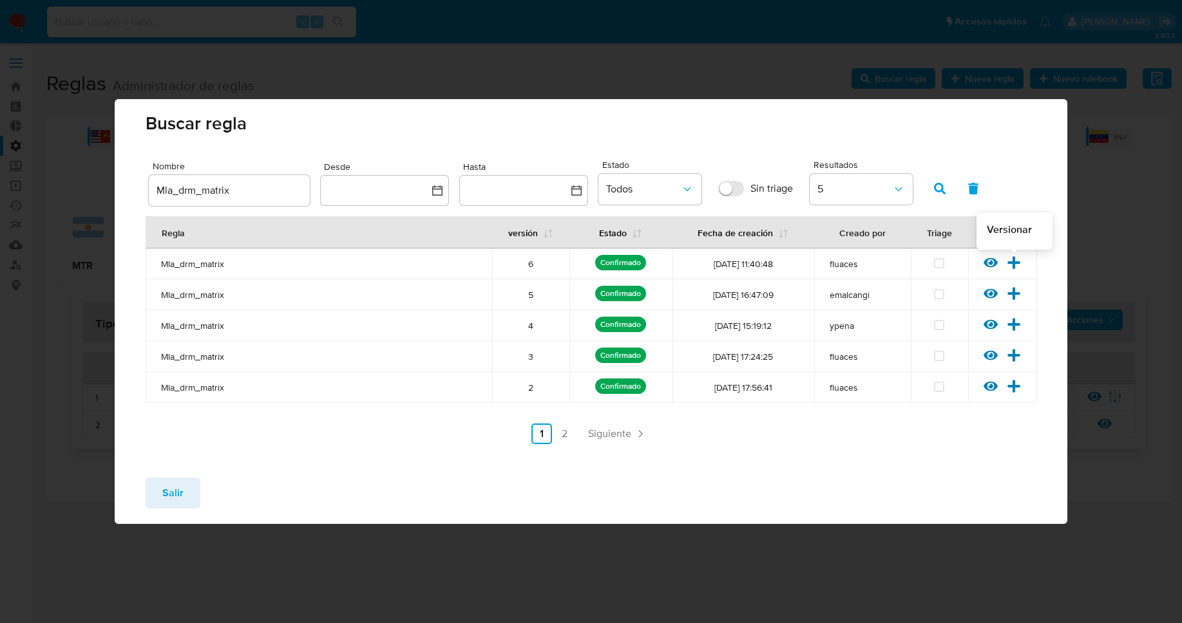
click at [1017, 265] on icon at bounding box center [1014, 263] width 14 height 14
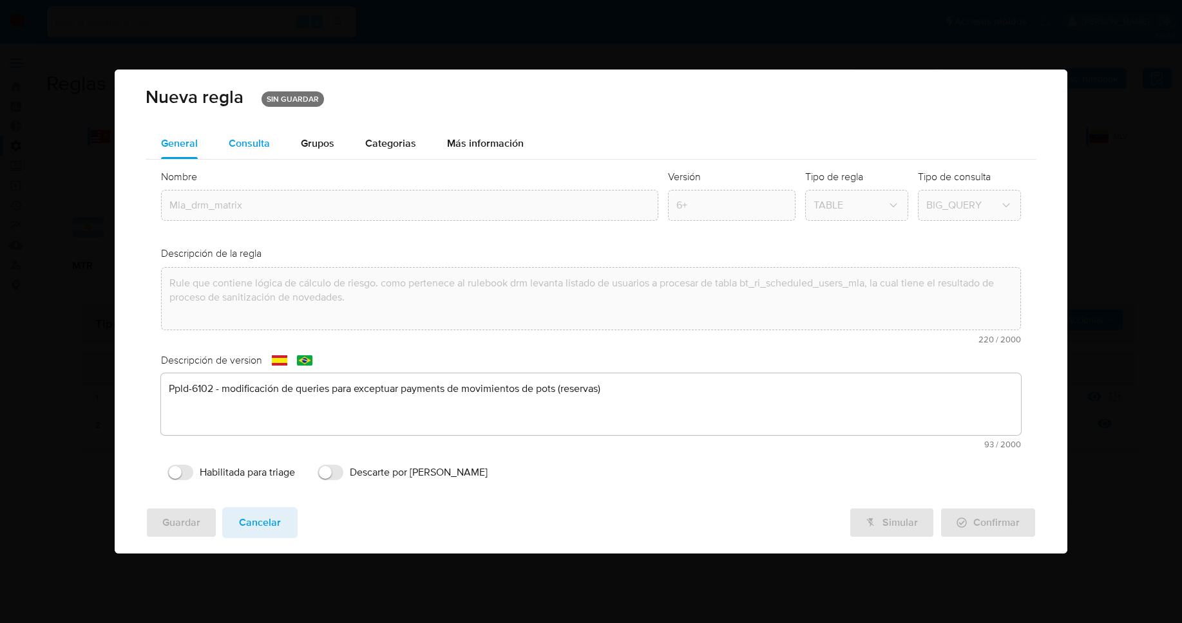
click at [247, 149] on div "Consulta" at bounding box center [249, 143] width 41 height 10
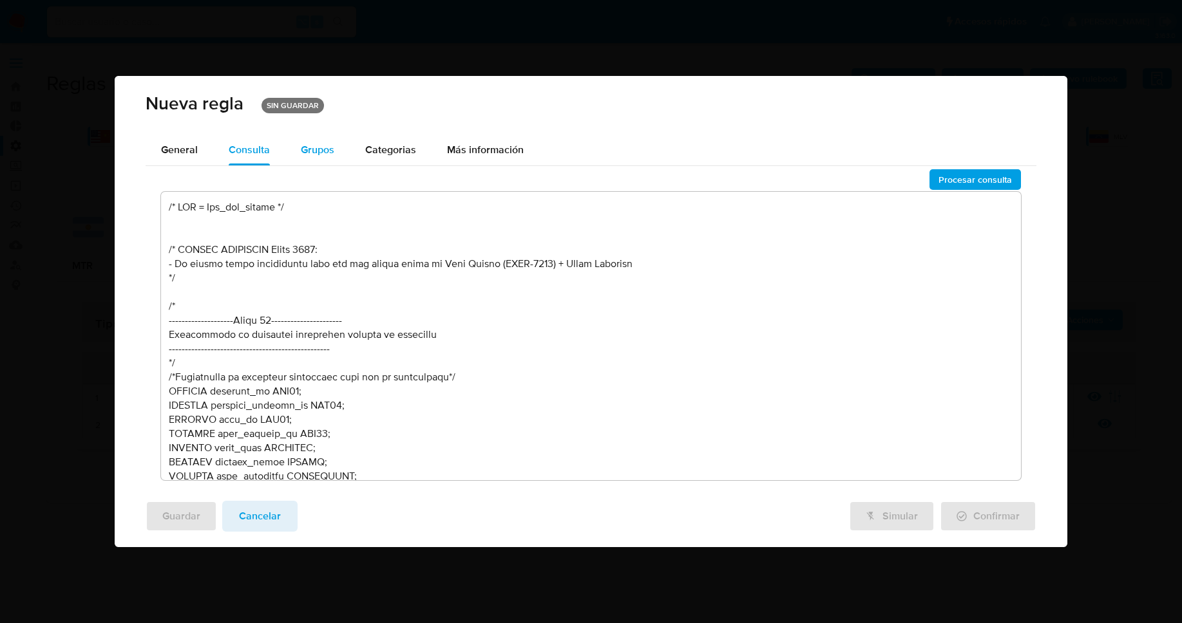
click at [322, 150] on span "Grupos" at bounding box center [317, 149] width 33 height 15
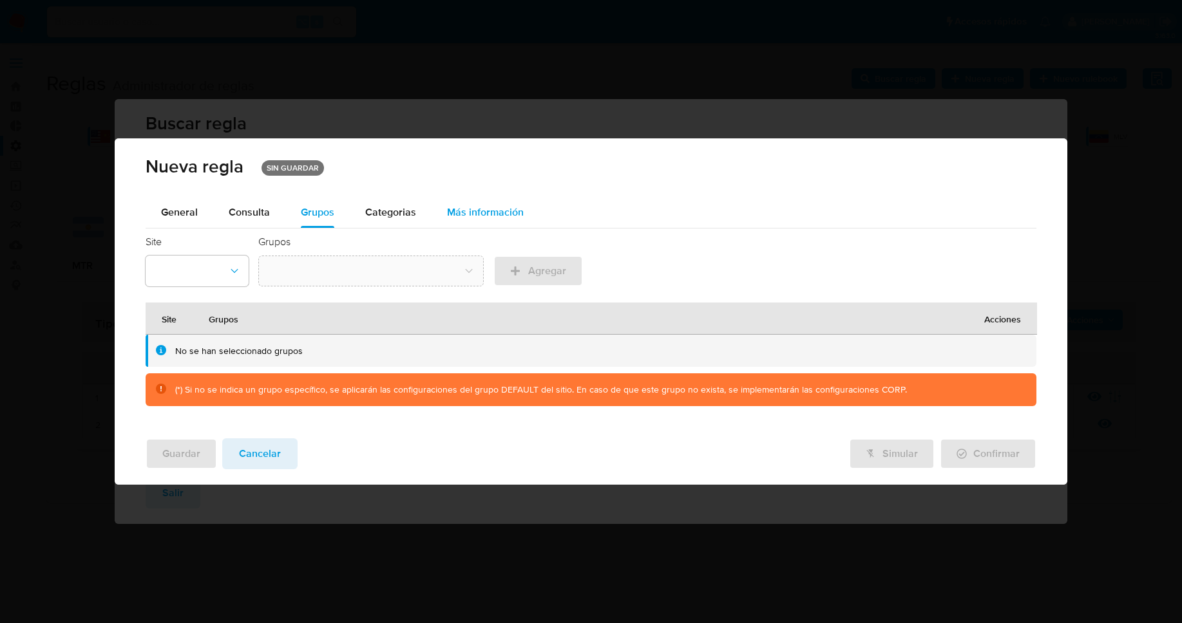
click at [484, 212] on span "Más información" at bounding box center [485, 212] width 77 height 15
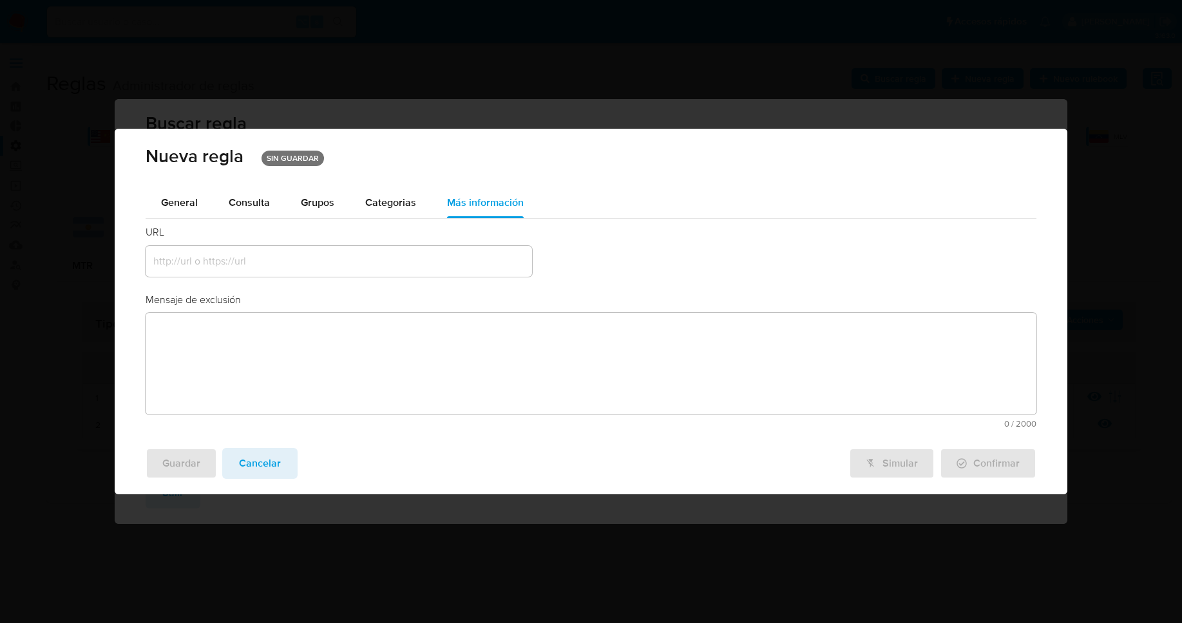
click at [345, 271] on div at bounding box center [339, 261] width 386 height 31
drag, startPoint x: 272, startPoint y: 467, endPoint x: 391, endPoint y: 339, distance: 174.1
click at [391, 340] on div "Nueva regla SIN GUARDAR General Consulta Parametros Evidencias Grupos Categoria…" at bounding box center [591, 312] width 952 height 366
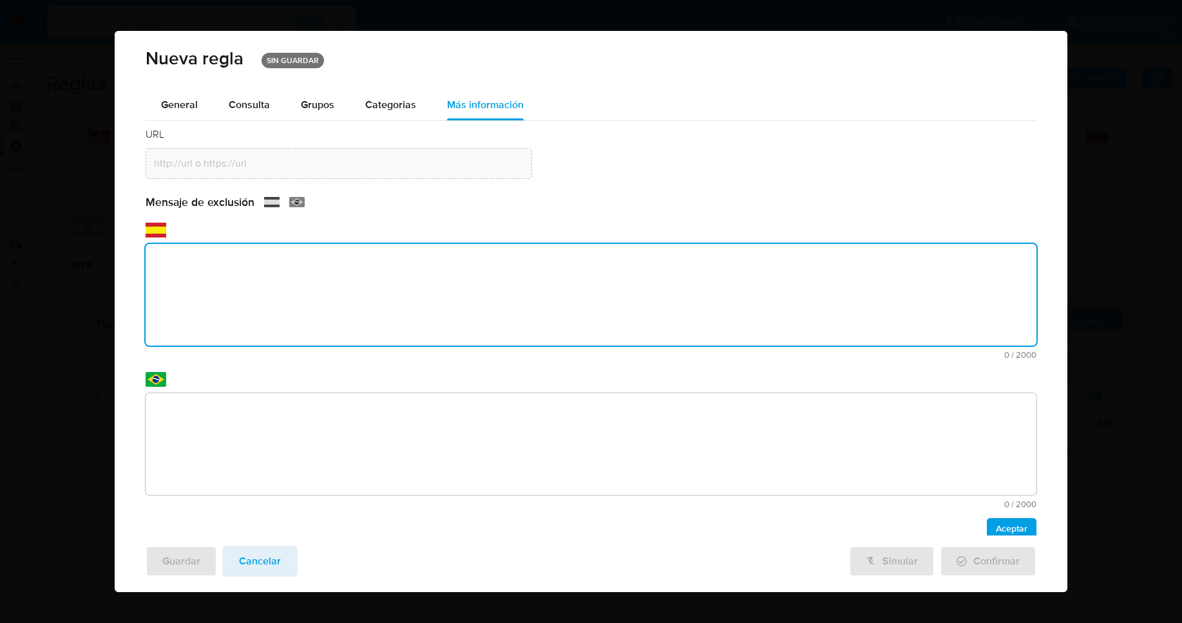
click at [390, 339] on textarea at bounding box center [591, 295] width 890 height 102
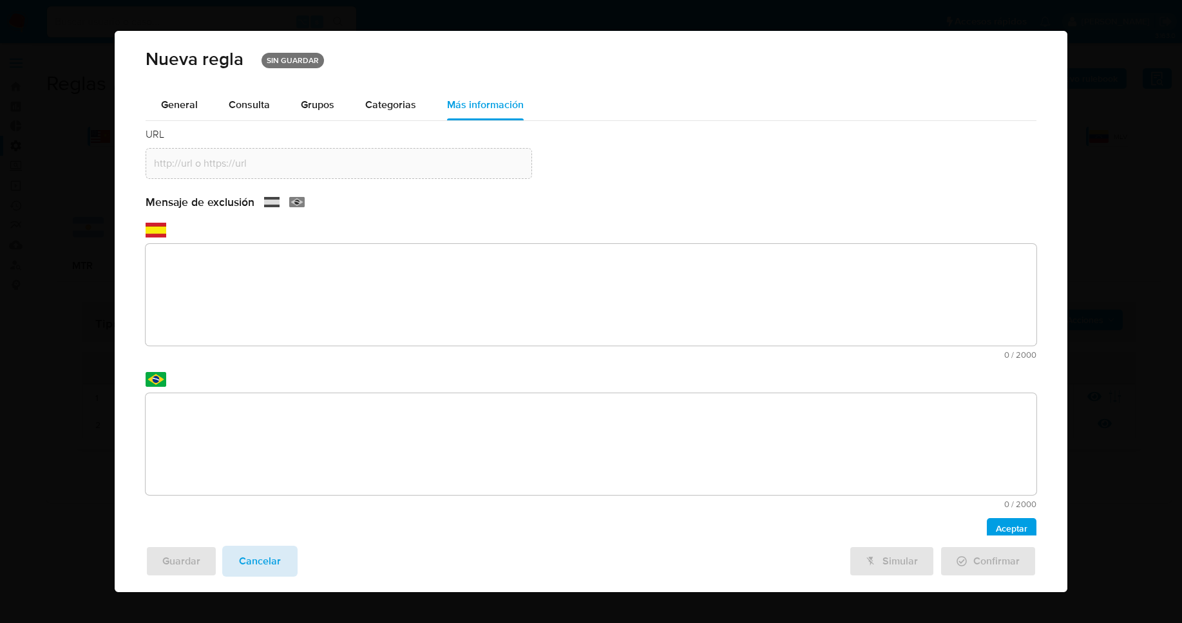
click at [263, 564] on span "Cancelar" at bounding box center [260, 561] width 42 height 28
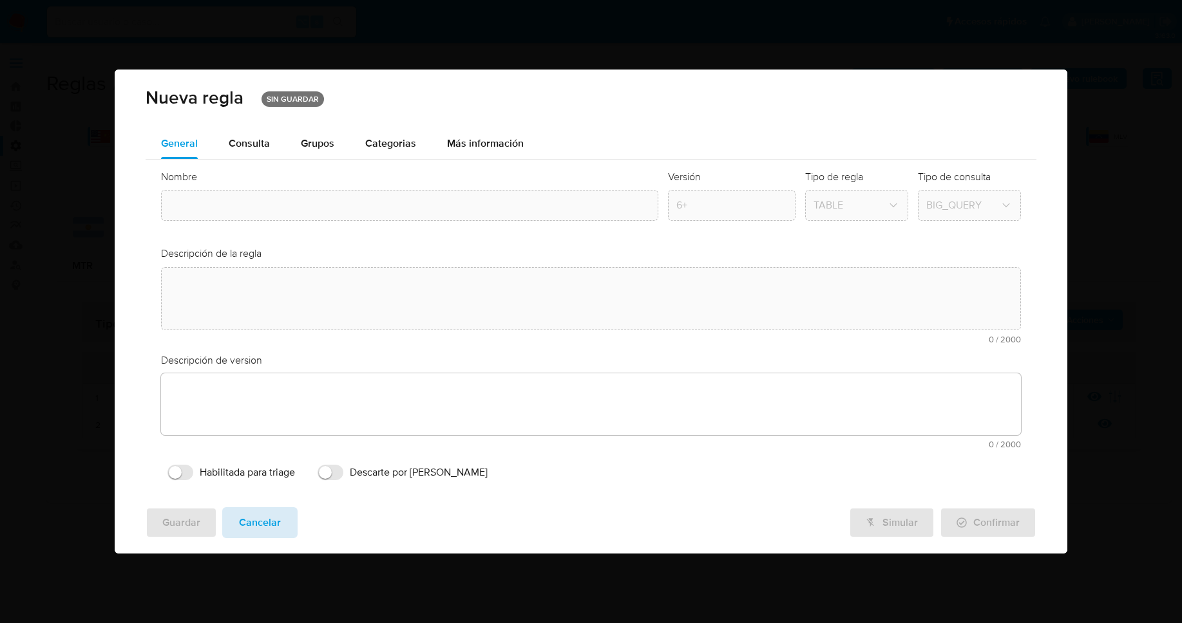
type input "Mla_drm_matrix"
type textarea "Rule que contiene lógica de cálculo de riesgo. como pertenece al rulebook drm l…"
type textarea "Ppld-6102 - modificación de queries para exceptuar payments de movimientos de p…"
